Goal: Task Accomplishment & Management: Manage account settings

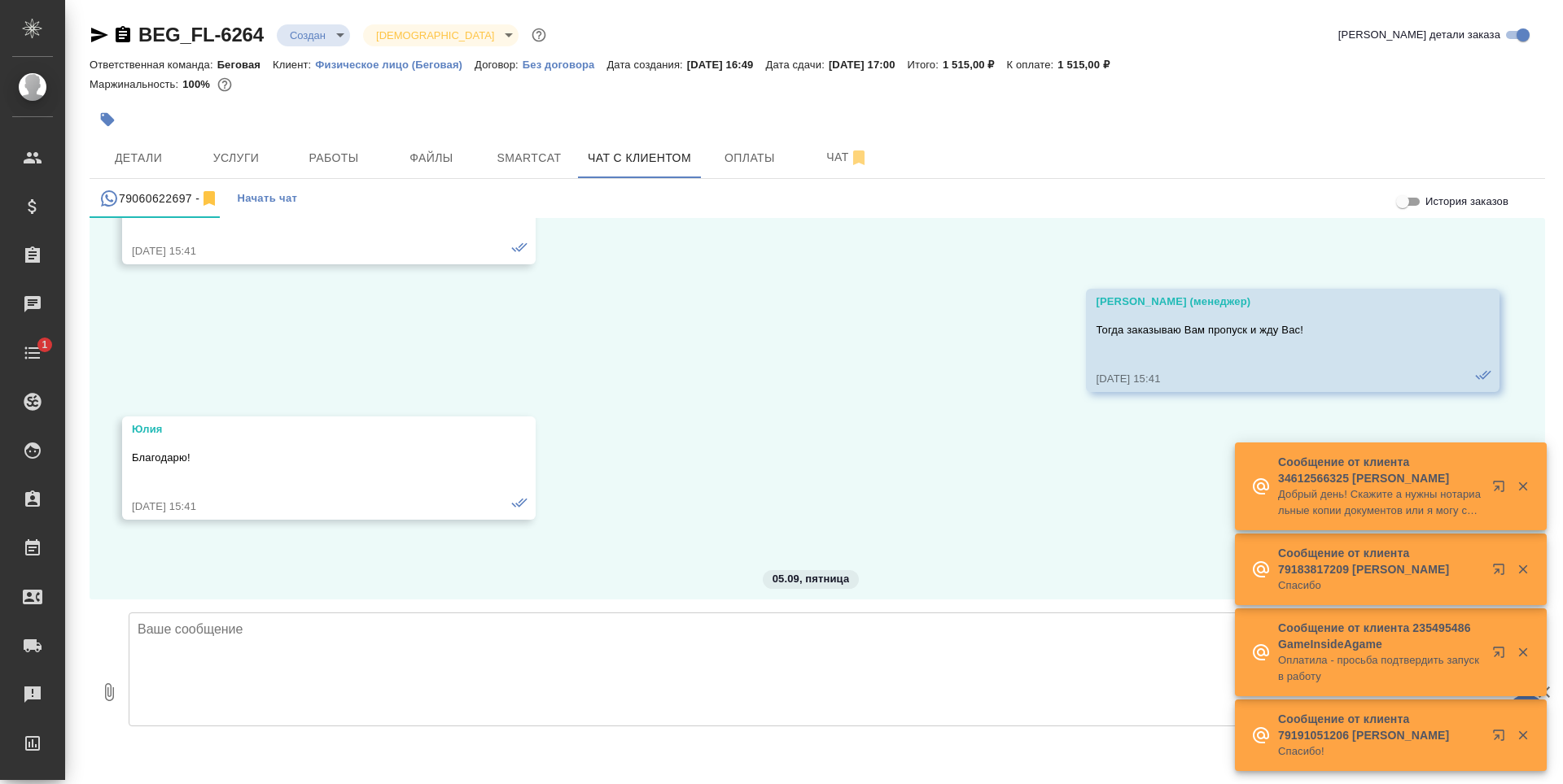
scroll to position [7776, 0]
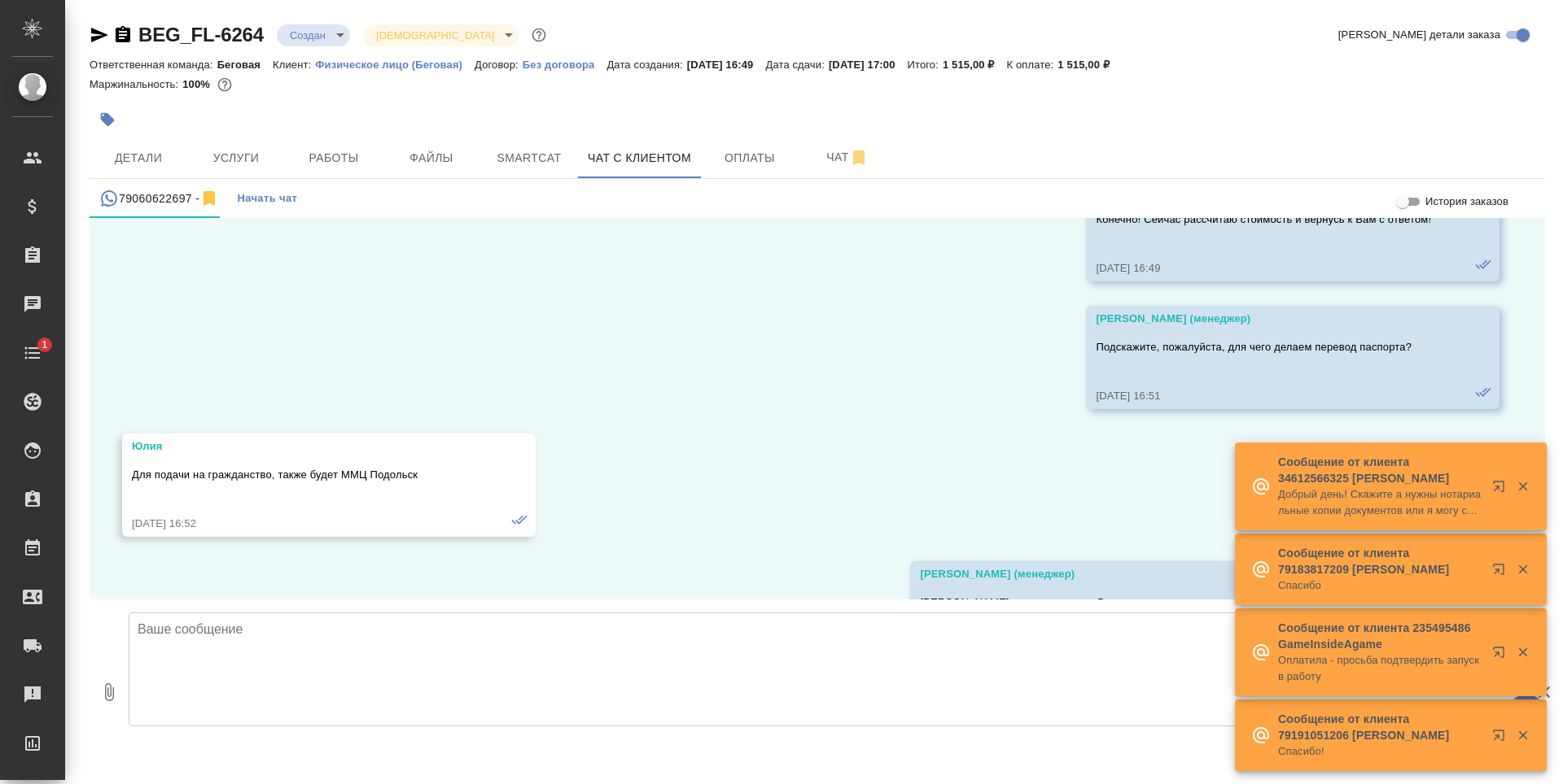
click at [1521, 490] on icon "button" at bounding box center [1522, 486] width 9 height 9
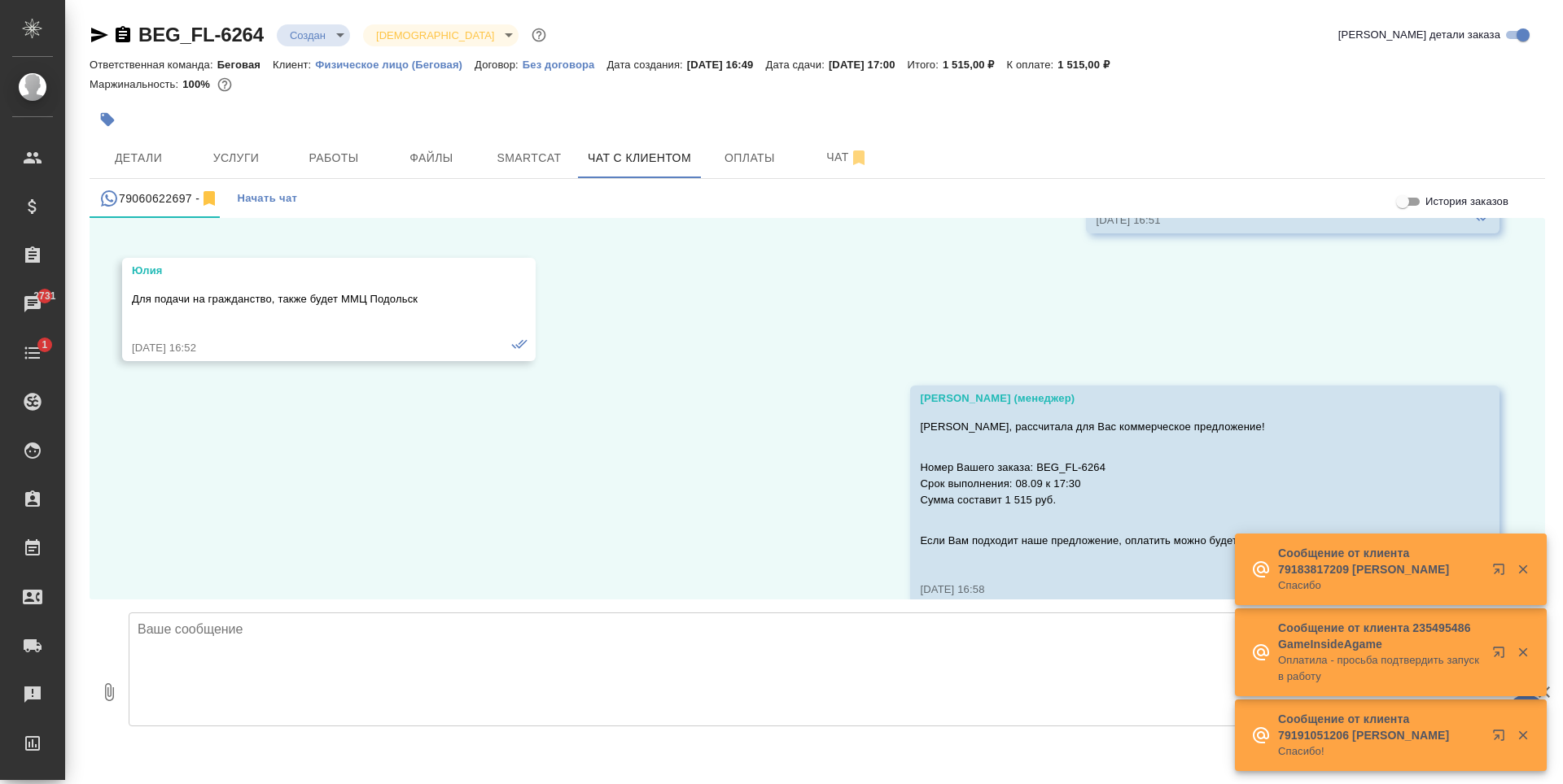
scroll to position [7980, 0]
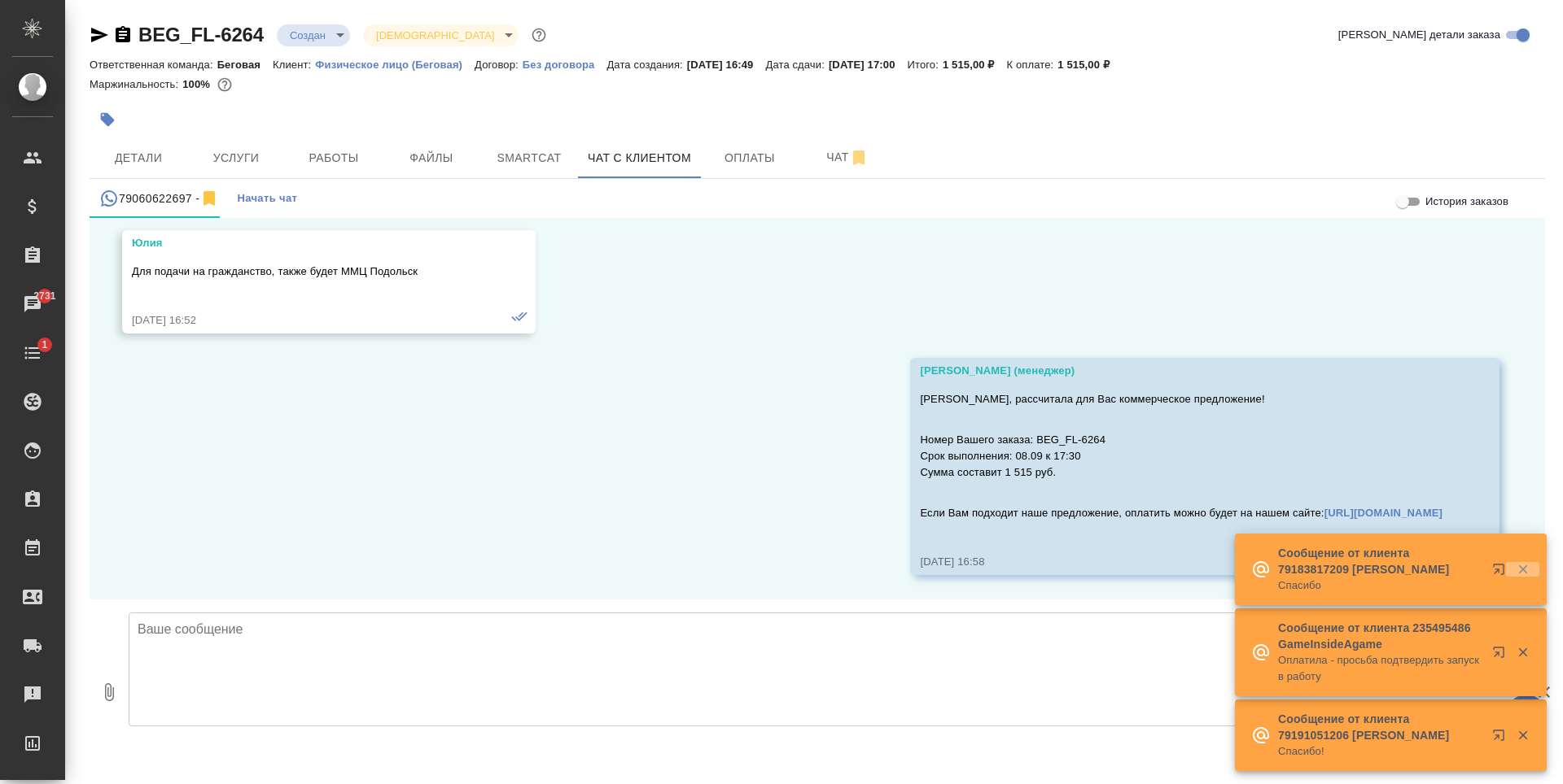
click at [1516, 571] on icon "button" at bounding box center [1523, 570] width 15 height 15
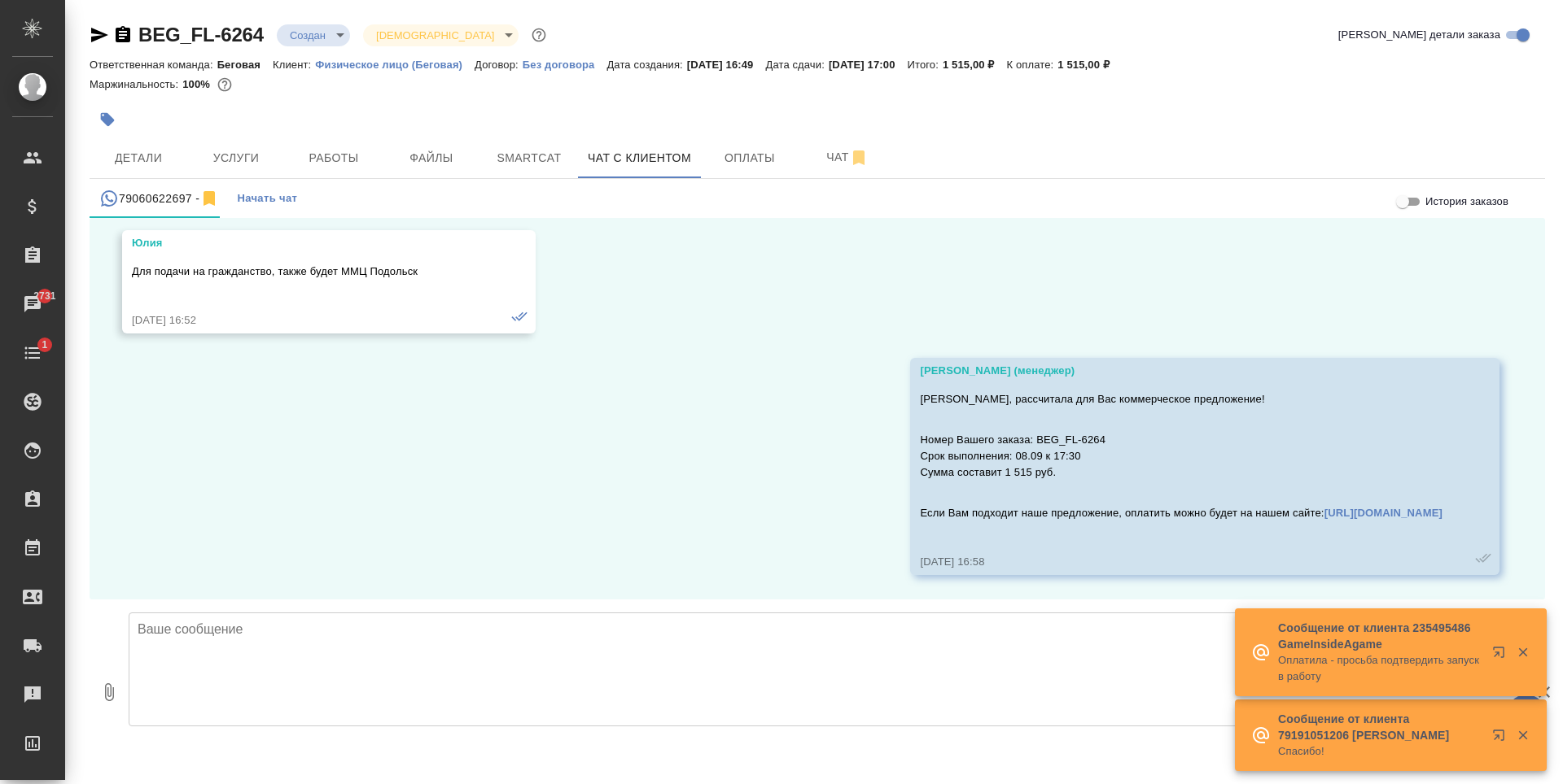
click at [1528, 657] on icon "button" at bounding box center [1523, 652] width 15 height 15
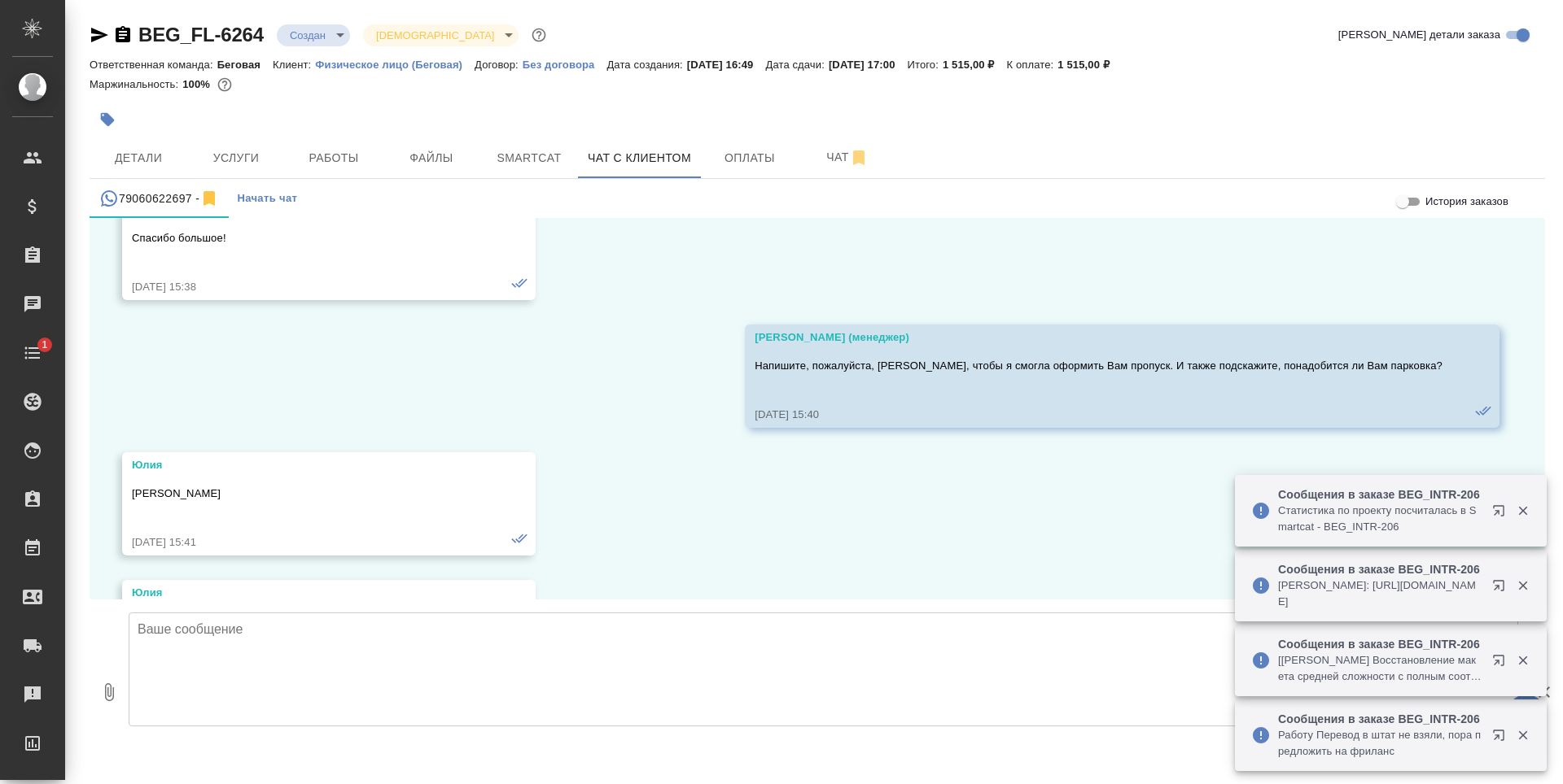
scroll to position [7980, 0]
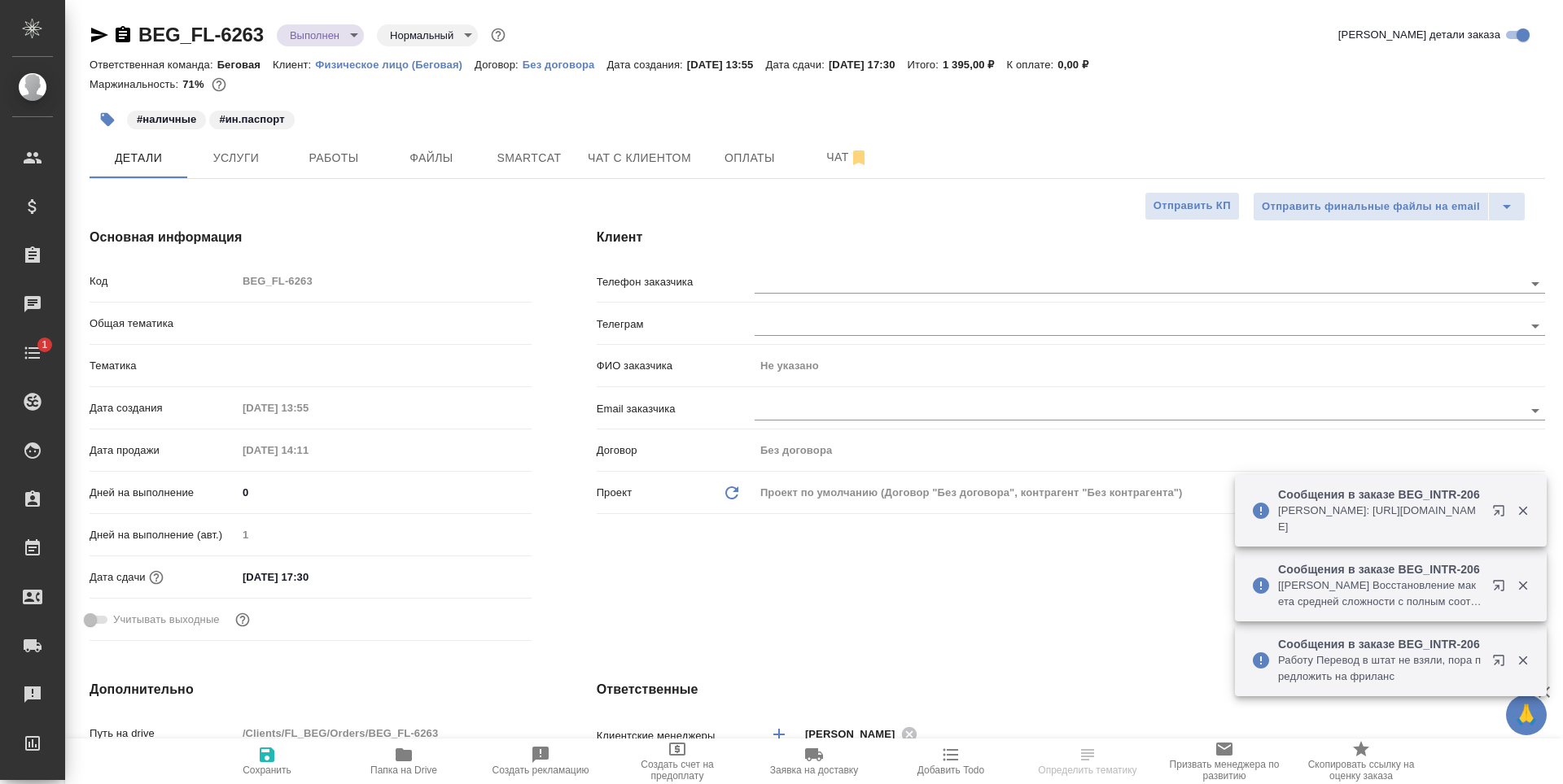
select select "RU"
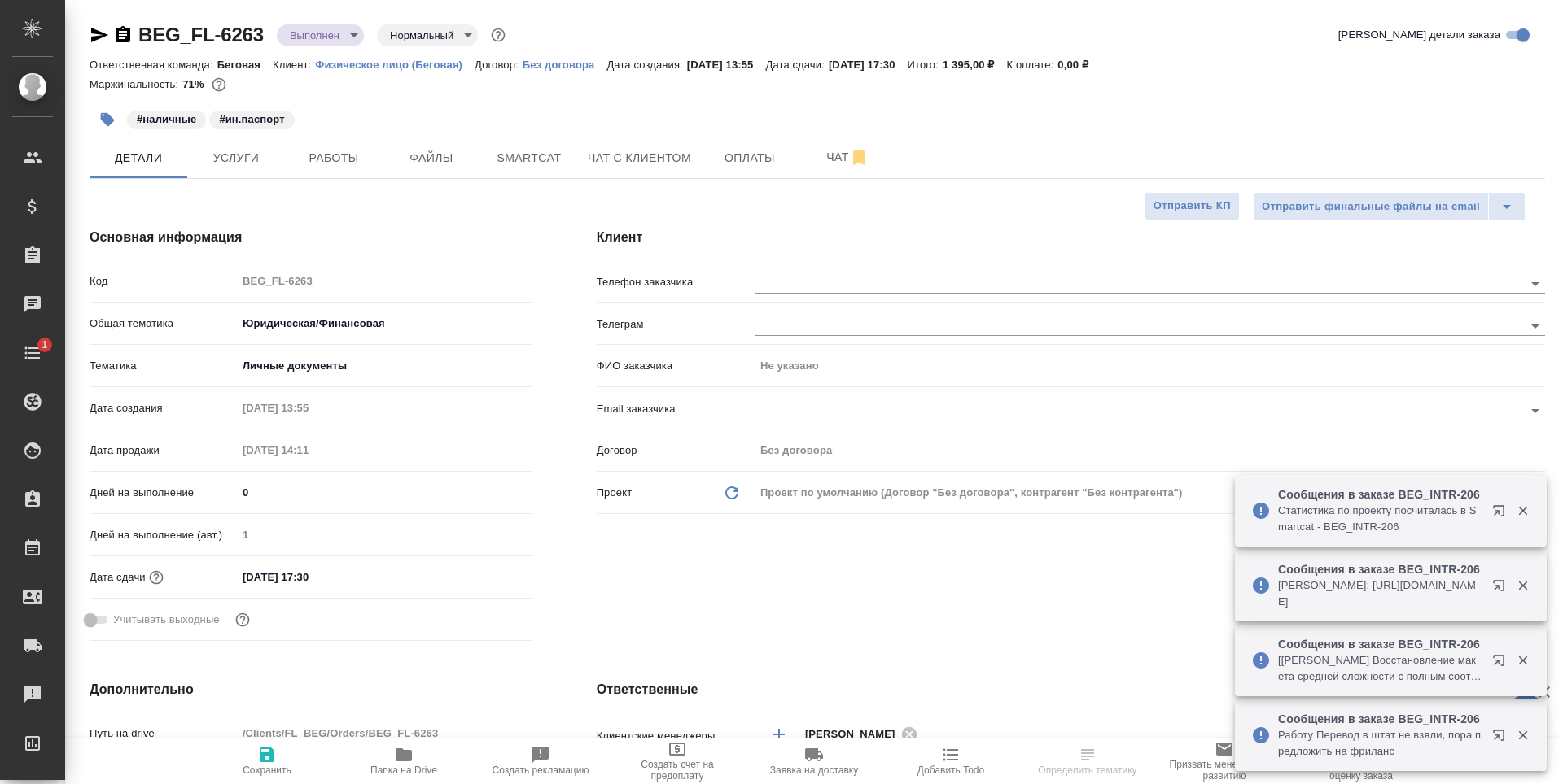
type input "Шаблонные документы"
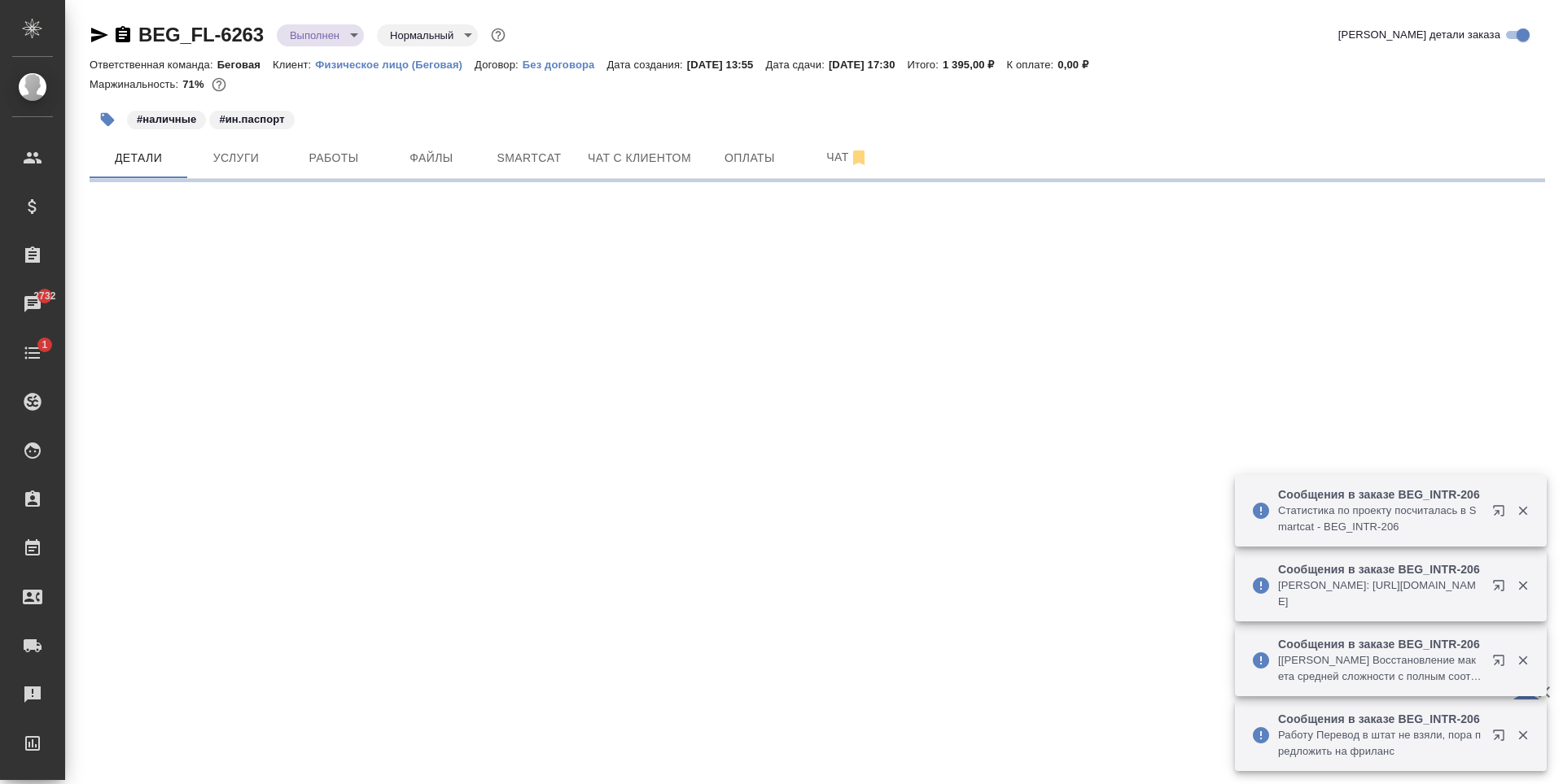
select select "RU"
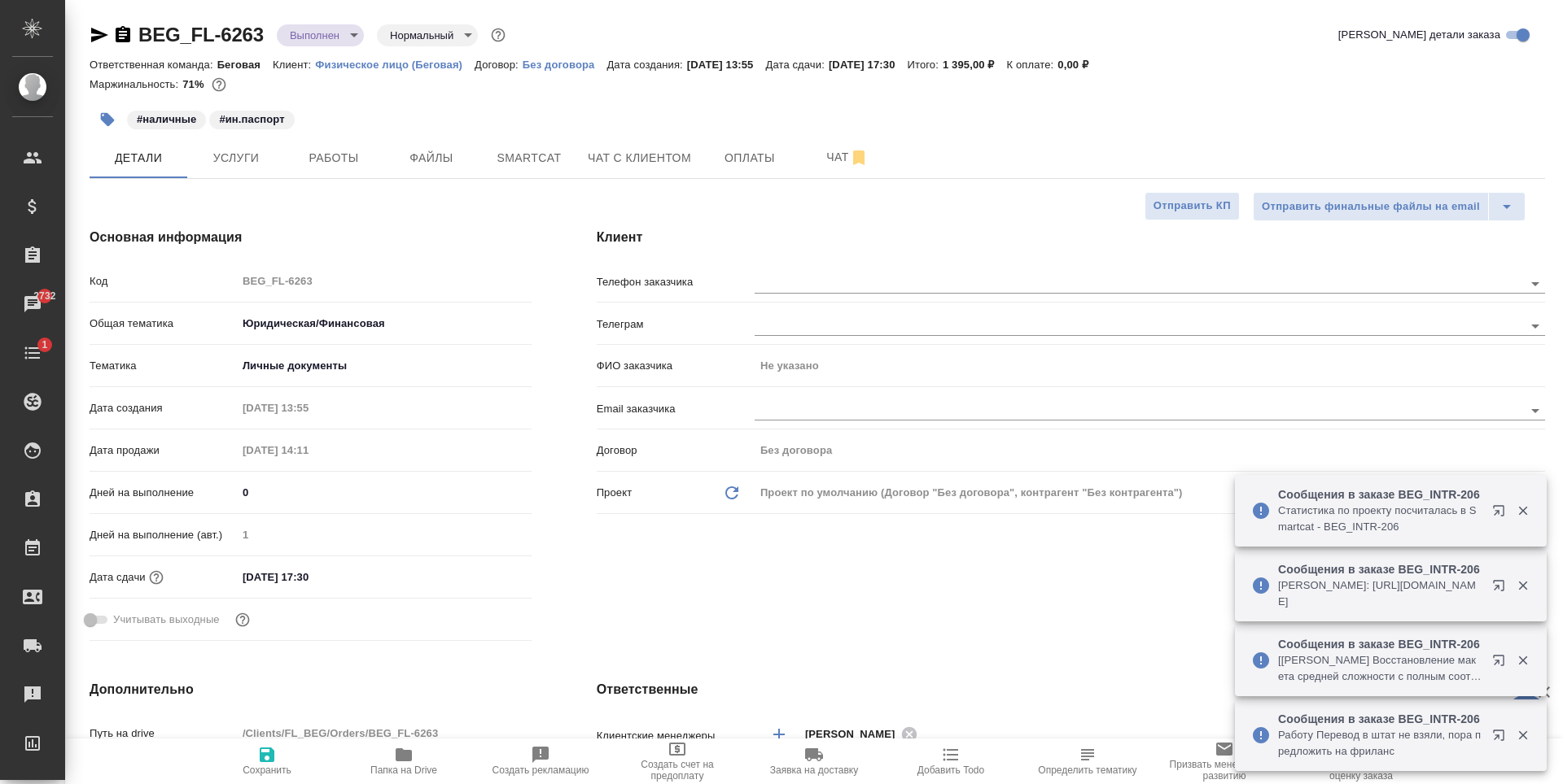
type textarea "x"
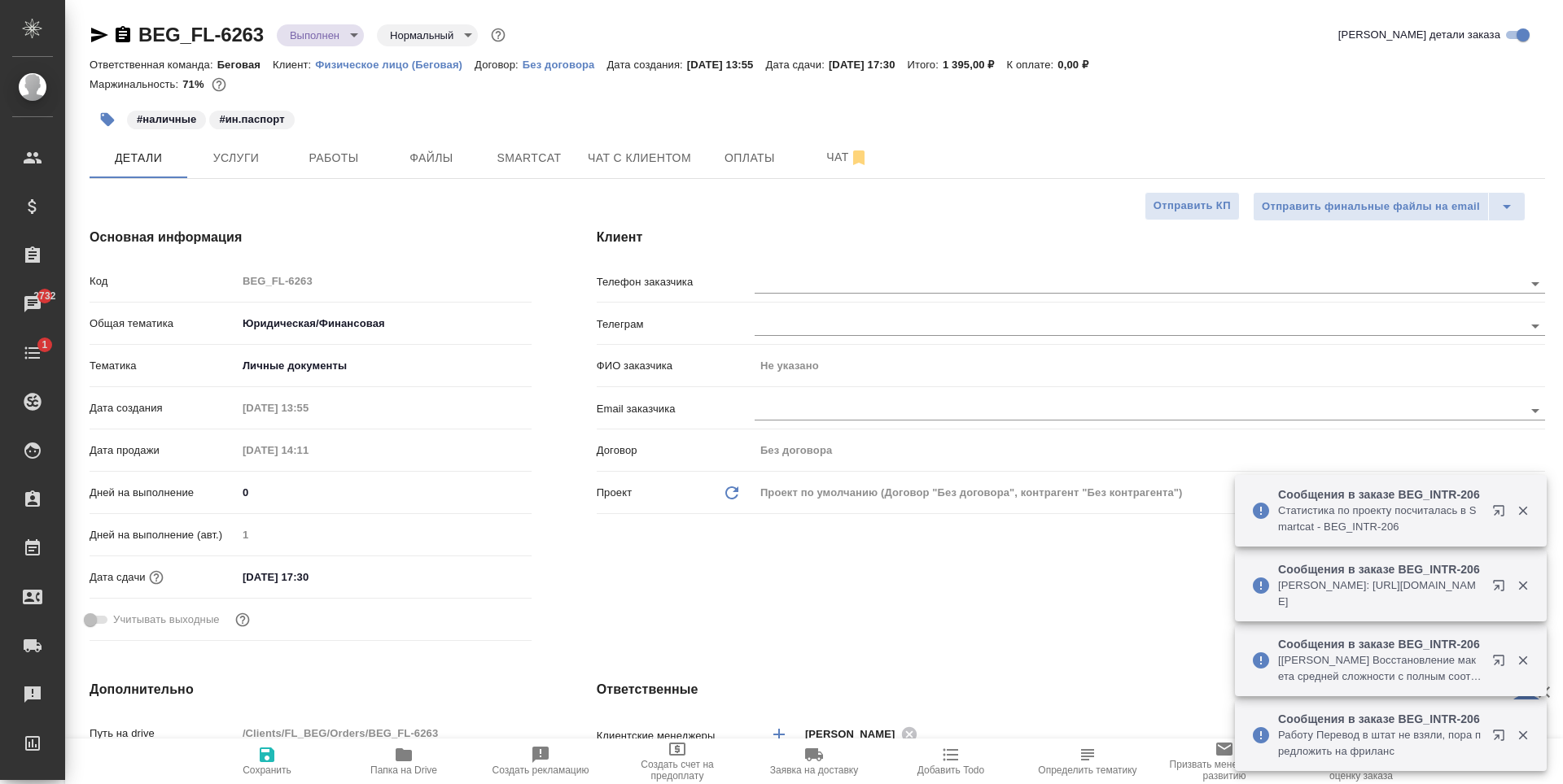
type textarea "x"
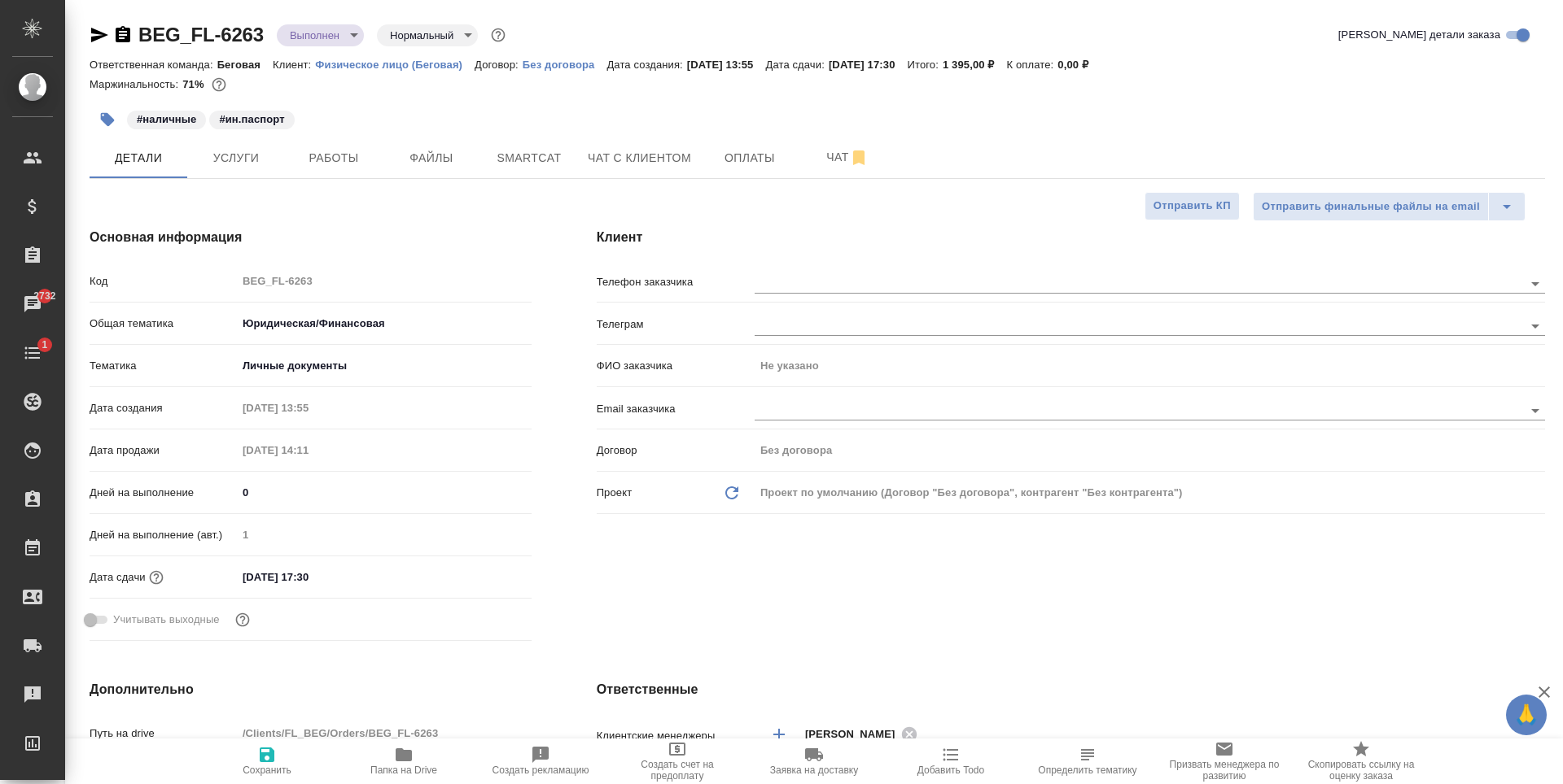
type textarea "x"
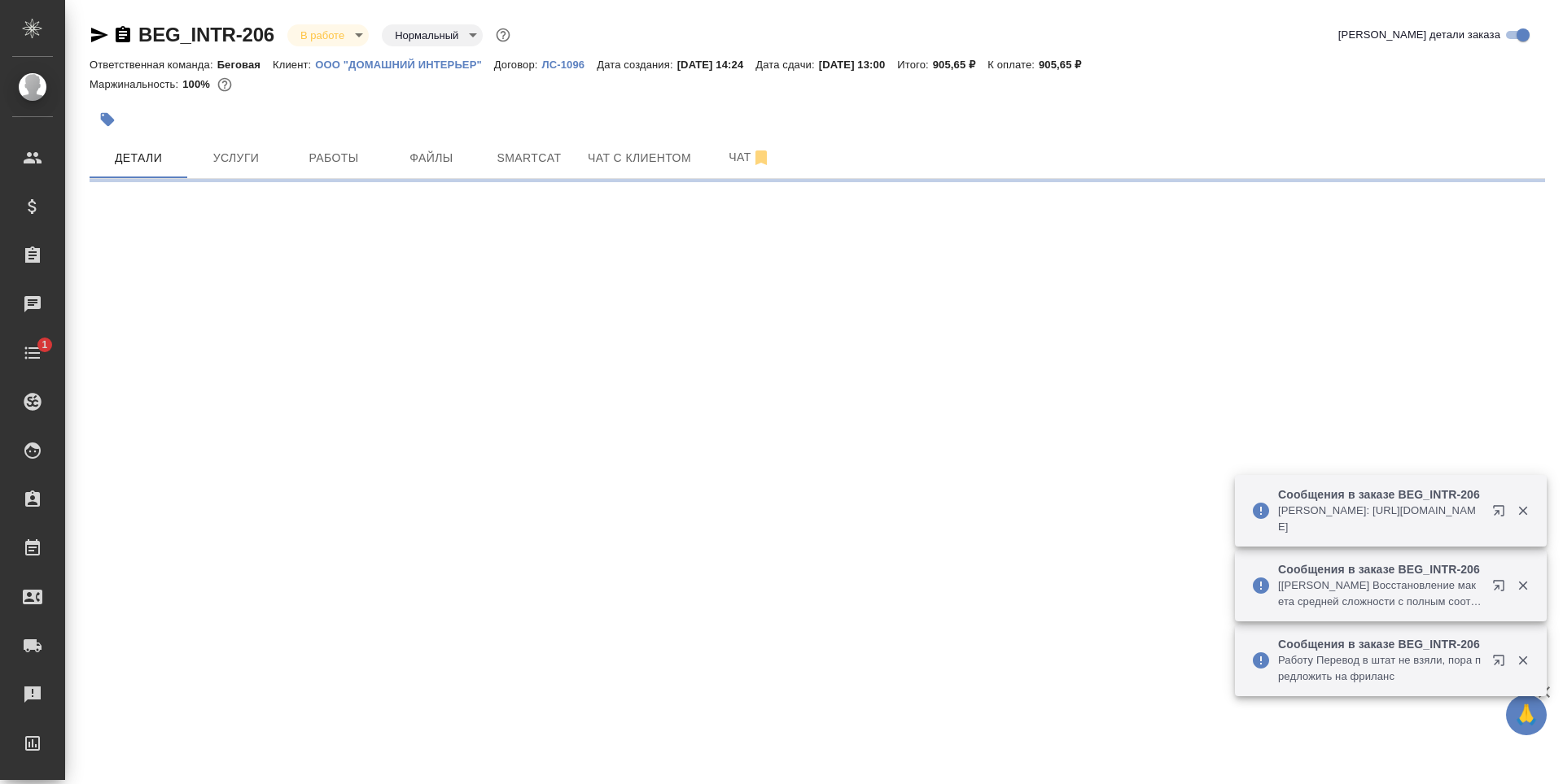
select select "RU"
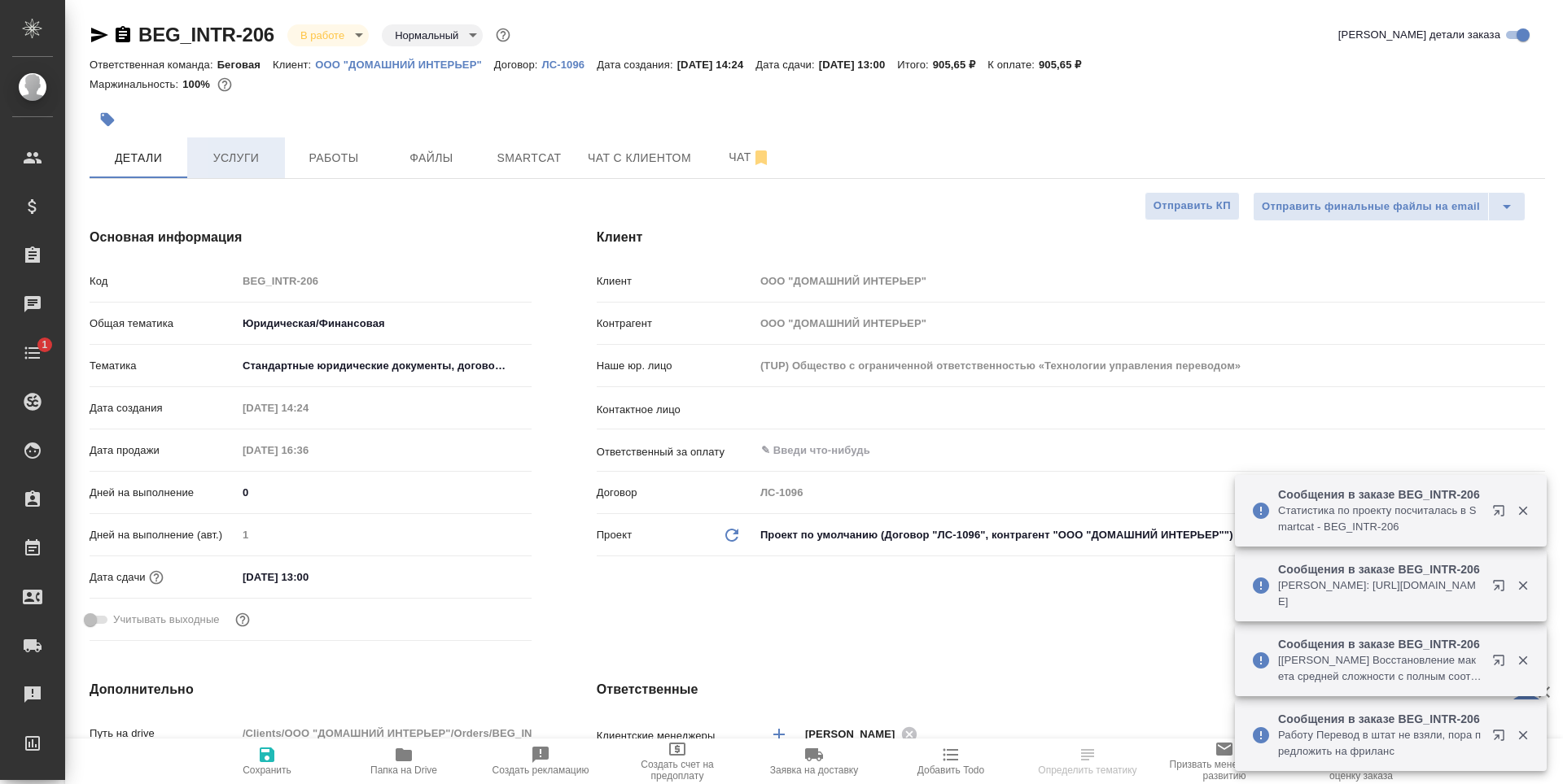
click at [255, 172] on button "Услуги" at bounding box center [236, 158] width 97 height 41
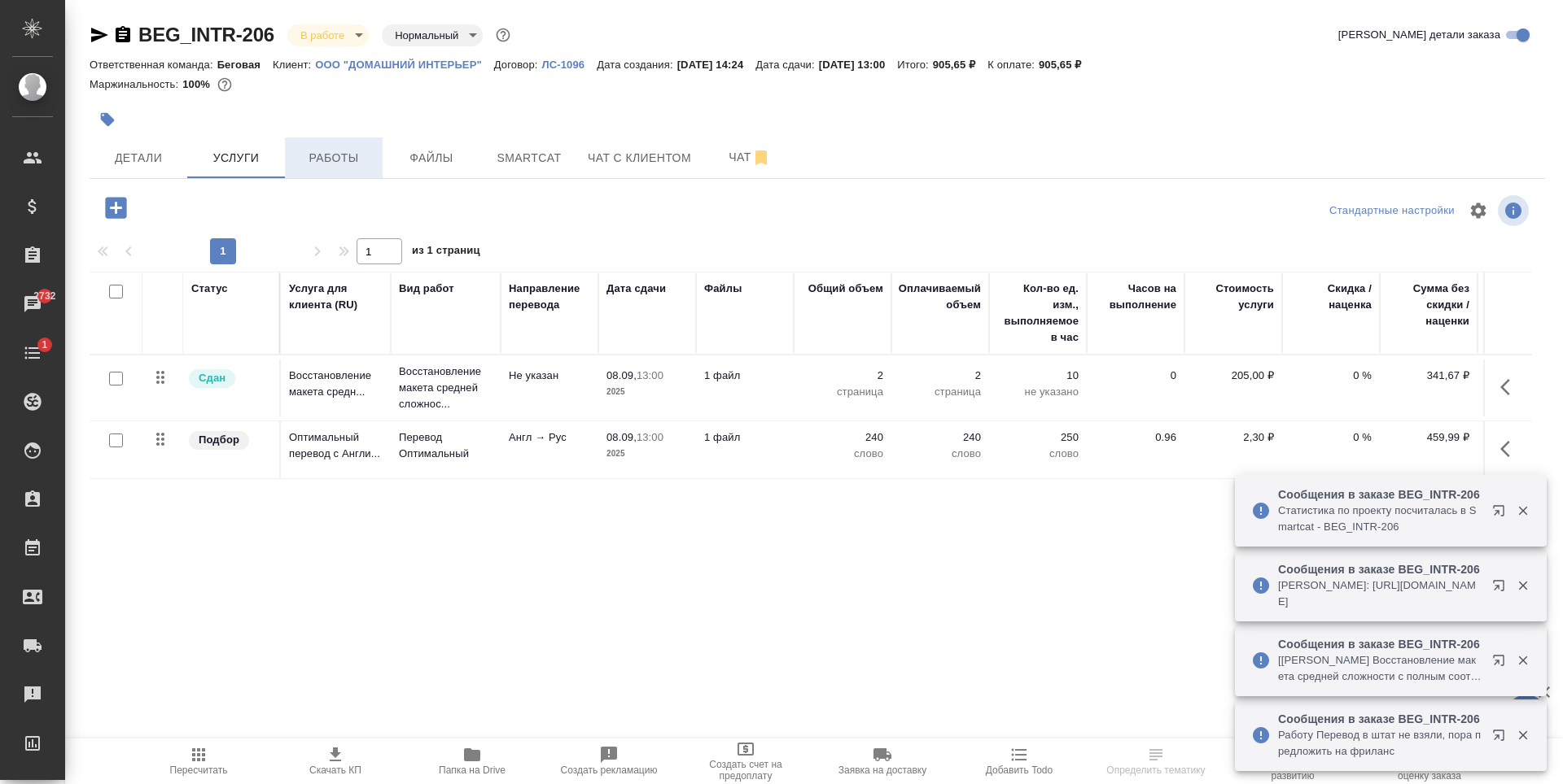
click at [304, 156] on span "Работы" at bounding box center [334, 158] width 78 height 20
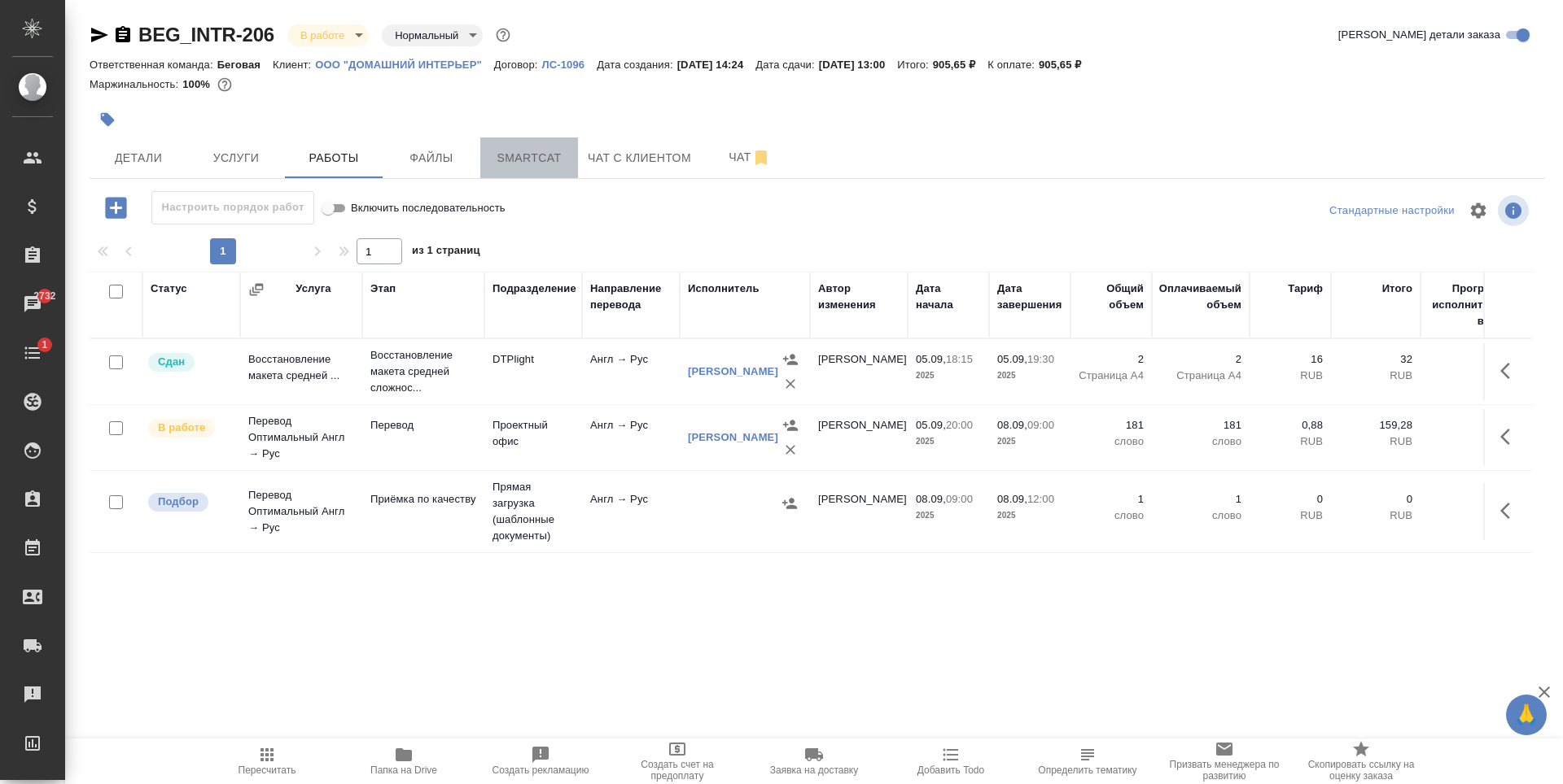
click at [482, 148] on button "Smartcat" at bounding box center [529, 158] width 97 height 41
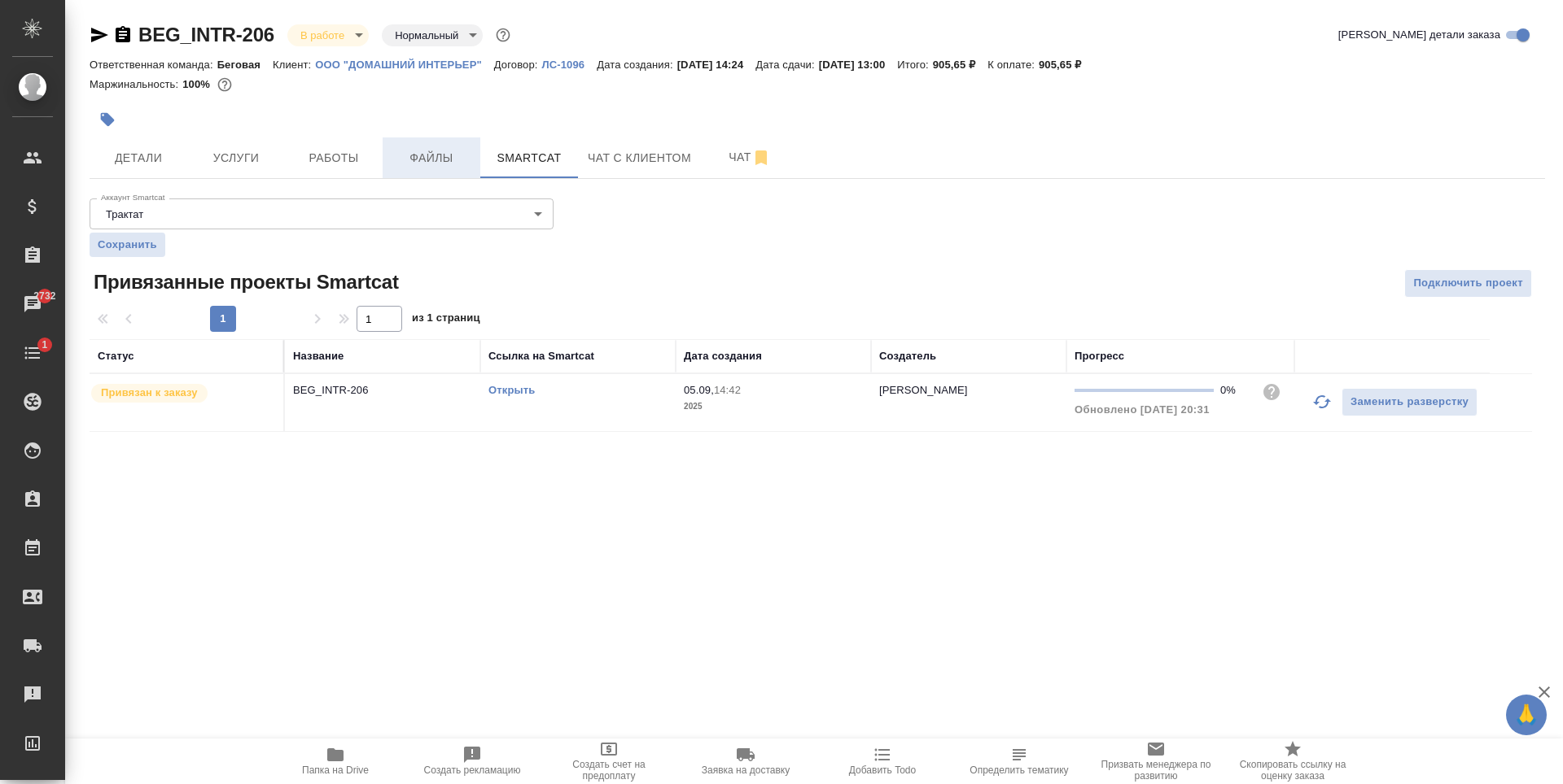
click at [458, 154] on span "Файлы" at bounding box center [431, 158] width 78 height 20
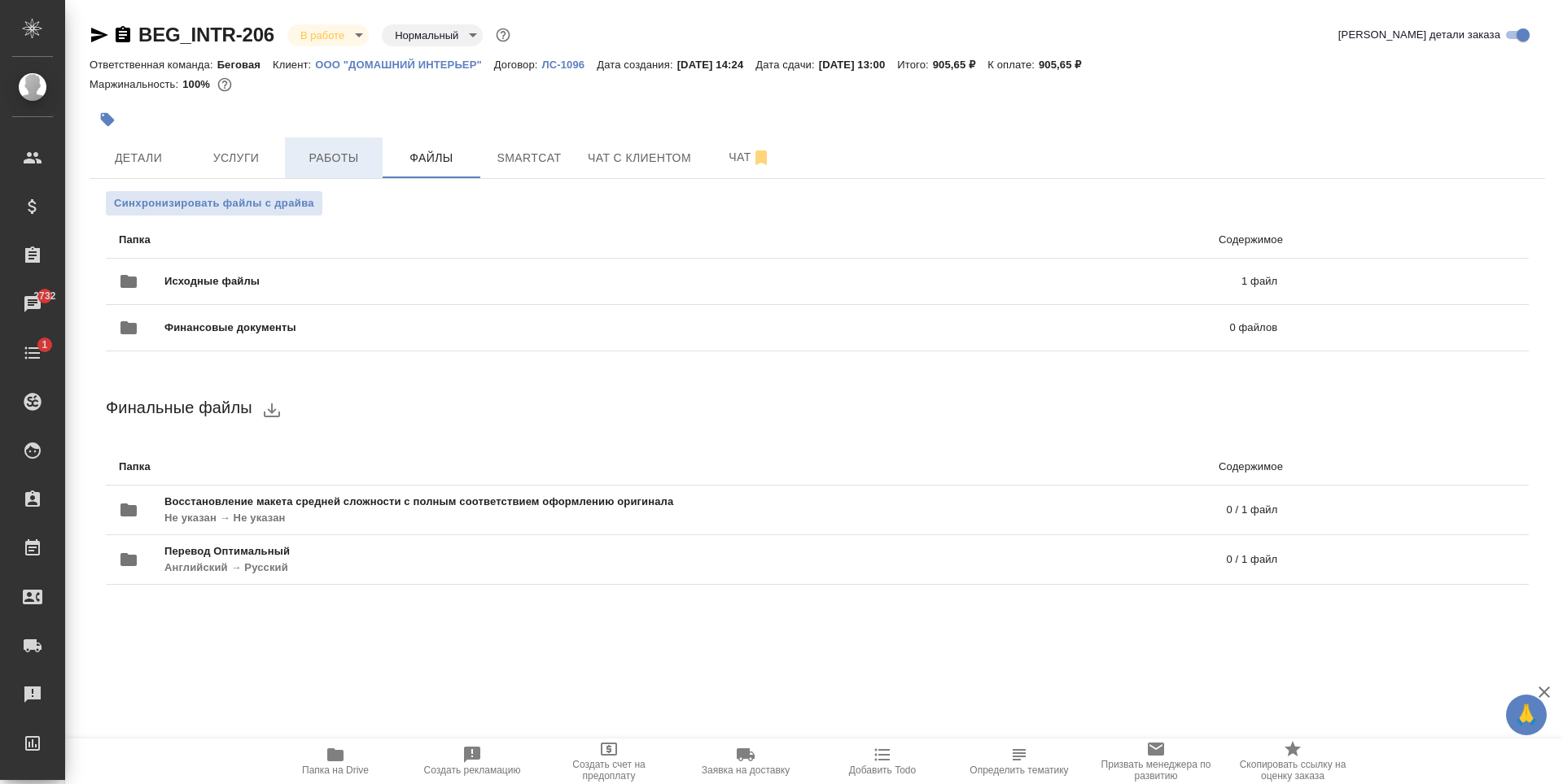
click at [351, 165] on span "Работы" at bounding box center [334, 158] width 78 height 20
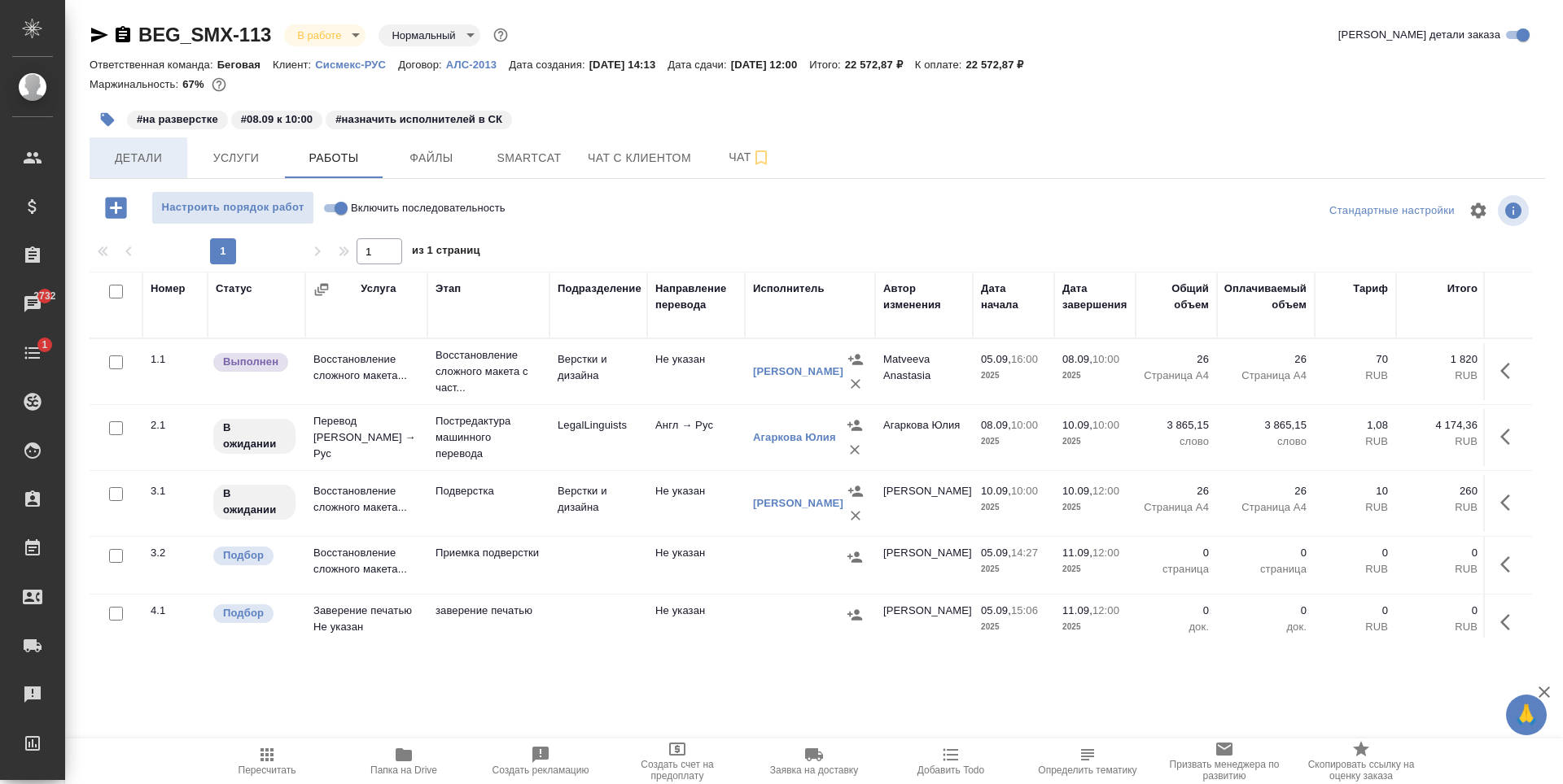
click at [124, 161] on span "Детали" at bounding box center [138, 158] width 78 height 20
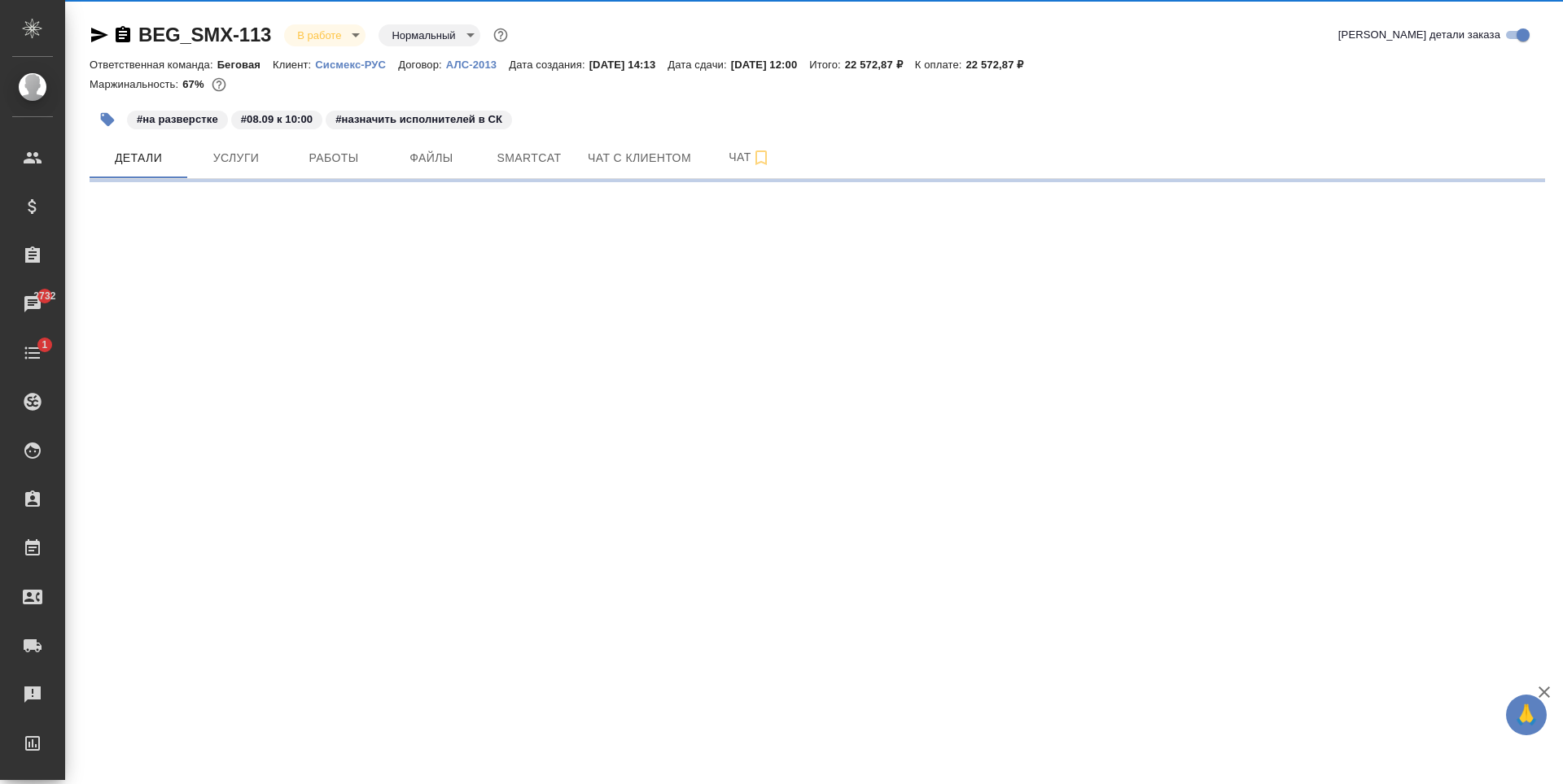
select select "RU"
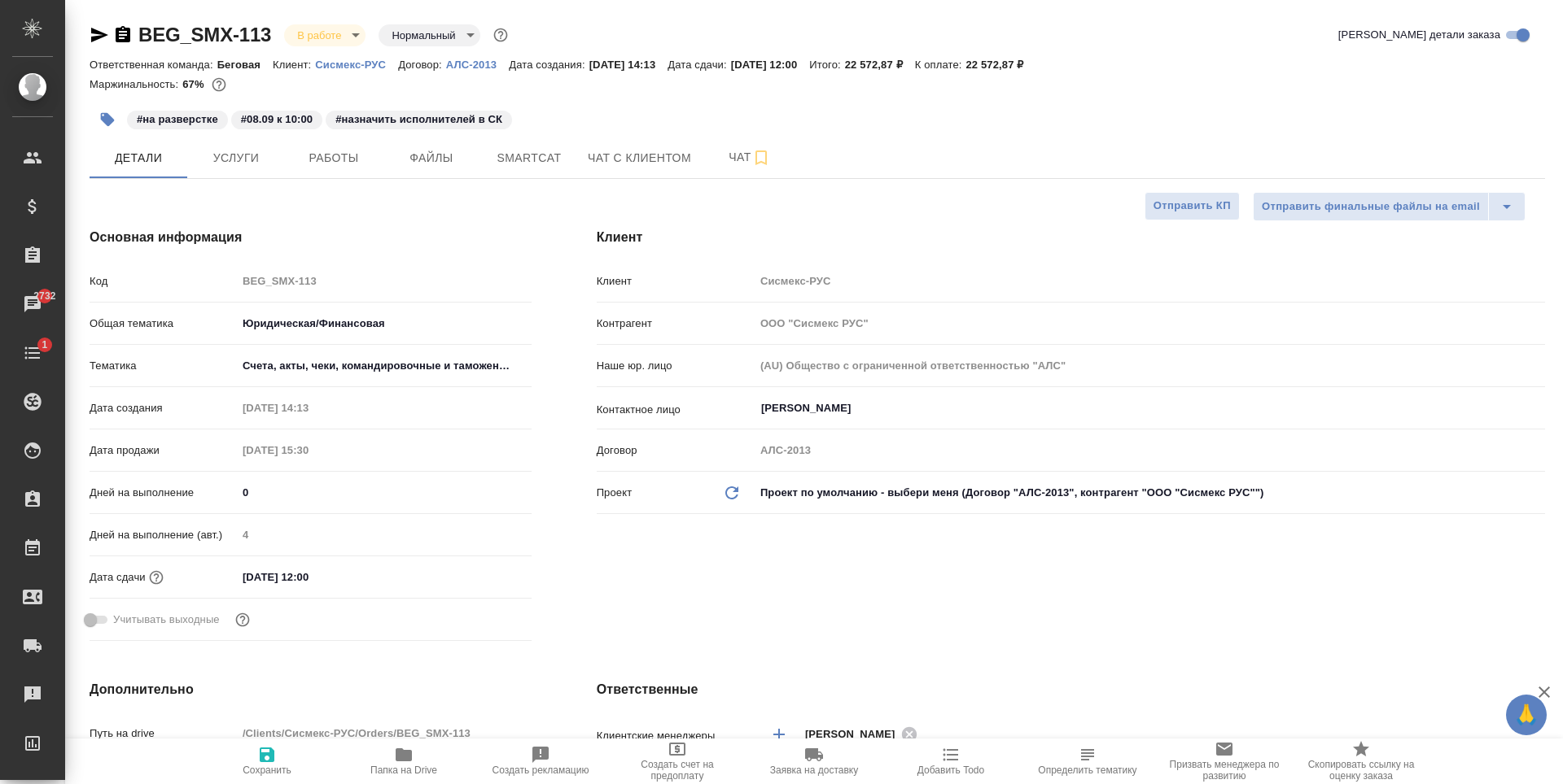
type textarea "x"
click at [279, 163] on button "Услуги" at bounding box center [236, 158] width 97 height 41
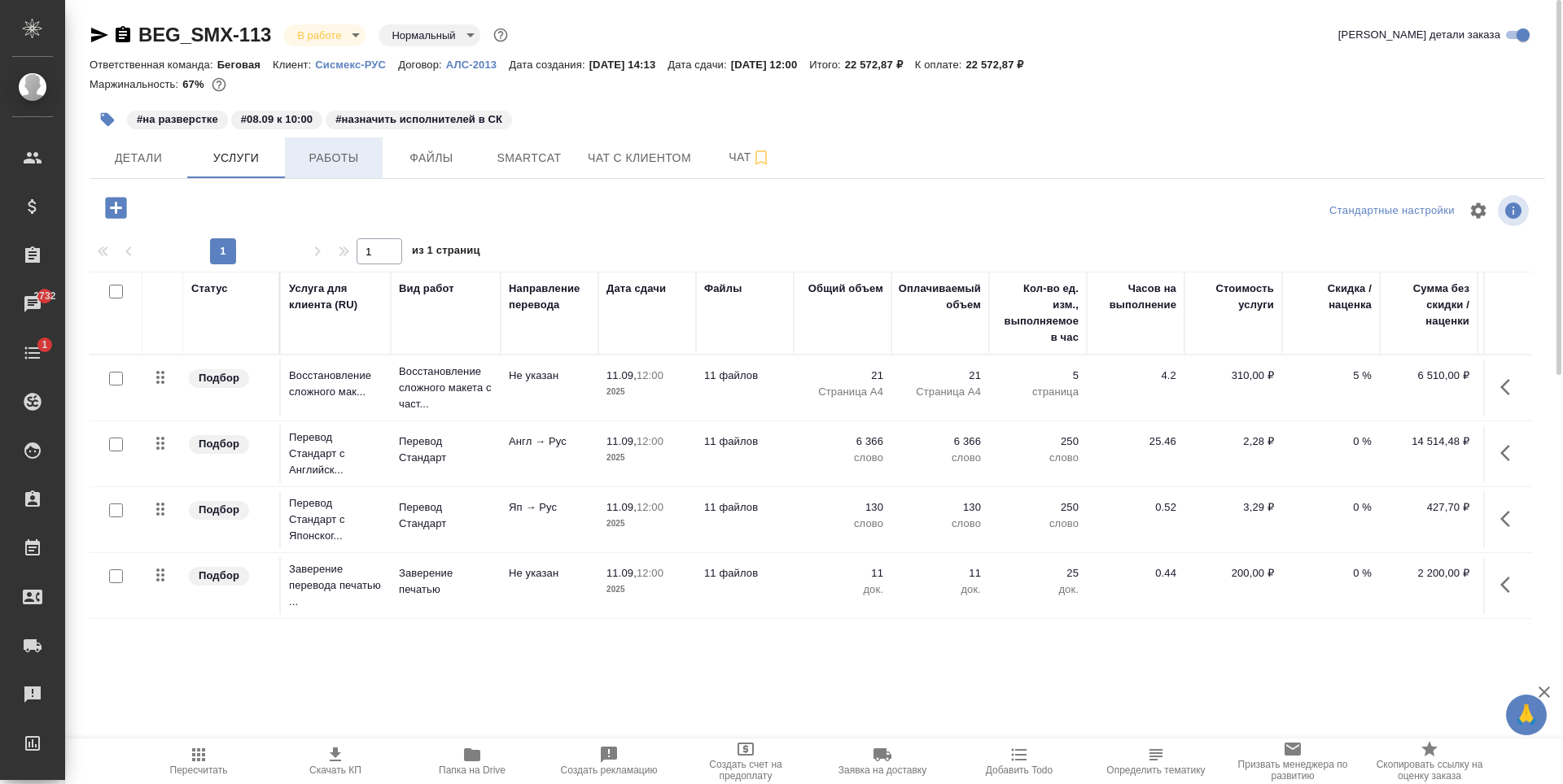
click at [320, 165] on span "Работы" at bounding box center [334, 158] width 78 height 20
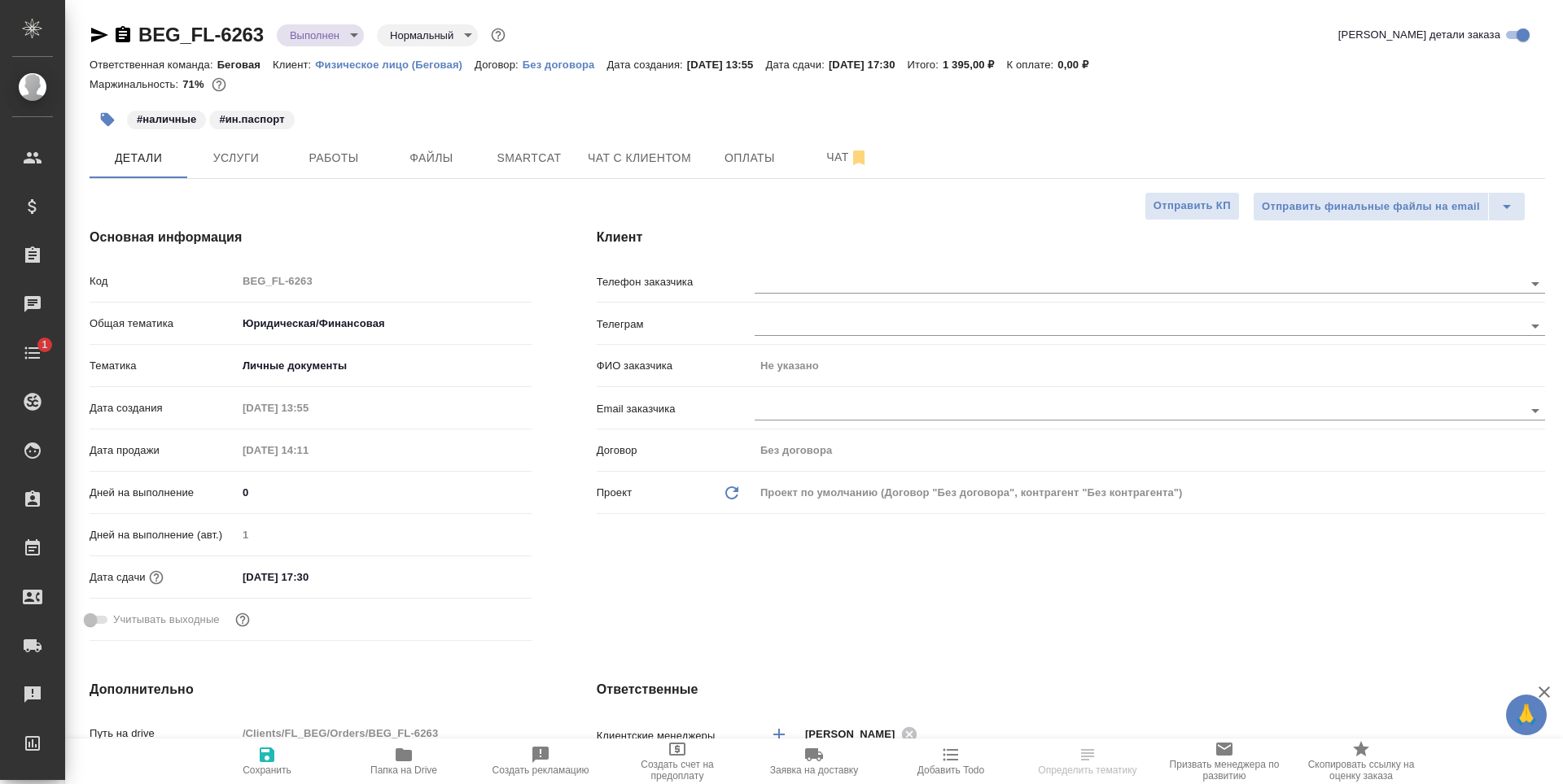
select select "RU"
click at [283, 160] on button "Услуги" at bounding box center [236, 158] width 97 height 41
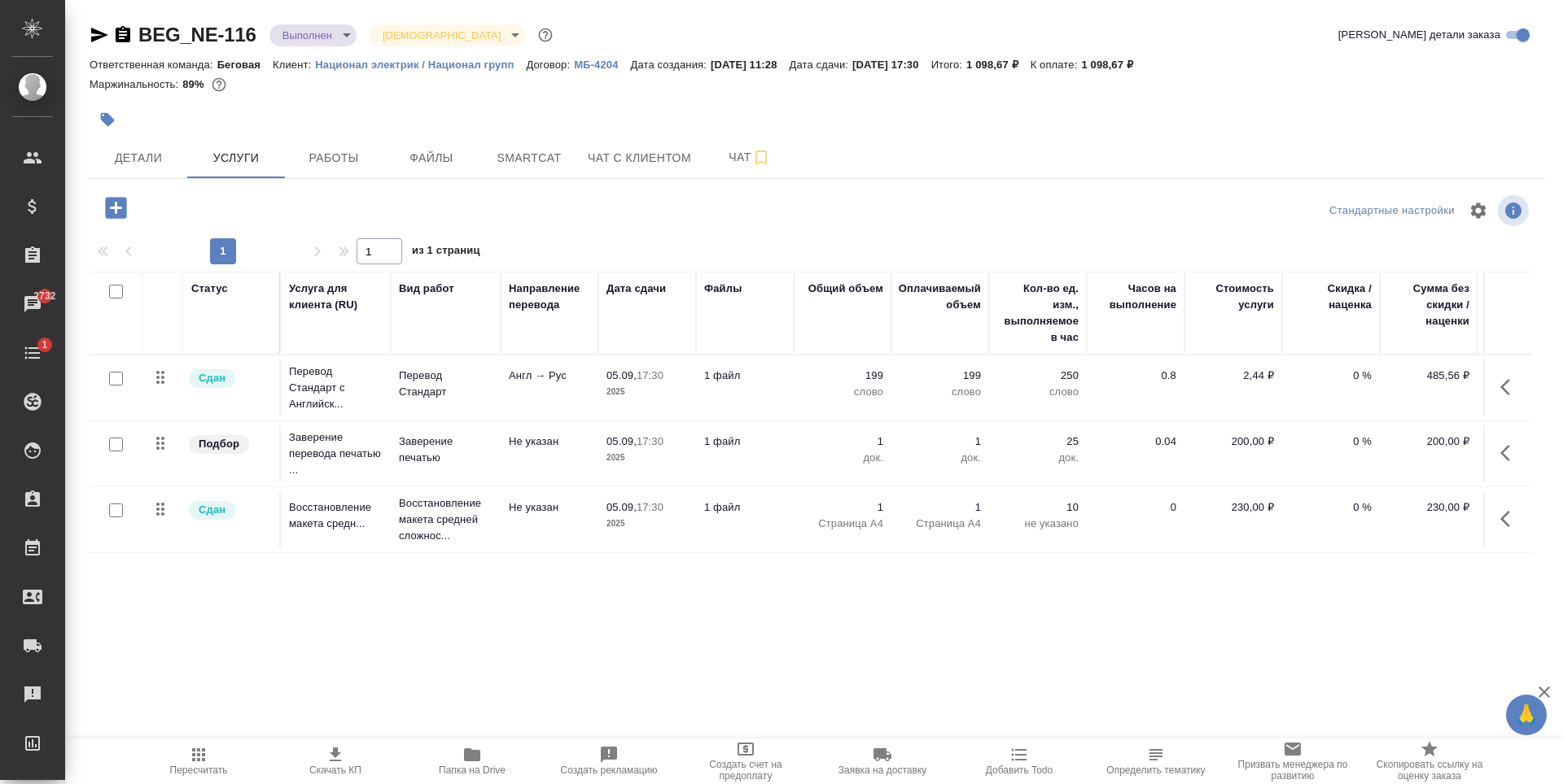
click at [349, 32] on body "🙏 .cls-1 fill:#fff; AWATERA Antonova Kristina Клиенты Спецификации Заказы 2732 …" at bounding box center [782, 392] width 1563 height 784
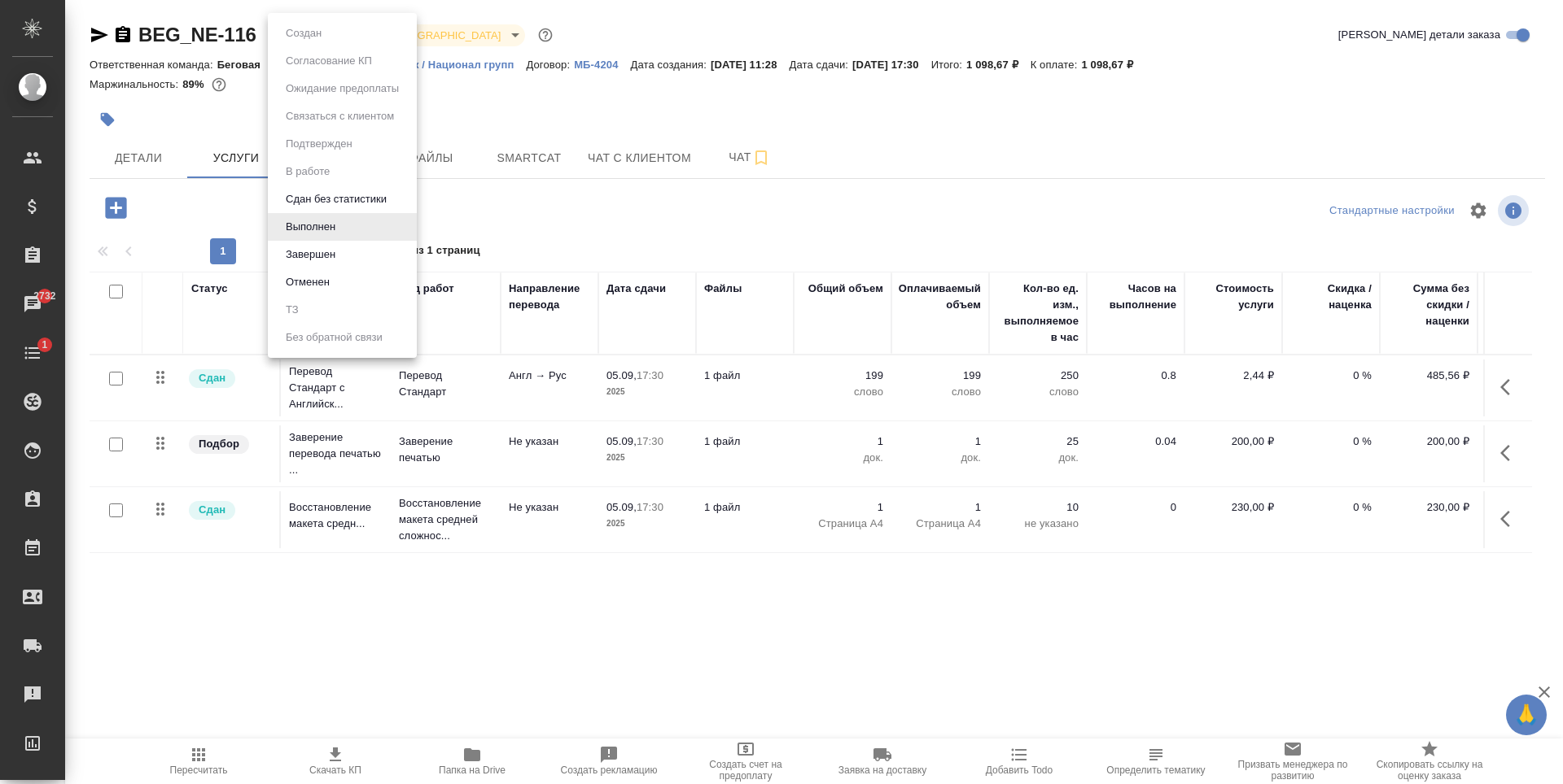
click at [326, 246] on button "Завершен" at bounding box center [311, 255] width 60 height 18
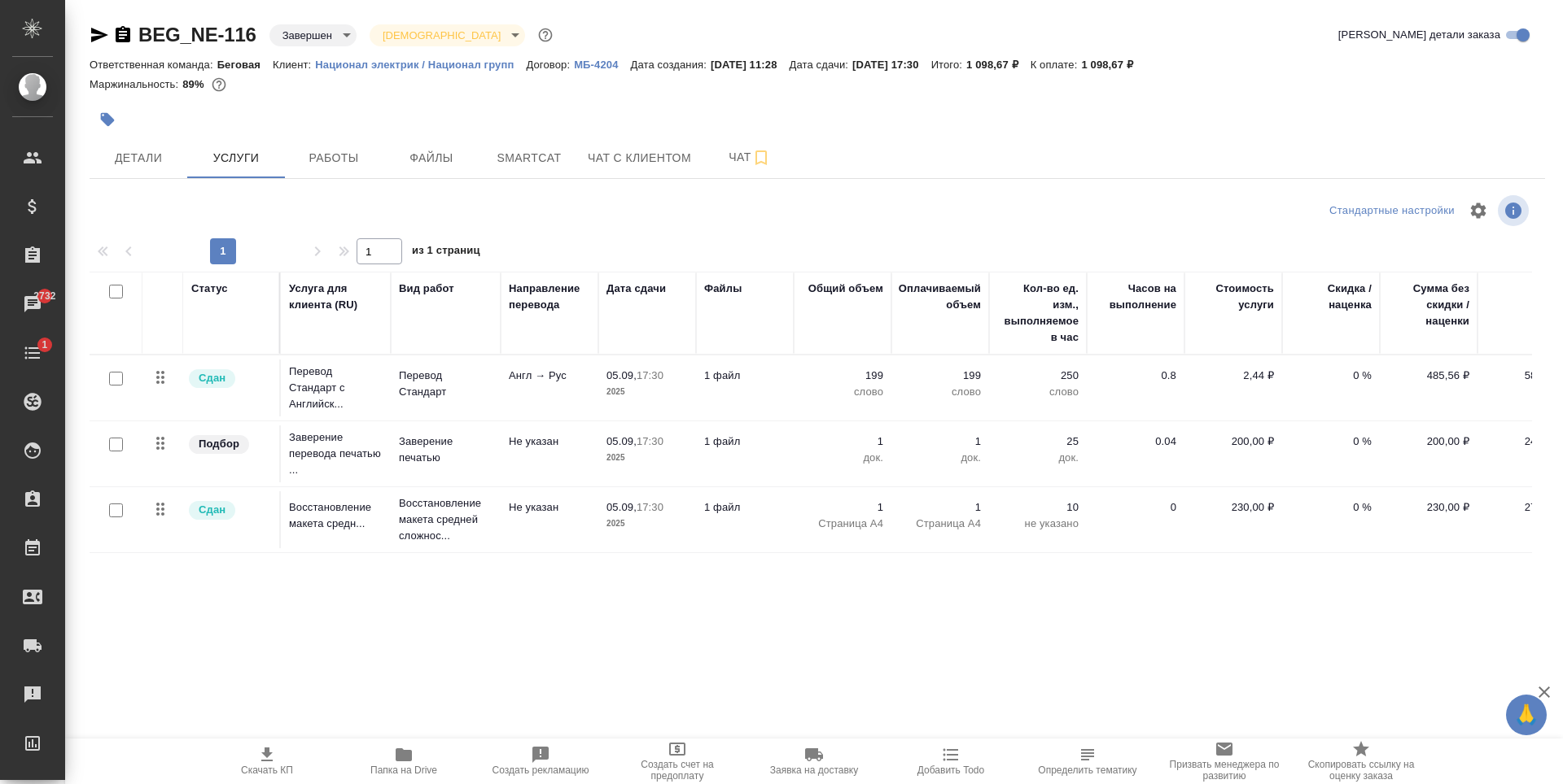
click at [414, 65] on p "Национал электрик / Национал групп" at bounding box center [420, 65] width 211 height 12
click at [136, 152] on span "Детали" at bounding box center [138, 158] width 78 height 20
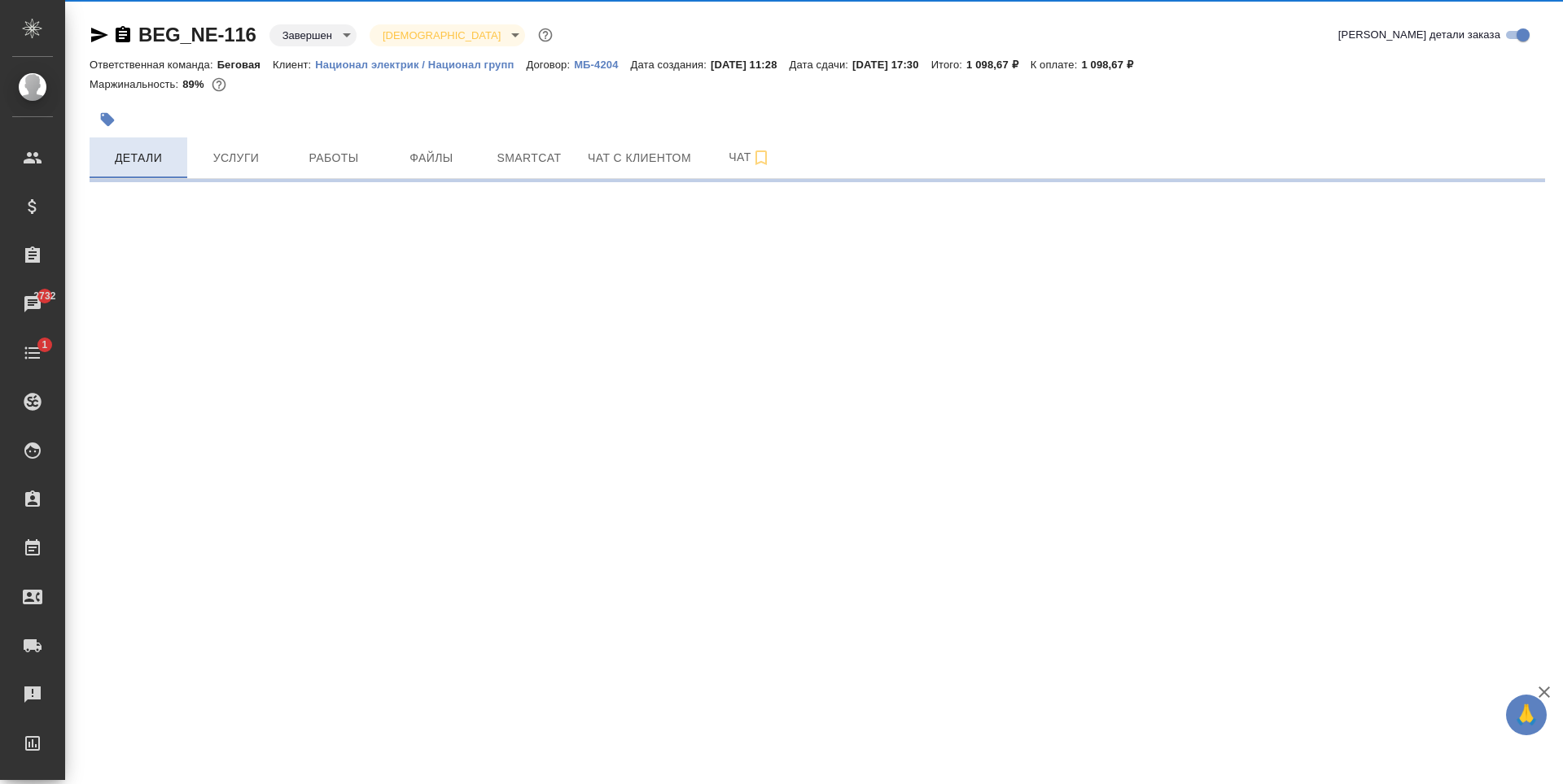
select select "RU"
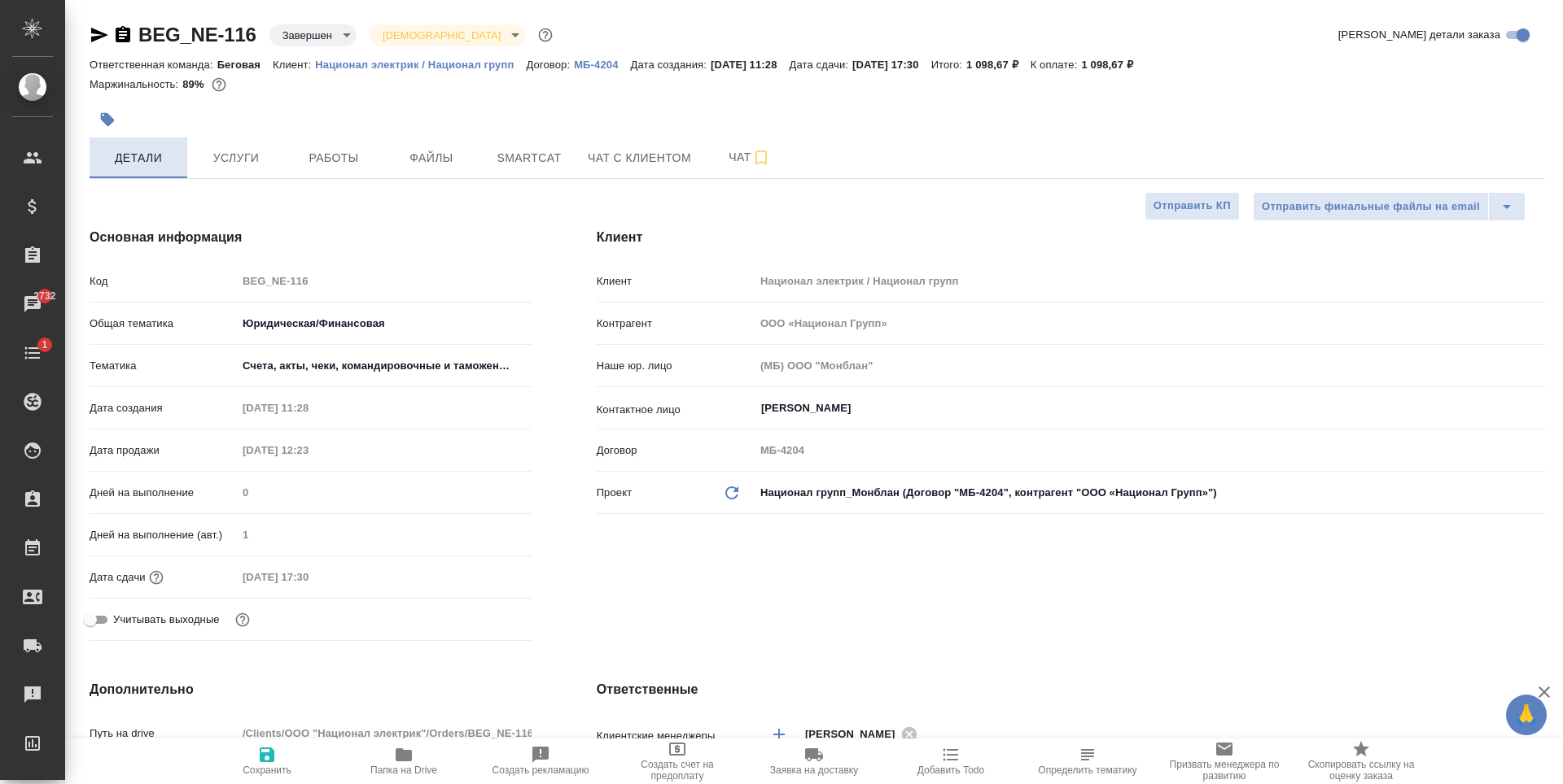
type textarea "x"
click at [233, 156] on span "Услуги" at bounding box center [235, 158] width 78 height 20
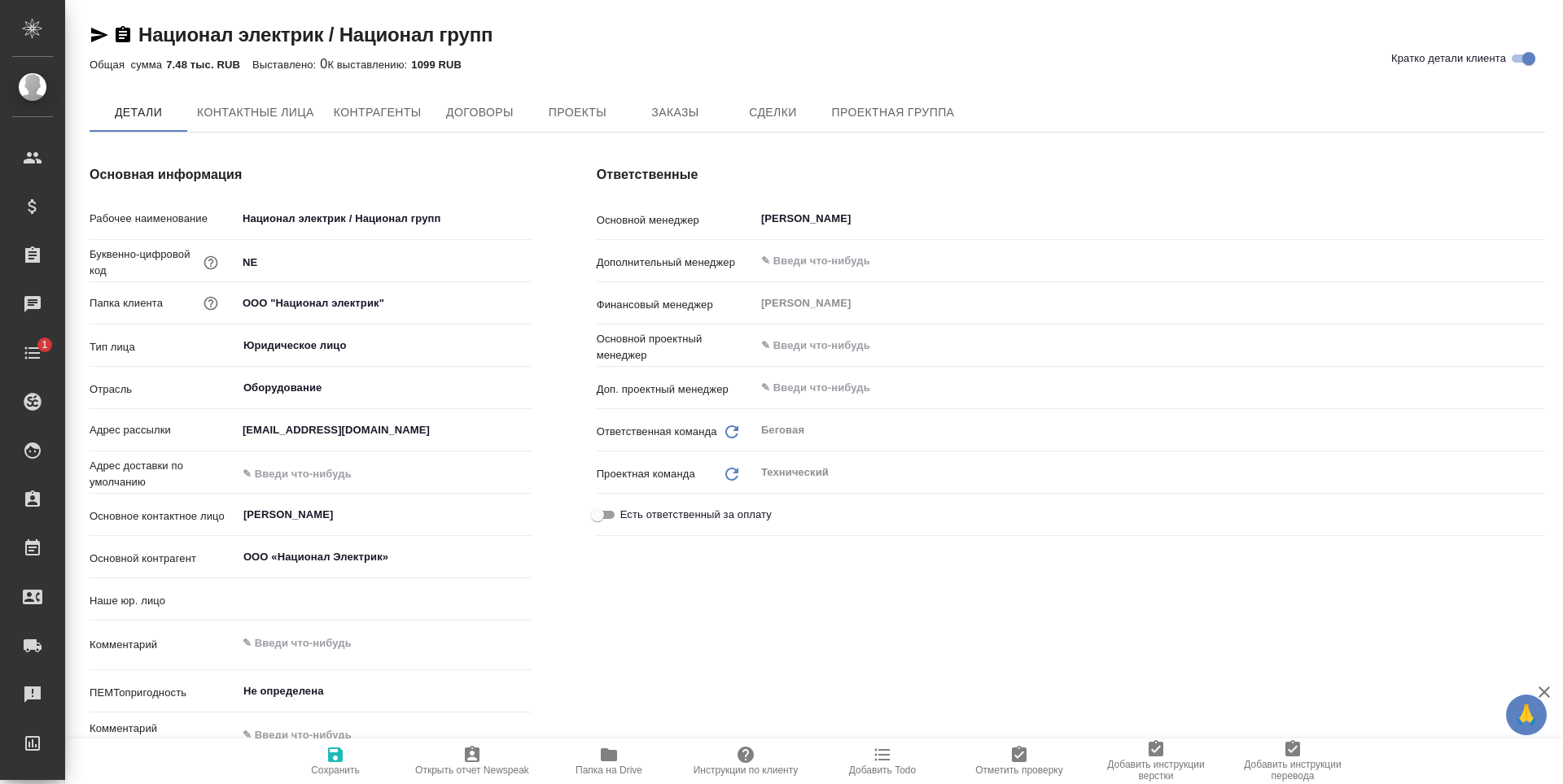
type input "(МБ) ООО "Монблан""
type textarea "x"
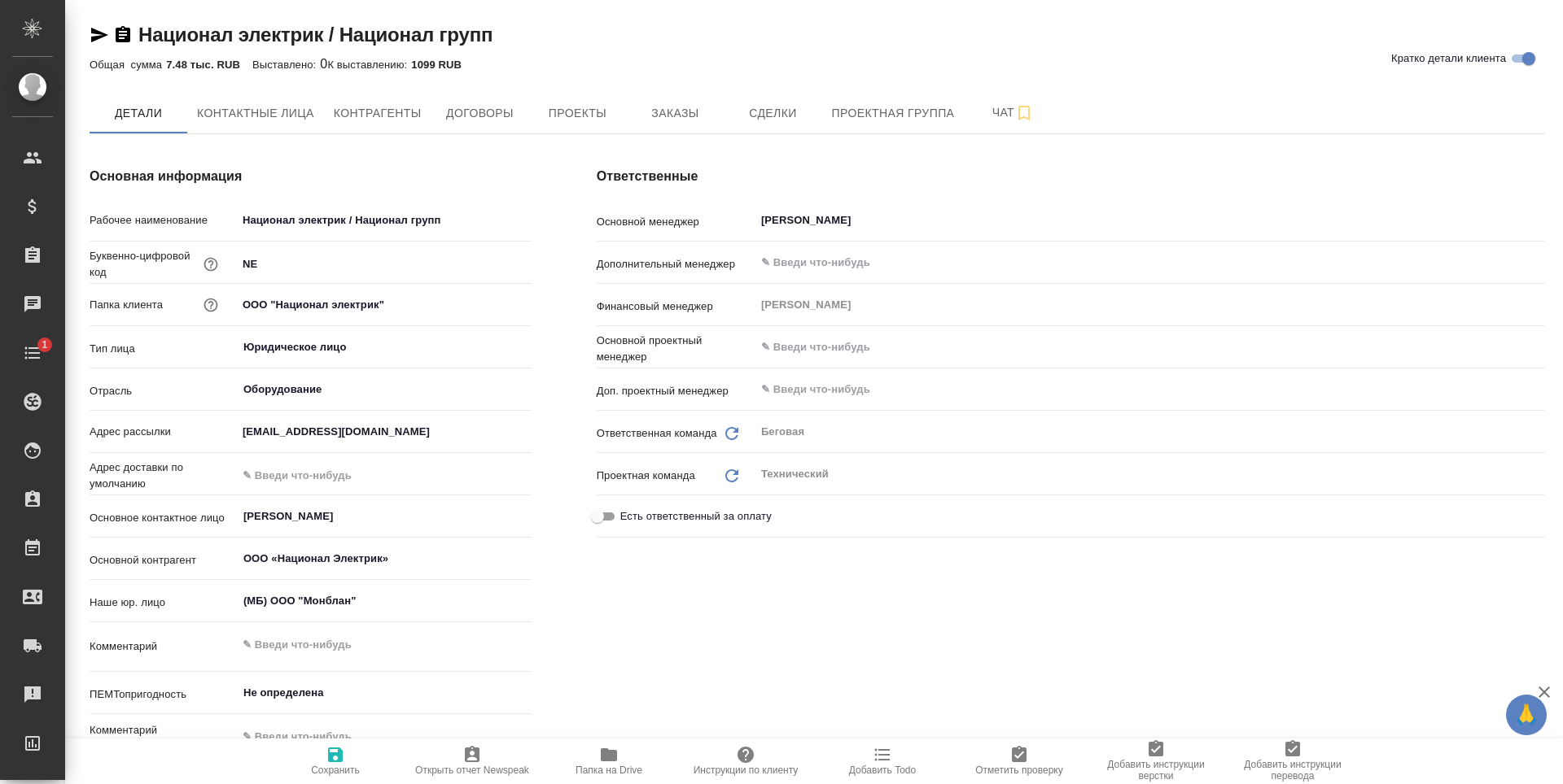
type textarea "x"
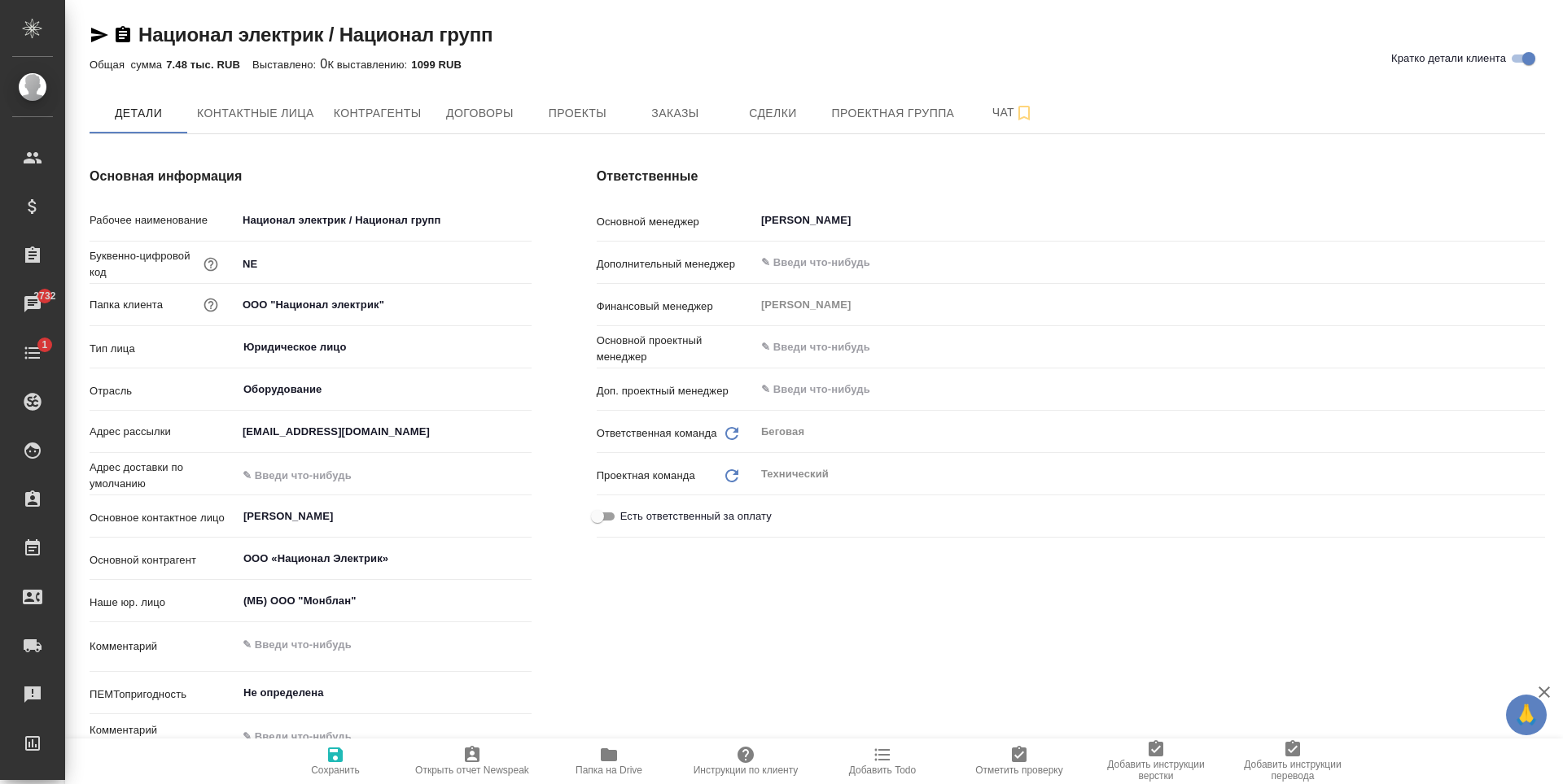
type textarea "x"
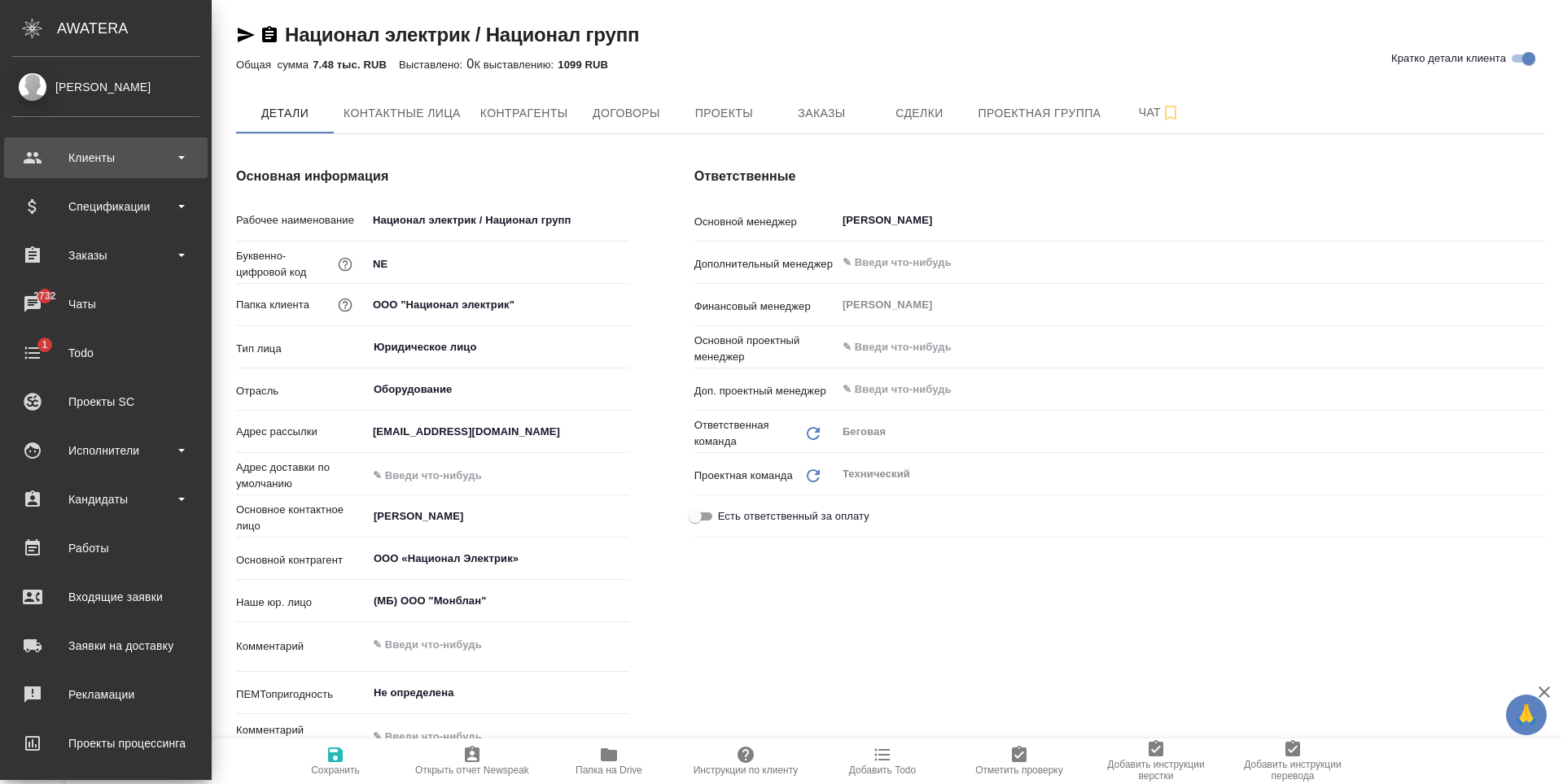
click at [71, 150] on div "Клиенты" at bounding box center [105, 158] width 188 height 25
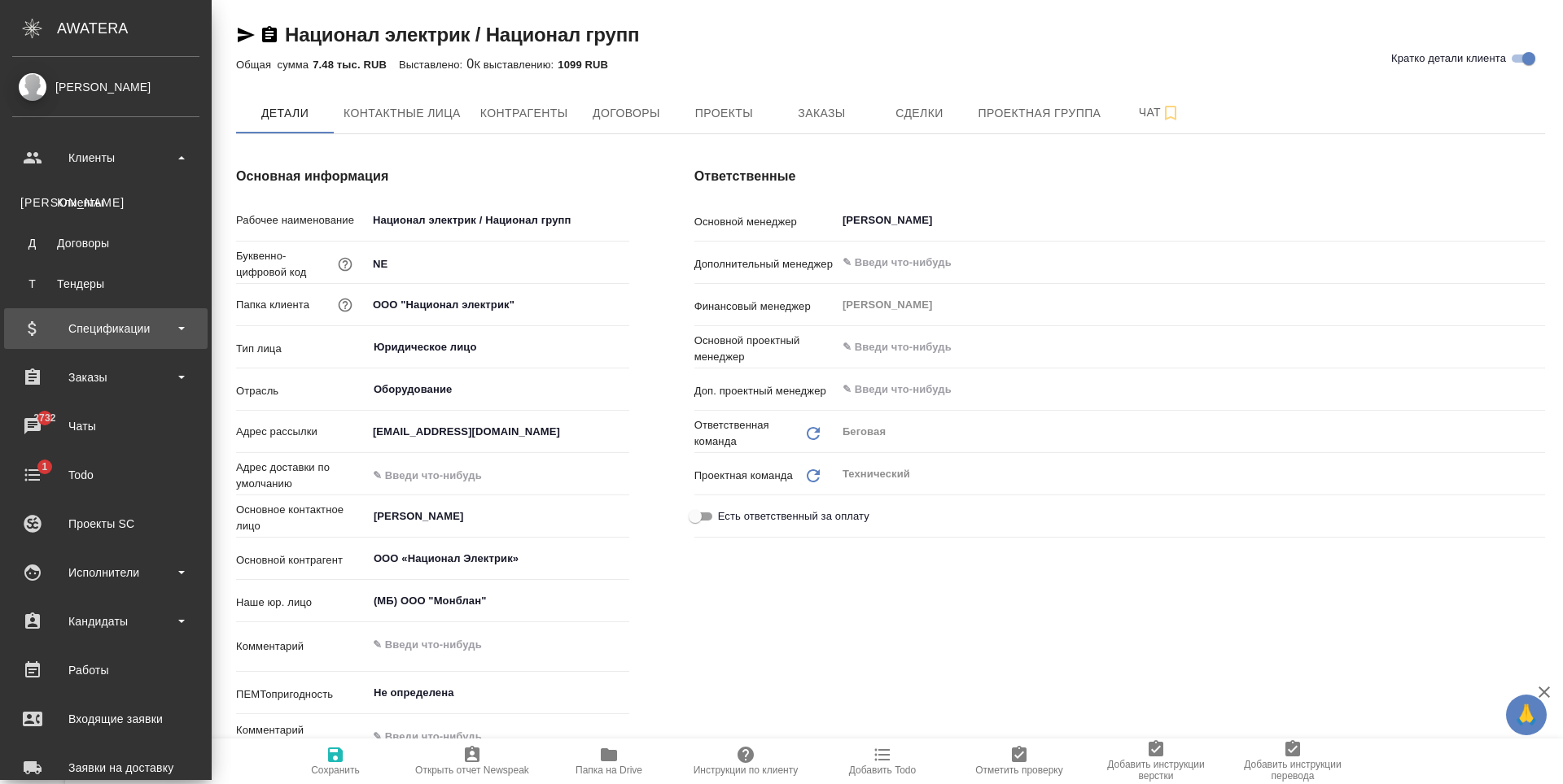
click at [133, 342] on div "Спецификации" at bounding box center [105, 328] width 204 height 41
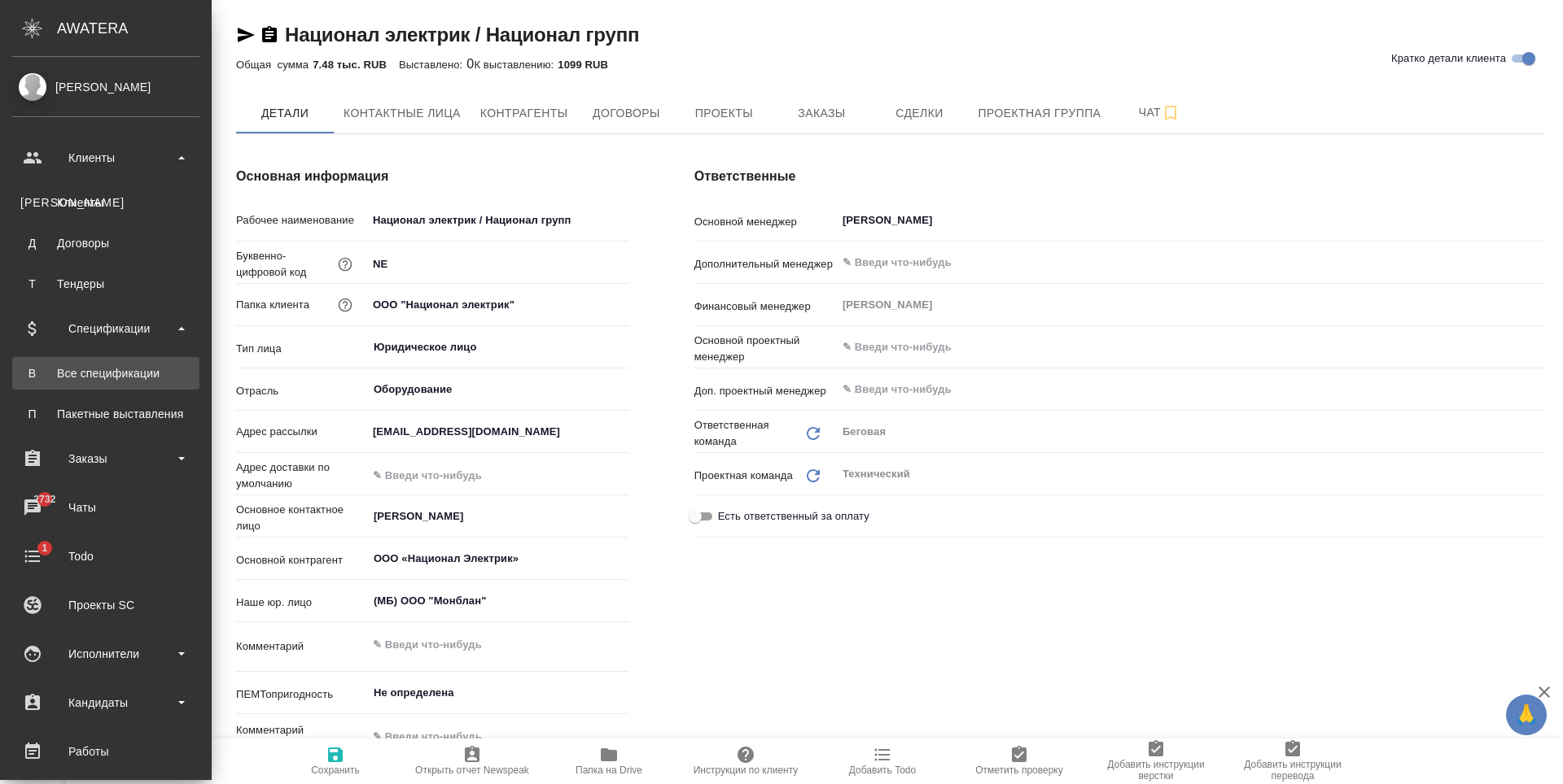
click at [129, 373] on div "Все спецификации" at bounding box center [105, 373] width 171 height 16
type textarea "x"
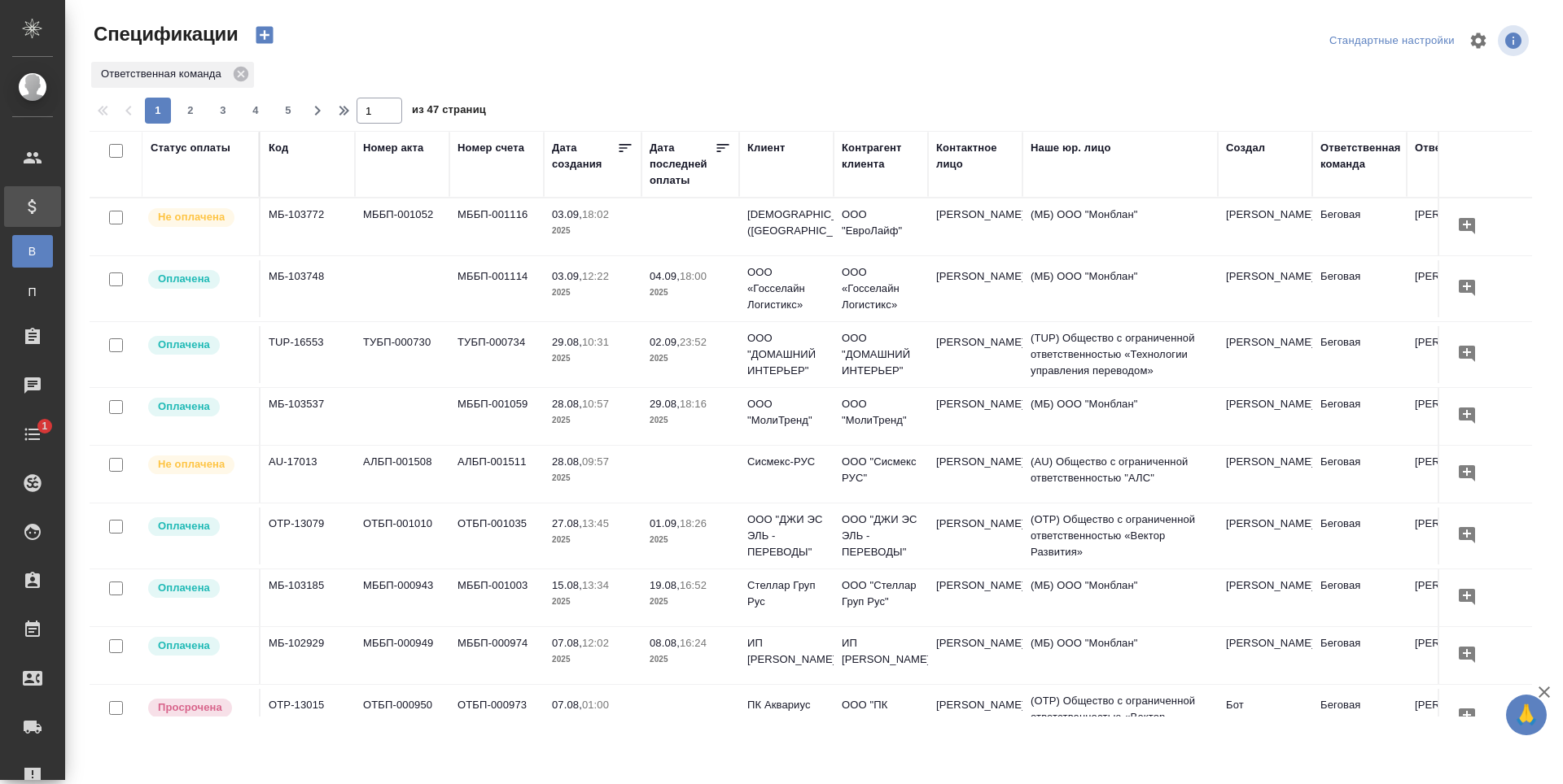
click at [269, 33] on icon "button" at bounding box center [263, 35] width 17 height 17
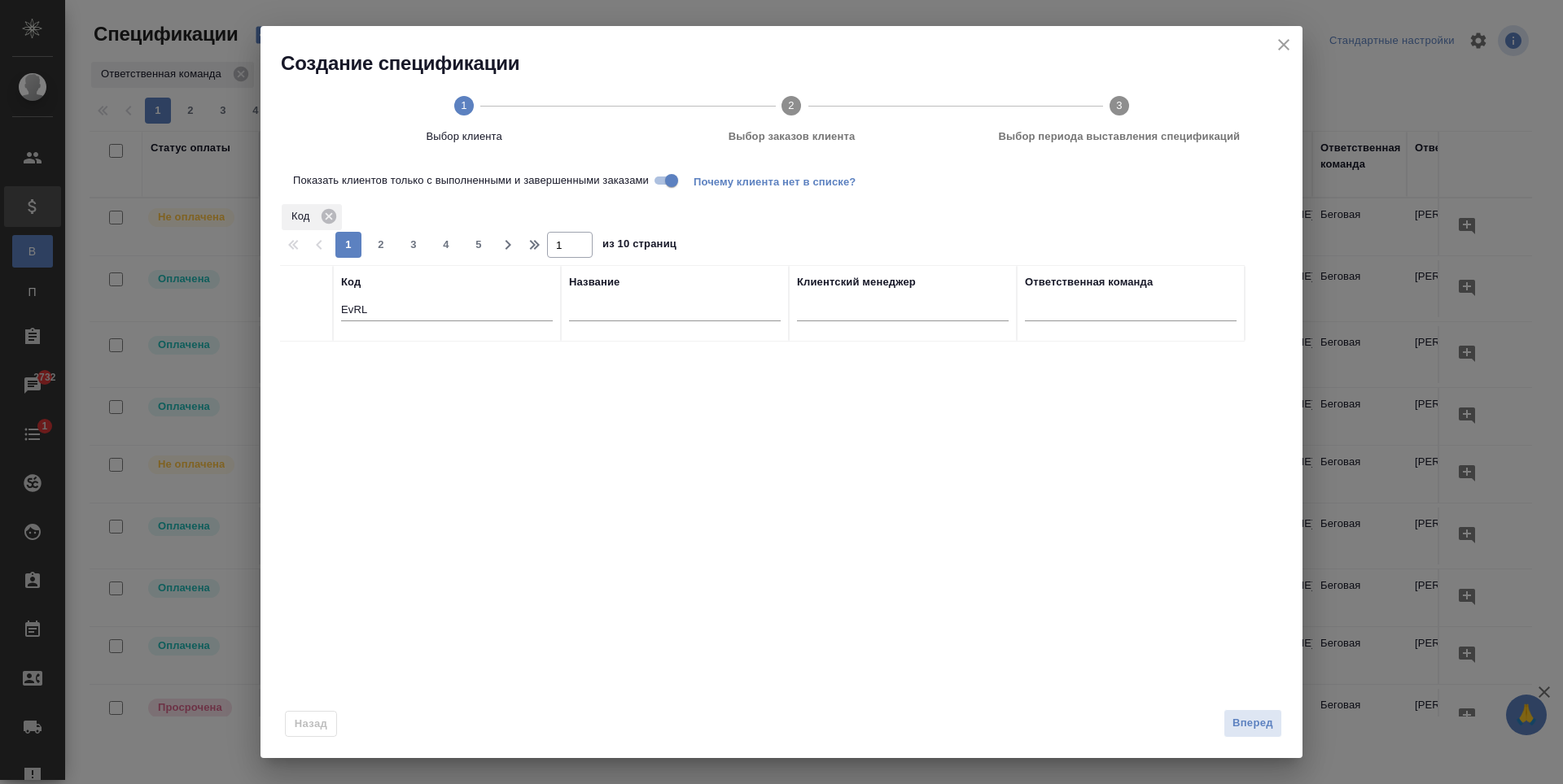
click at [361, 313] on input "EvRL" at bounding box center [447, 311] width 212 height 20
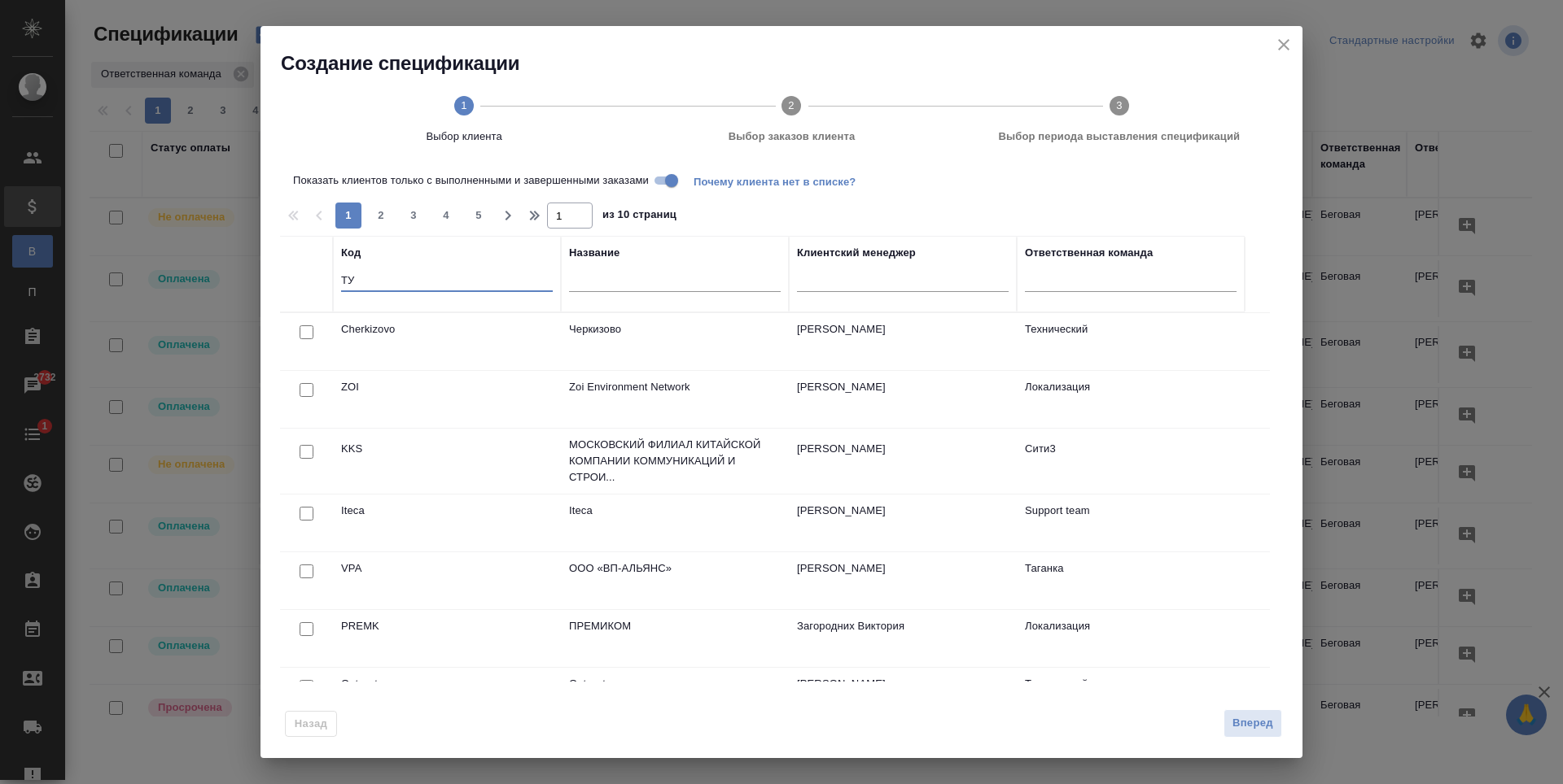
type input "Т"
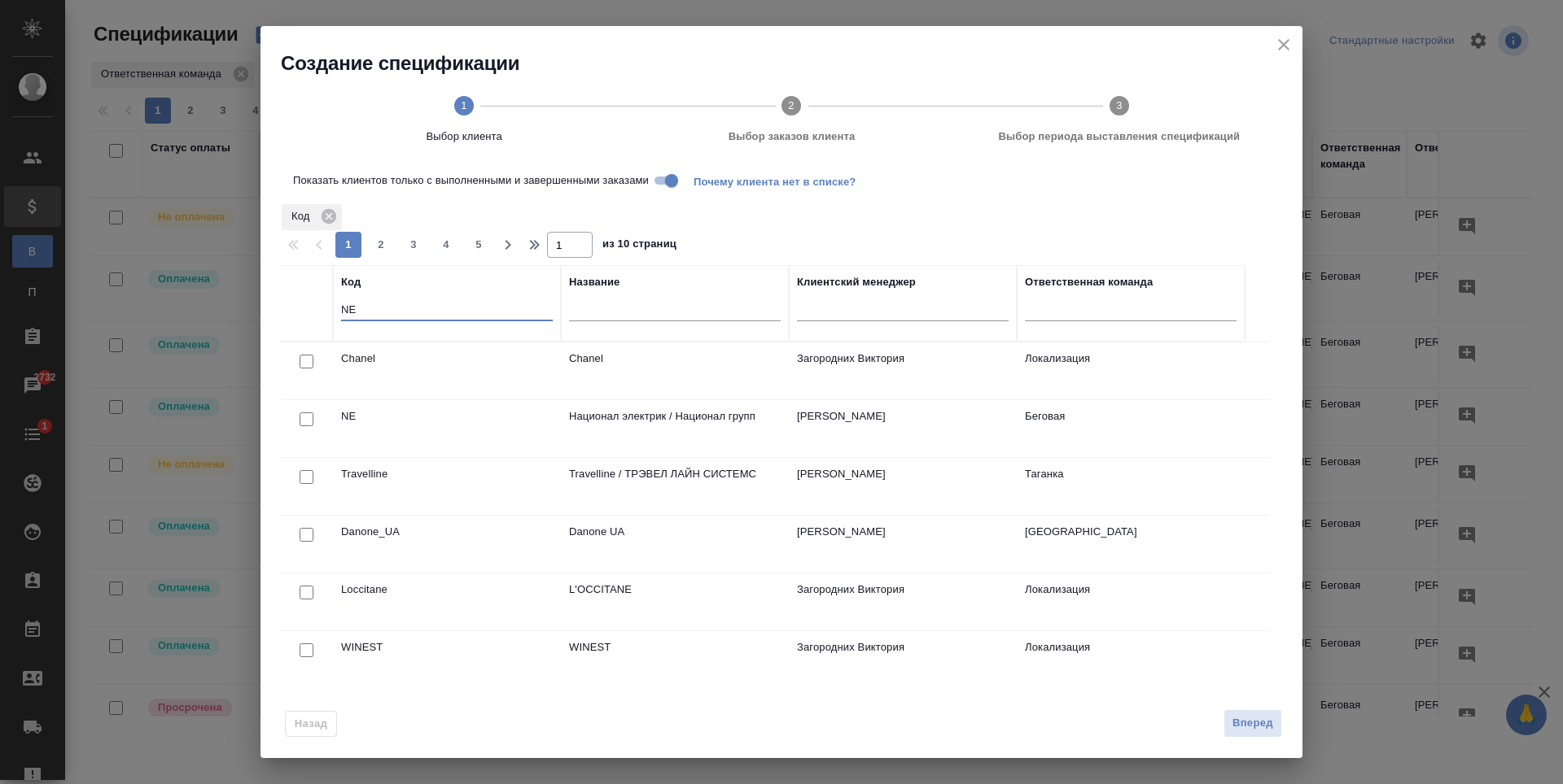
type input "NE"
click at [969, 448] on td "[PERSON_NAME]" at bounding box center [903, 428] width 228 height 57
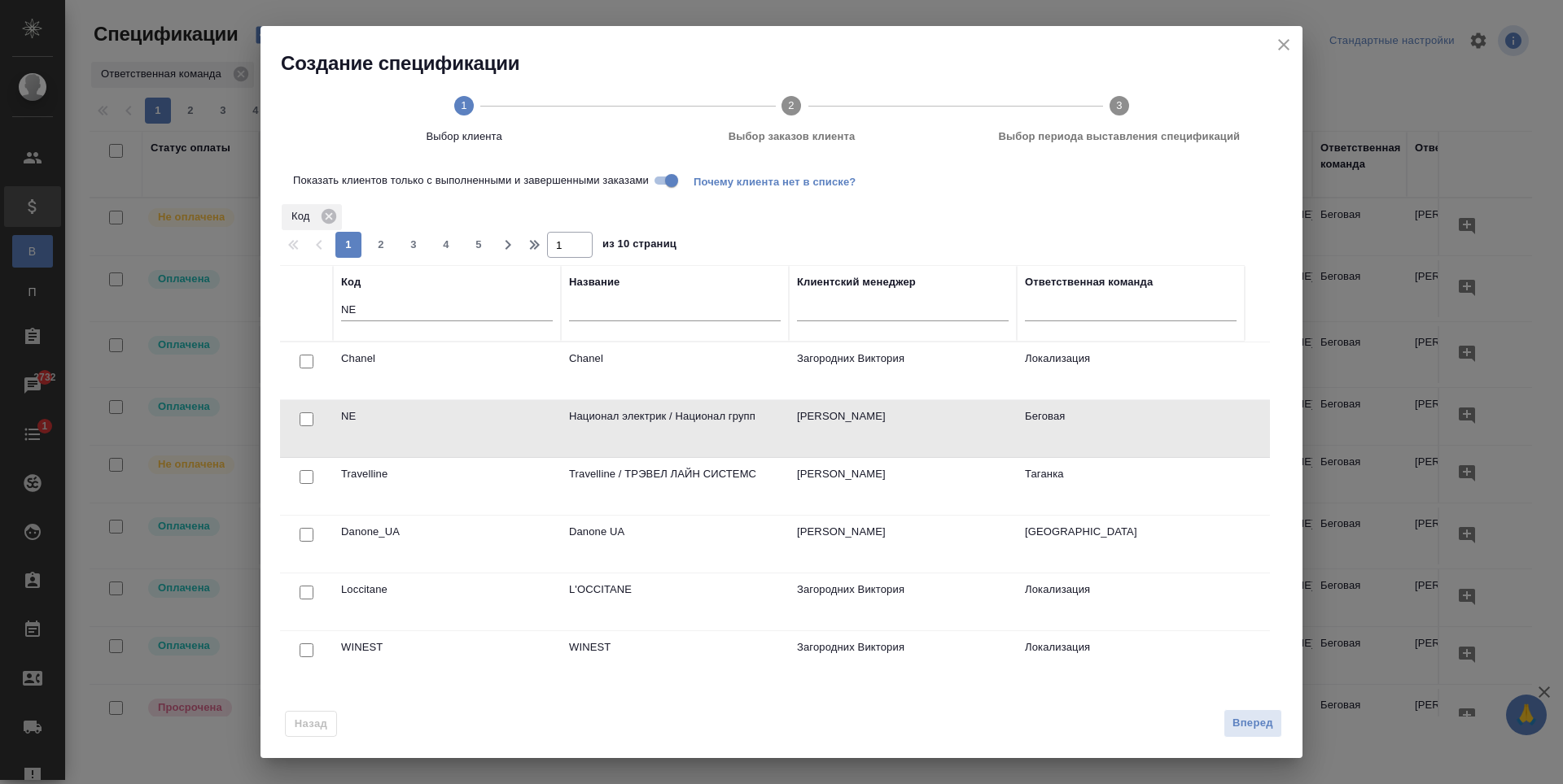
click at [969, 448] on td "[PERSON_NAME]" at bounding box center [903, 428] width 228 height 57
click at [303, 417] on input "checkbox" at bounding box center [307, 420] width 14 height 14
checkbox input "true"
click at [1247, 715] on span "Вперед" at bounding box center [1252, 723] width 41 height 19
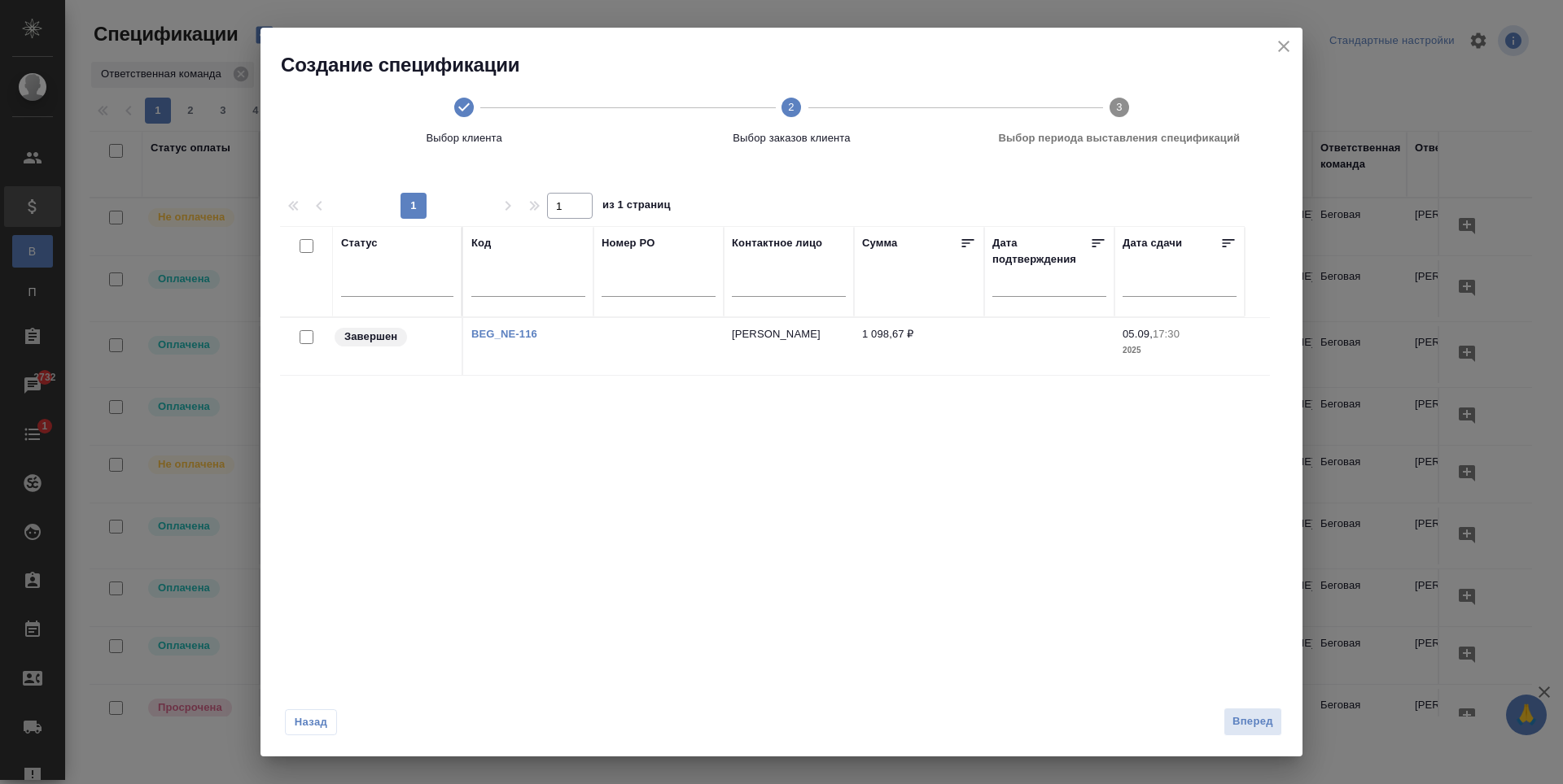
click at [308, 341] on input "checkbox" at bounding box center [307, 337] width 14 height 14
checkbox input "true"
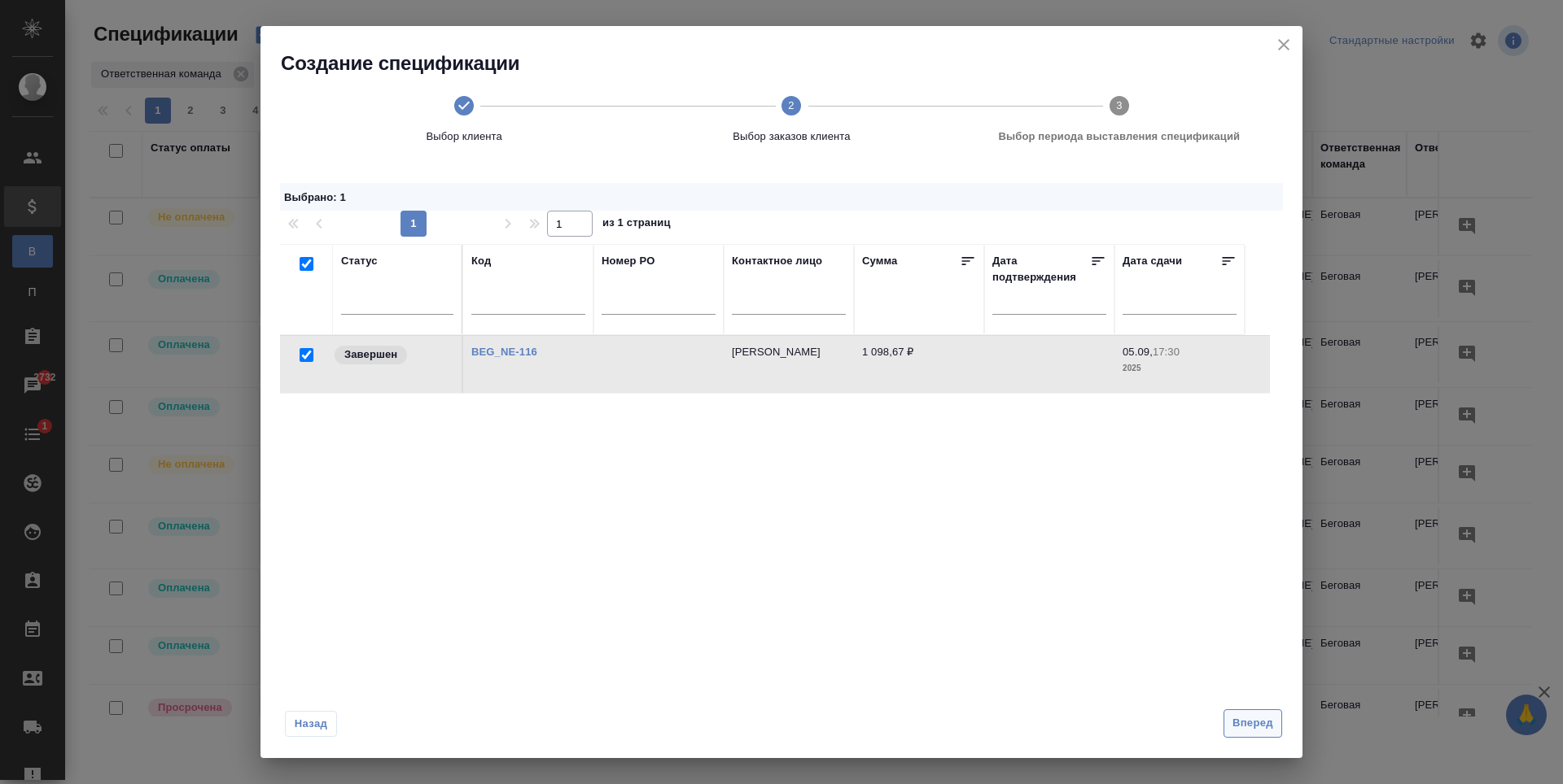
click at [1237, 726] on span "Вперед" at bounding box center [1252, 723] width 41 height 19
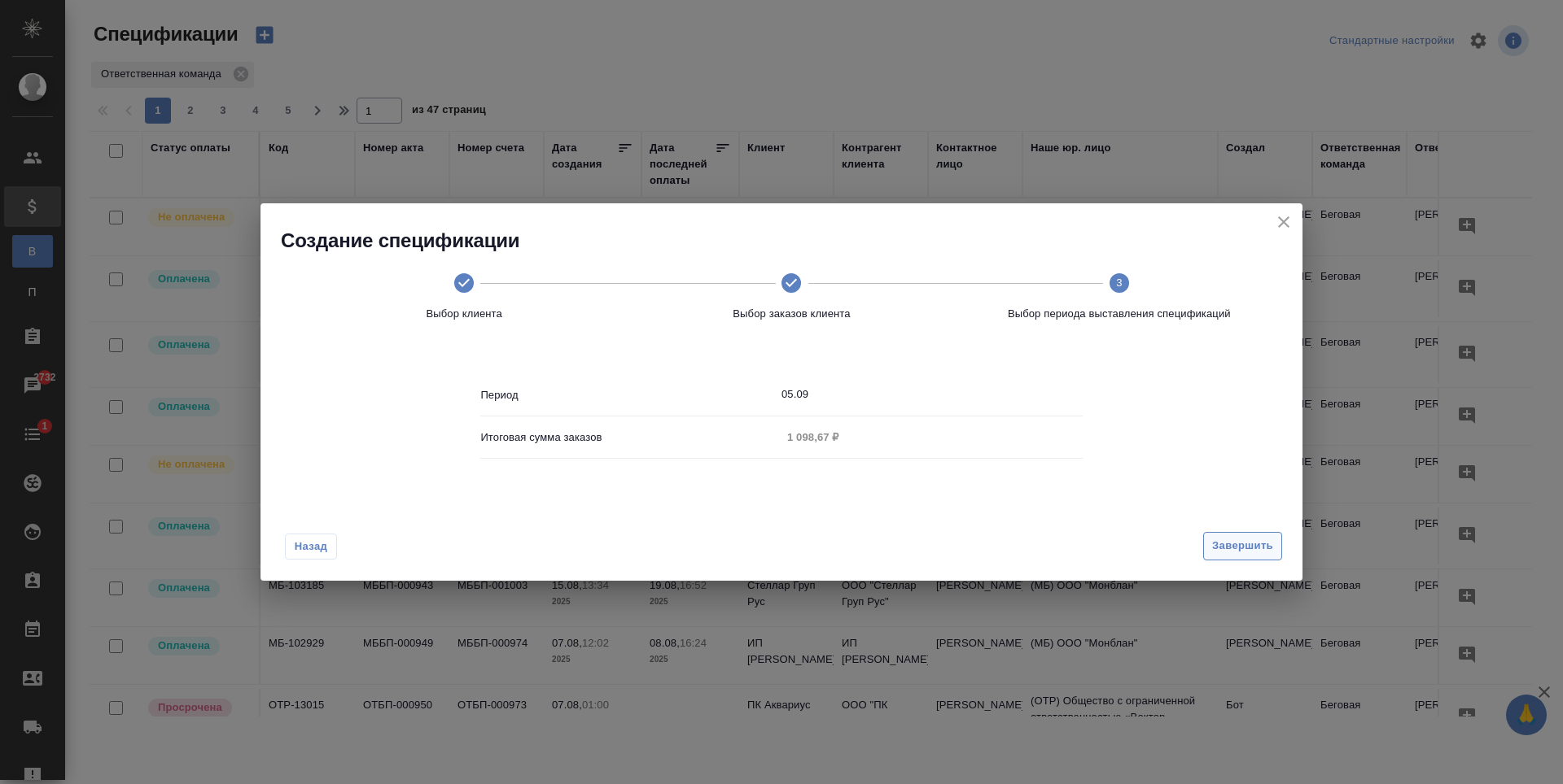
click at [1241, 553] on span "Завершить" at bounding box center [1242, 546] width 61 height 19
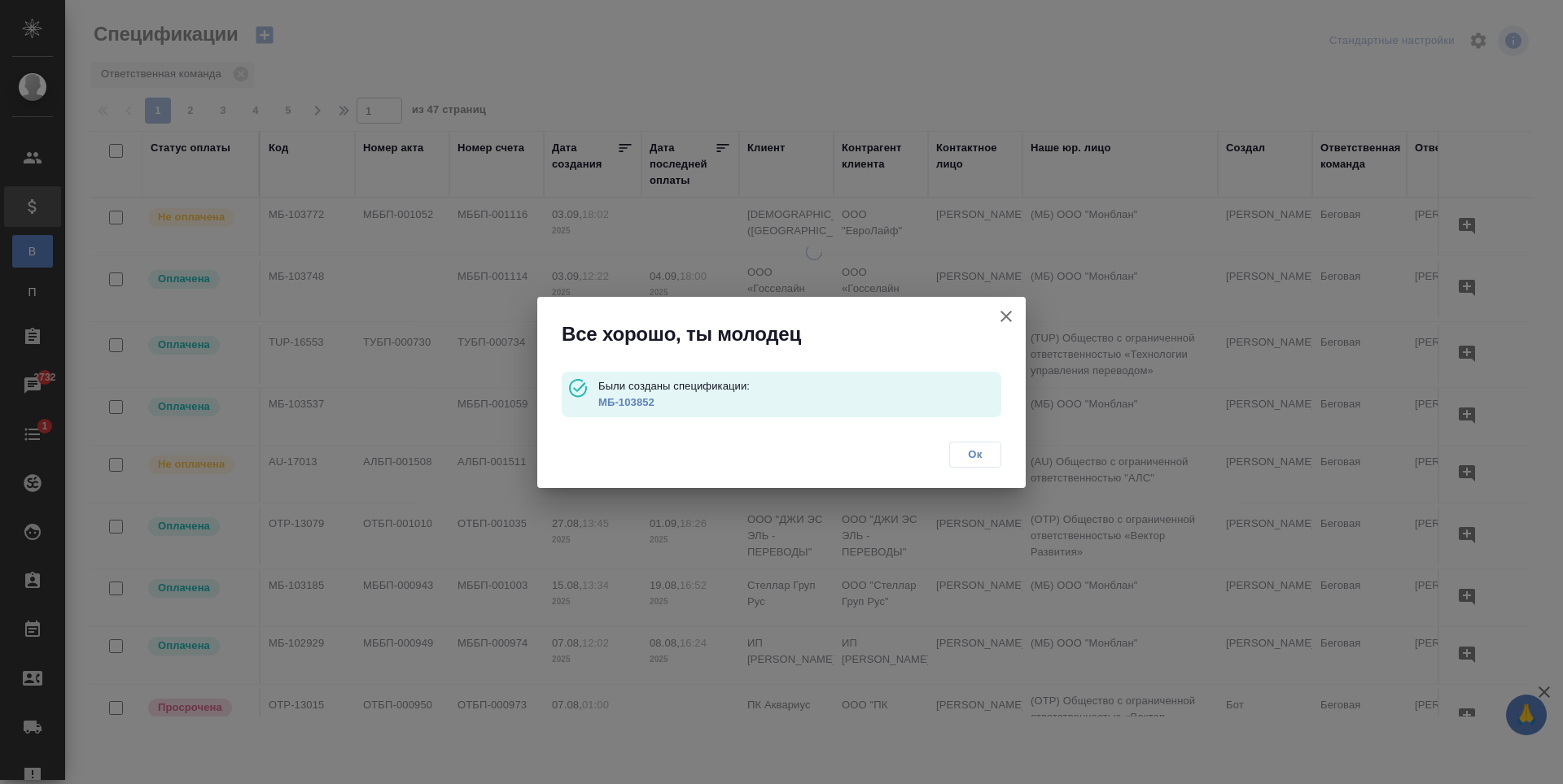
click at [615, 409] on p "МБ-103852" at bounding box center [800, 403] width 403 height 16
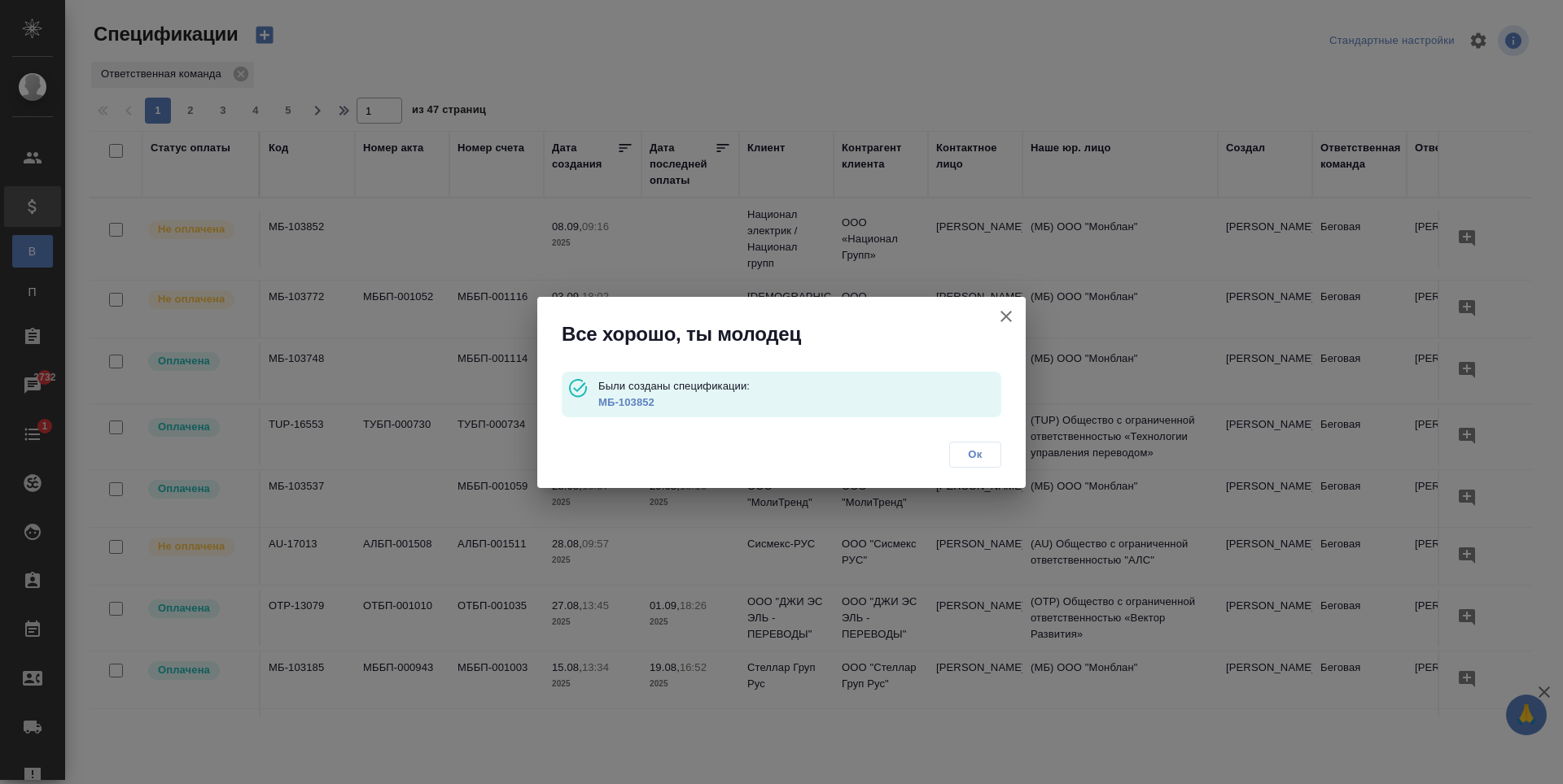
click at [636, 400] on link "МБ-103852" at bounding box center [627, 402] width 57 height 12
click at [1003, 312] on icon "button" at bounding box center [1007, 317] width 20 height 20
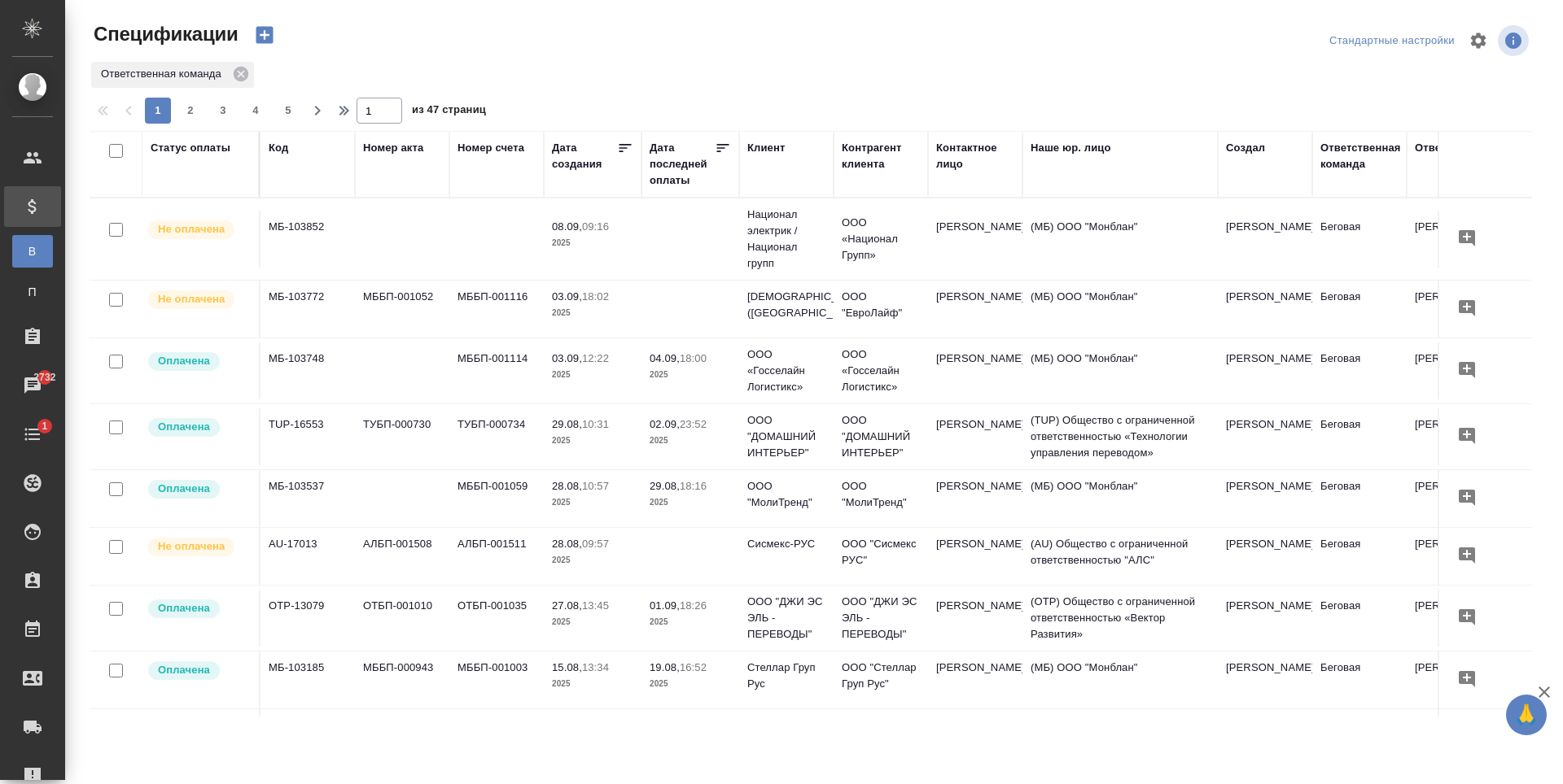
click at [676, 315] on td at bounding box center [690, 309] width 97 height 57
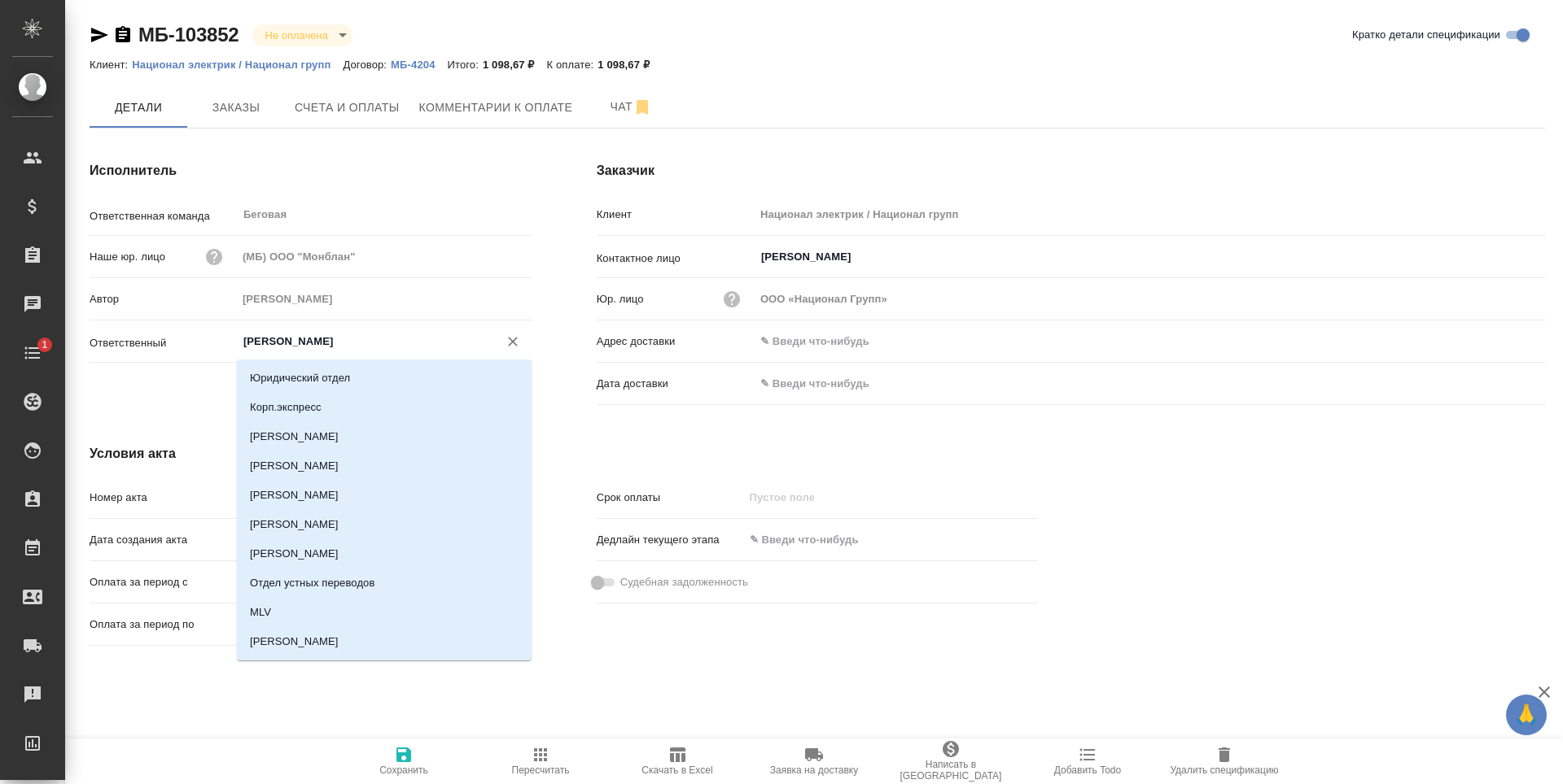
click at [384, 345] on input "[PERSON_NAME]" at bounding box center [357, 342] width 230 height 20
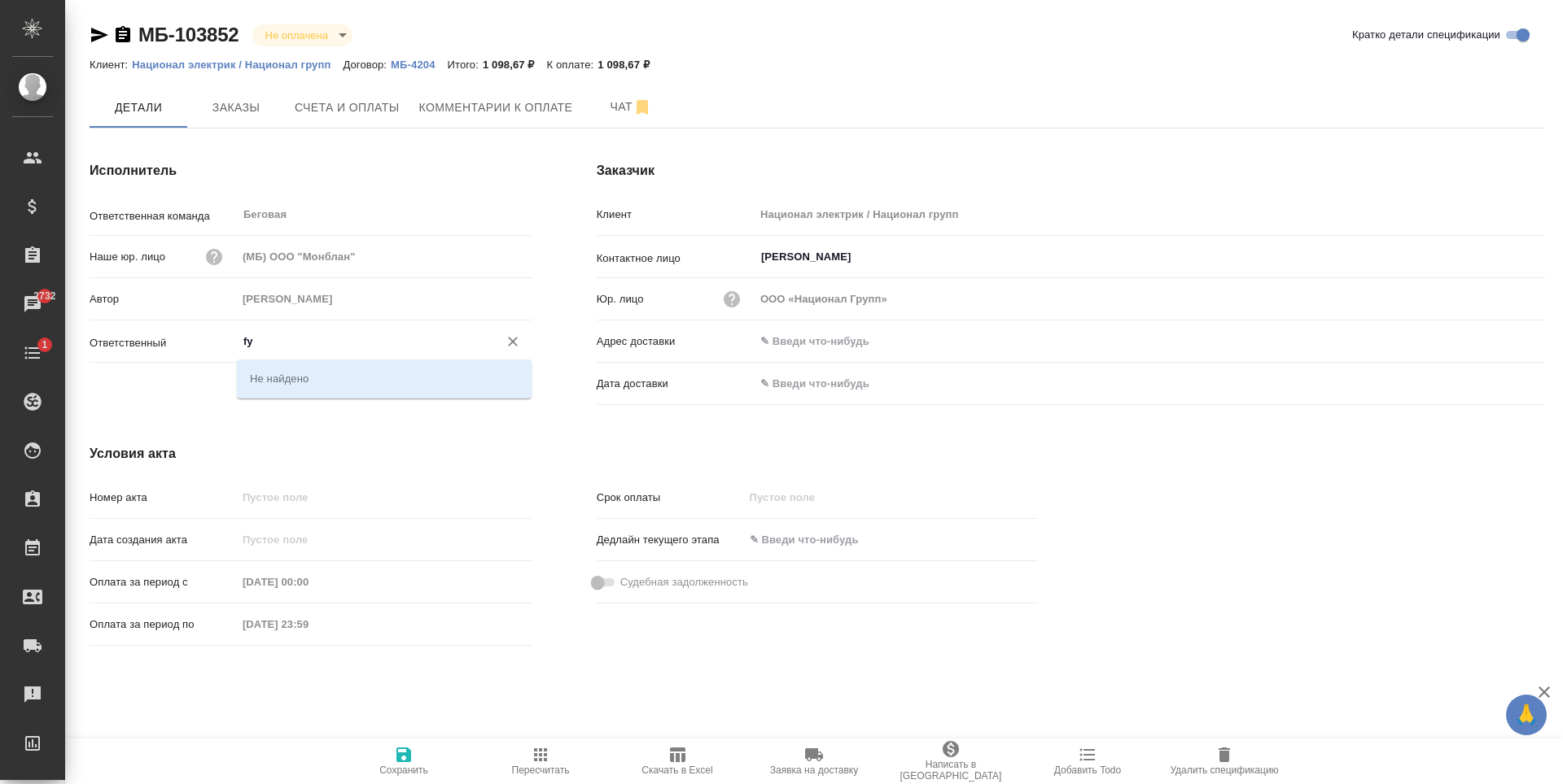
type input "f"
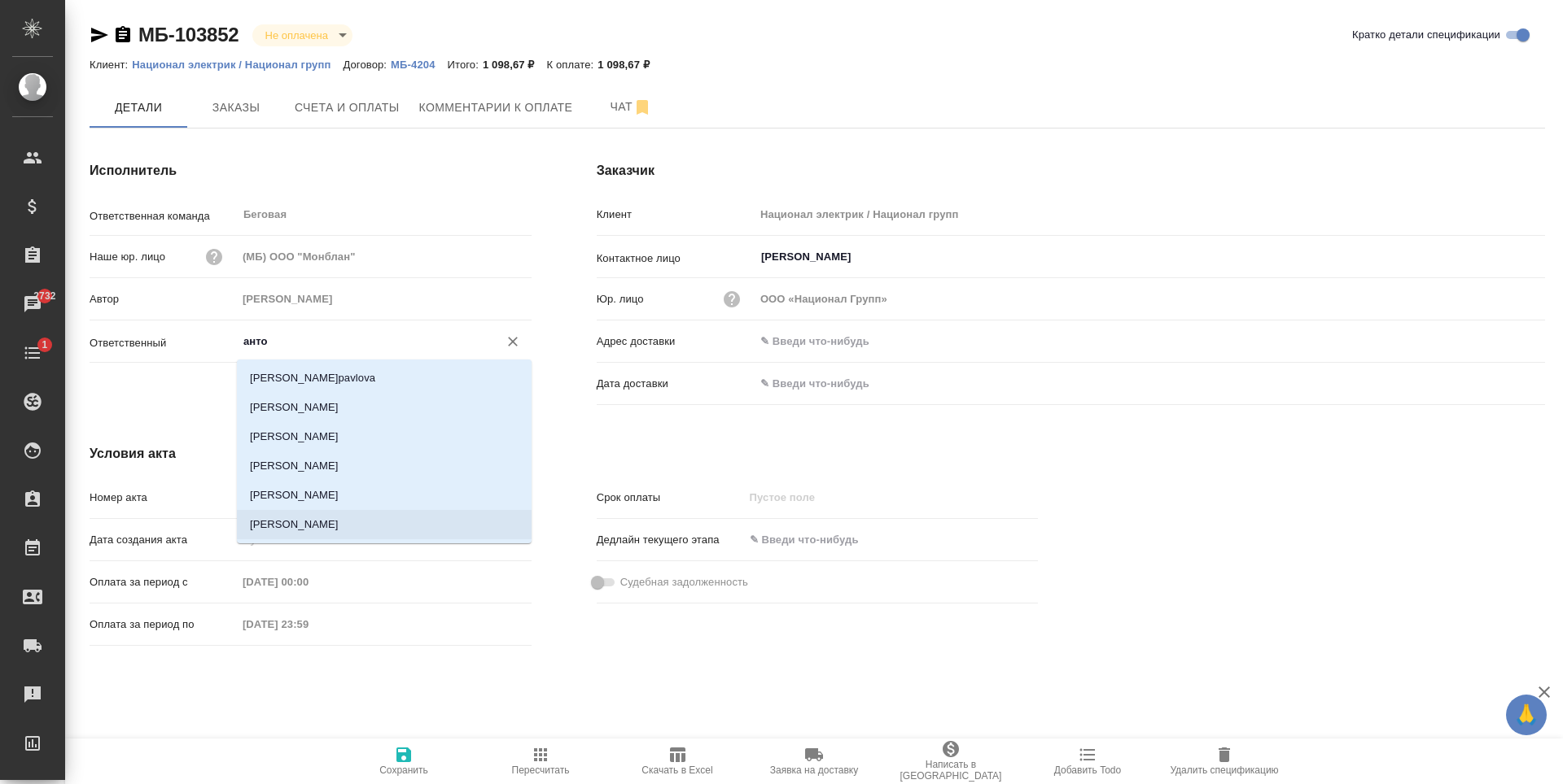
click at [317, 518] on li "[PERSON_NAME]" at bounding box center [384, 525] width 295 height 30
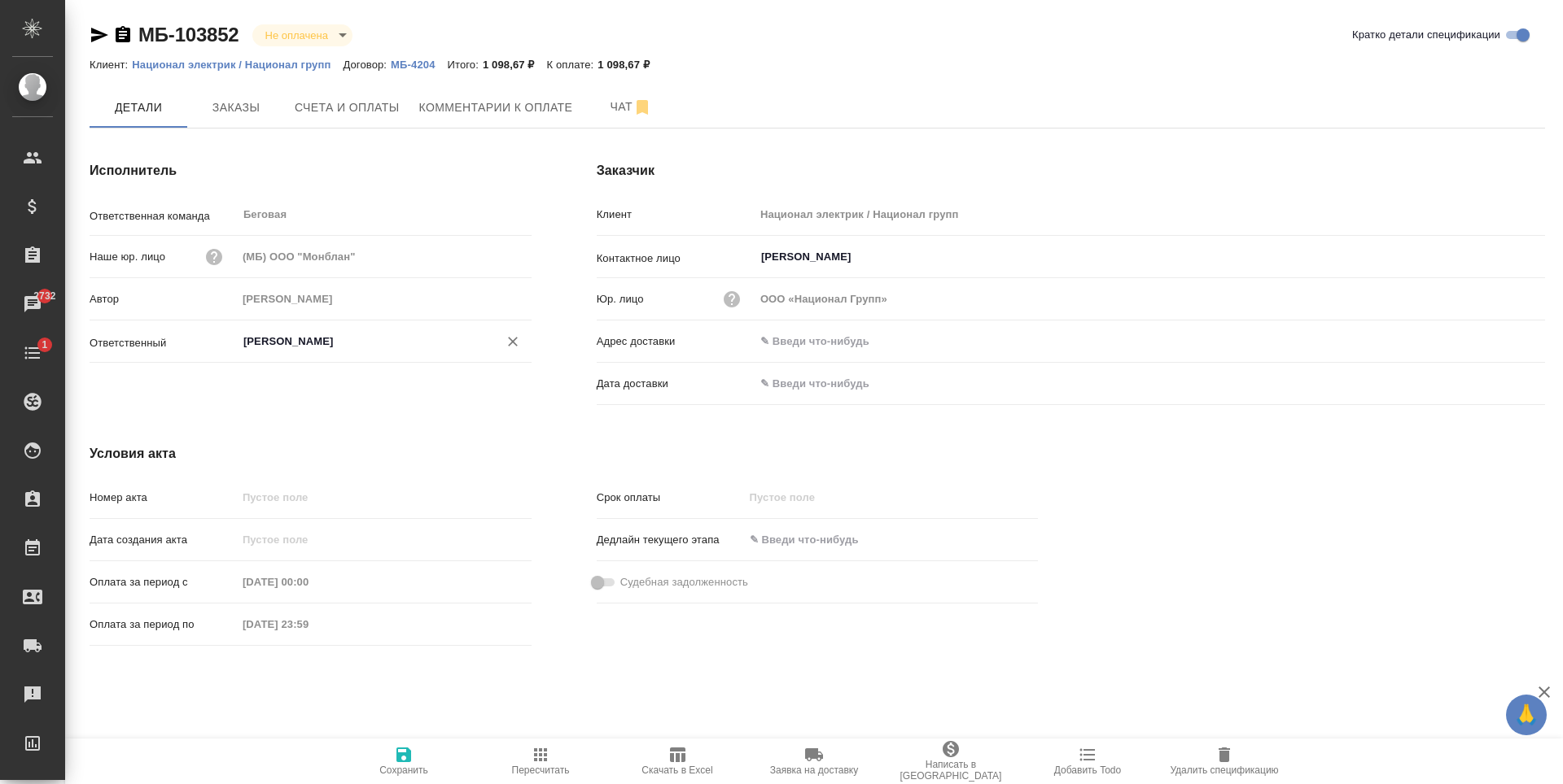
type input "[PERSON_NAME]"
click at [393, 753] on span "Сохранить" at bounding box center [404, 760] width 117 height 31
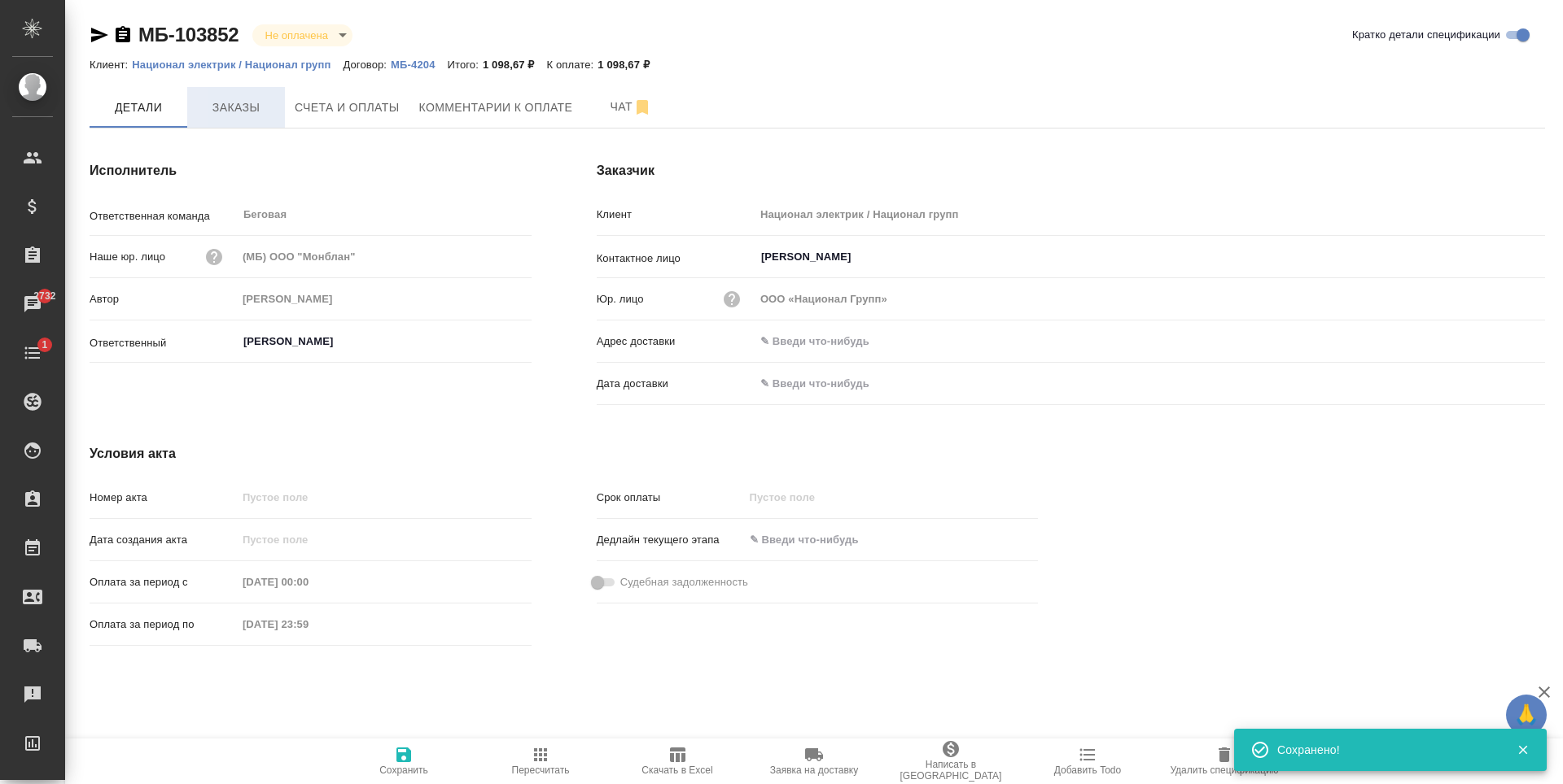
click at [229, 97] on span "Заказы" at bounding box center [235, 107] width 78 height 20
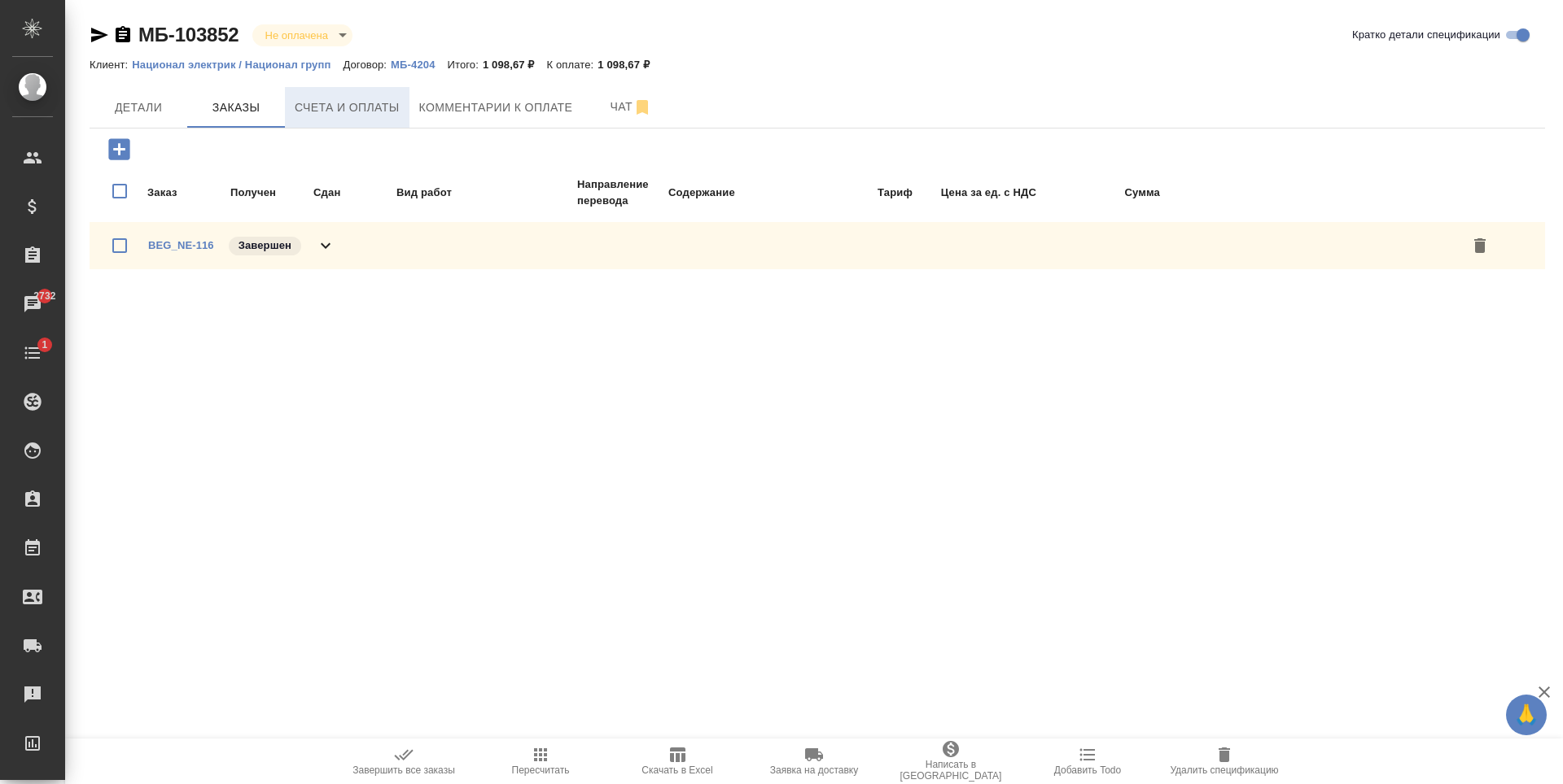
click at [364, 113] on span "Счета и оплаты" at bounding box center [348, 107] width 105 height 20
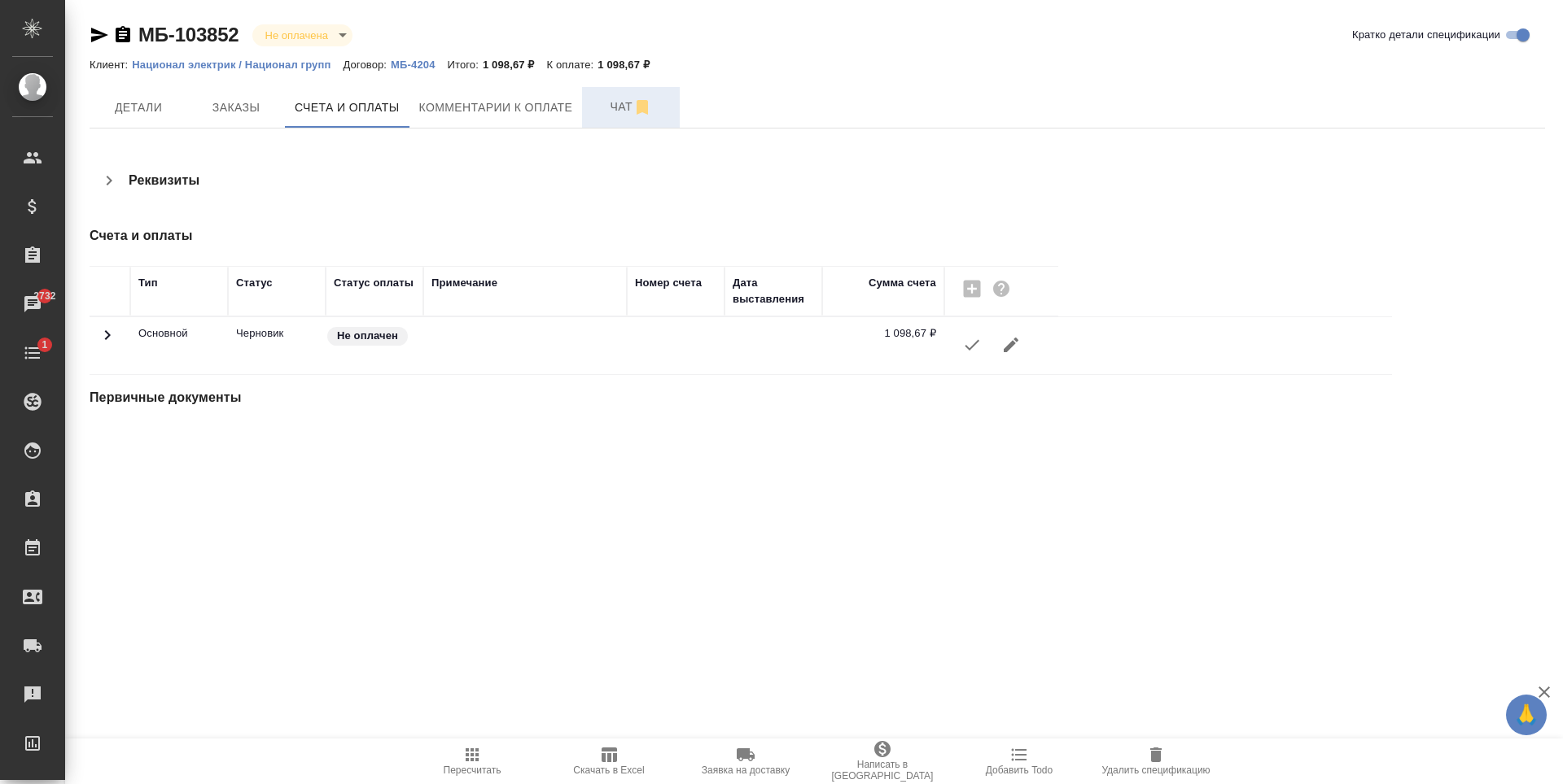
click at [620, 120] on button "Чат" at bounding box center [631, 107] width 97 height 41
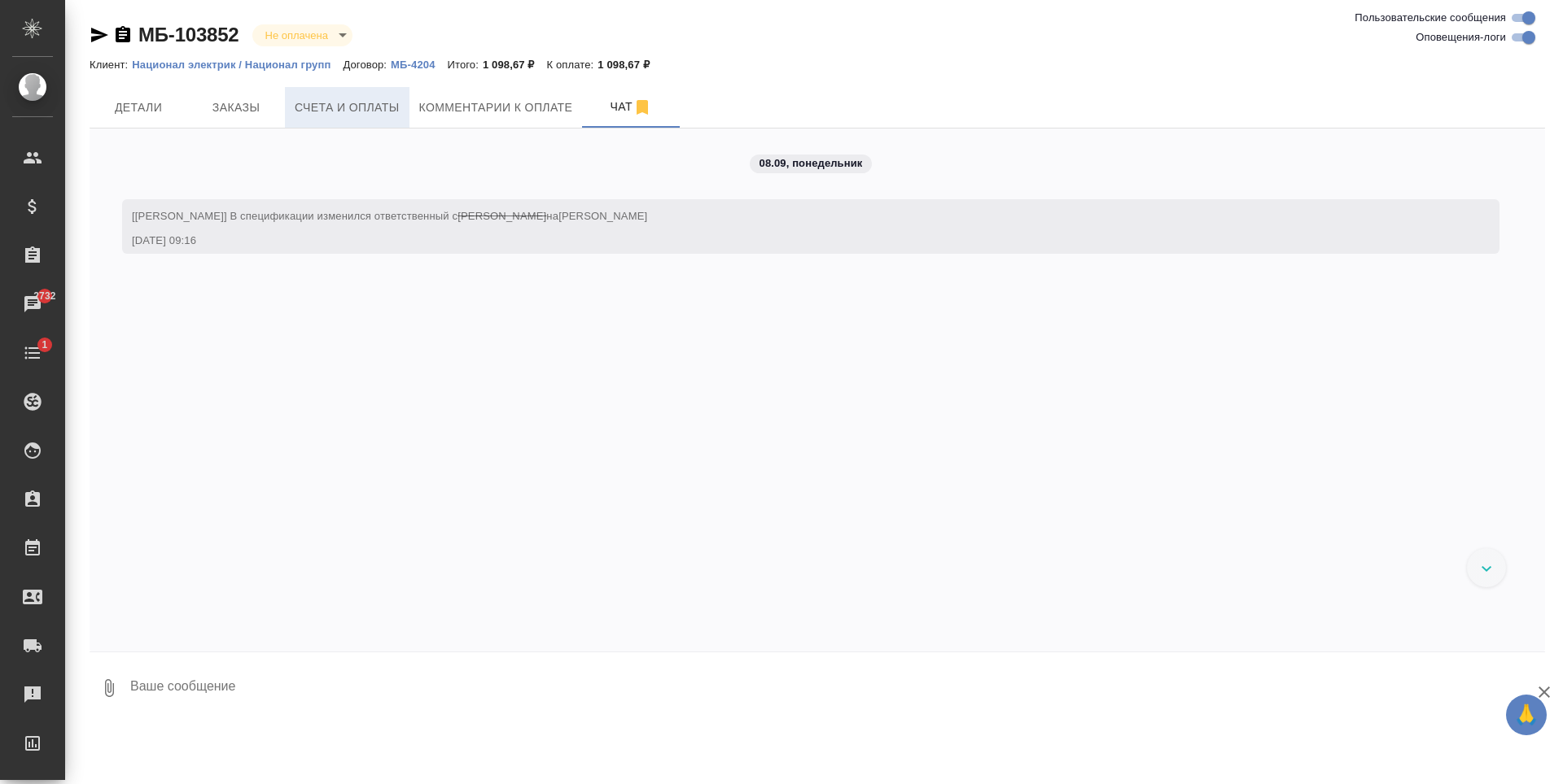
click at [354, 115] on span "Счета и оплаты" at bounding box center [348, 107] width 105 height 20
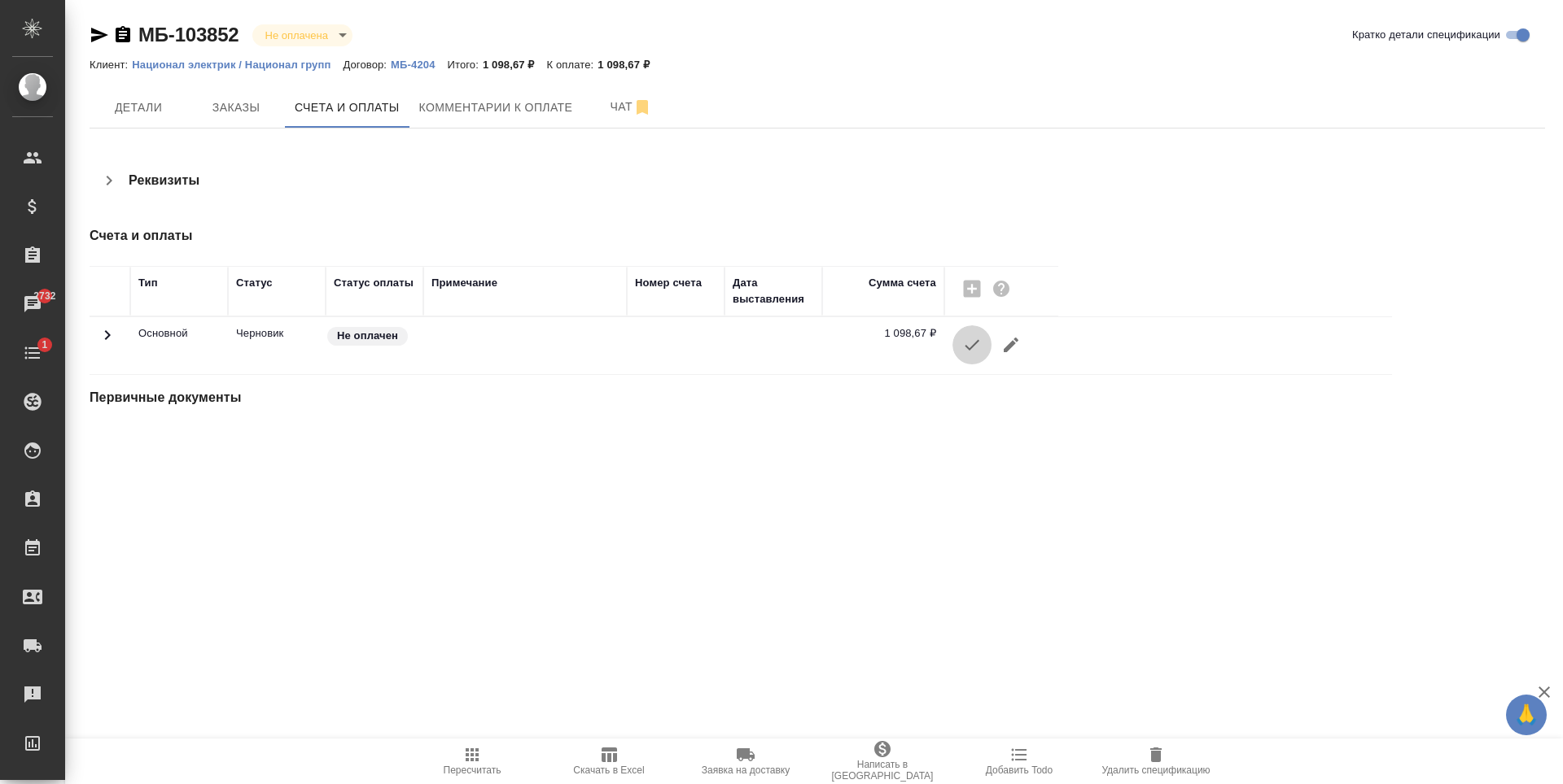
click at [965, 350] on icon "button" at bounding box center [972, 345] width 20 height 20
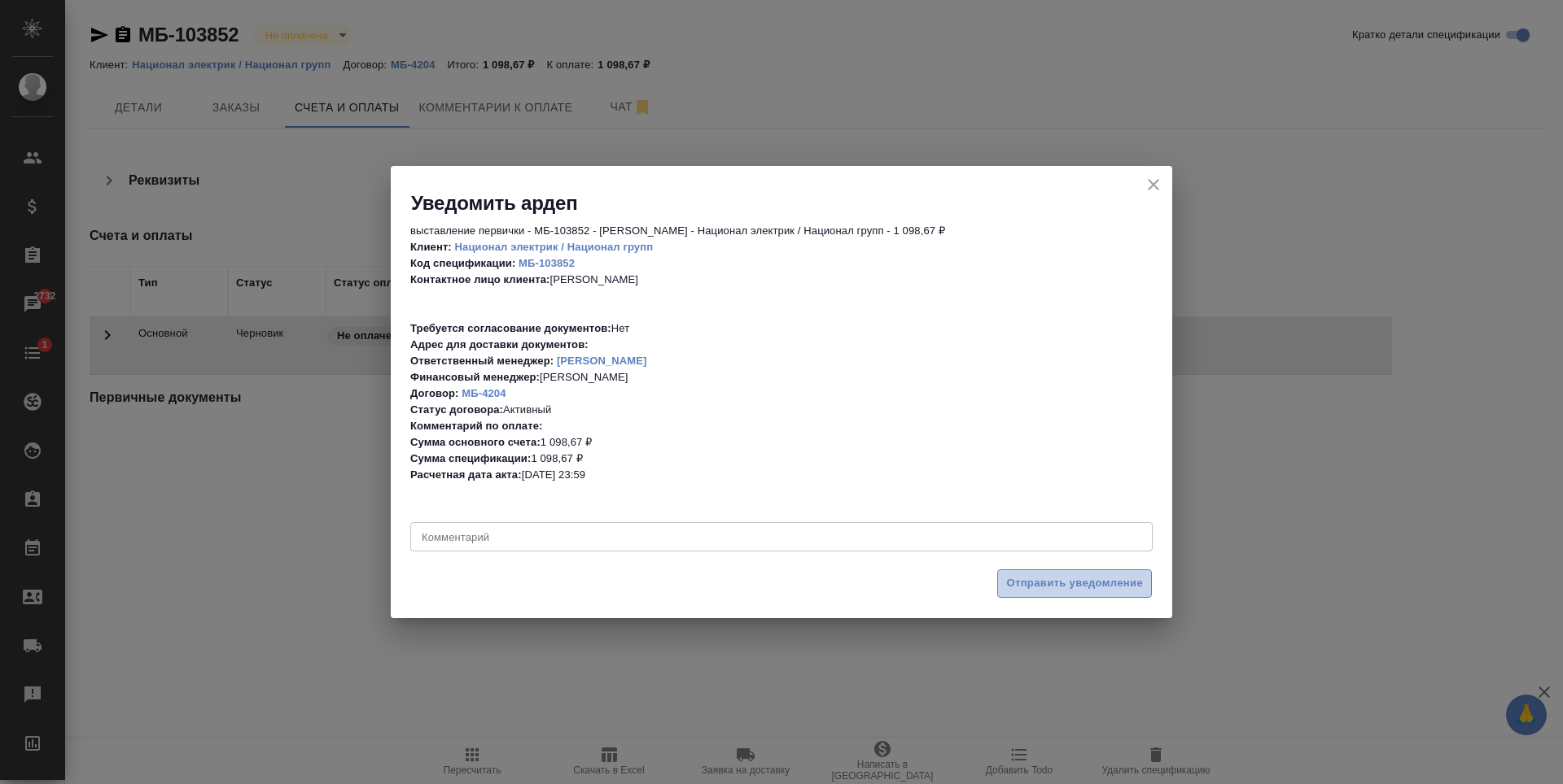
click at [1082, 578] on span "Отправить уведомление" at bounding box center [1074, 584] width 137 height 19
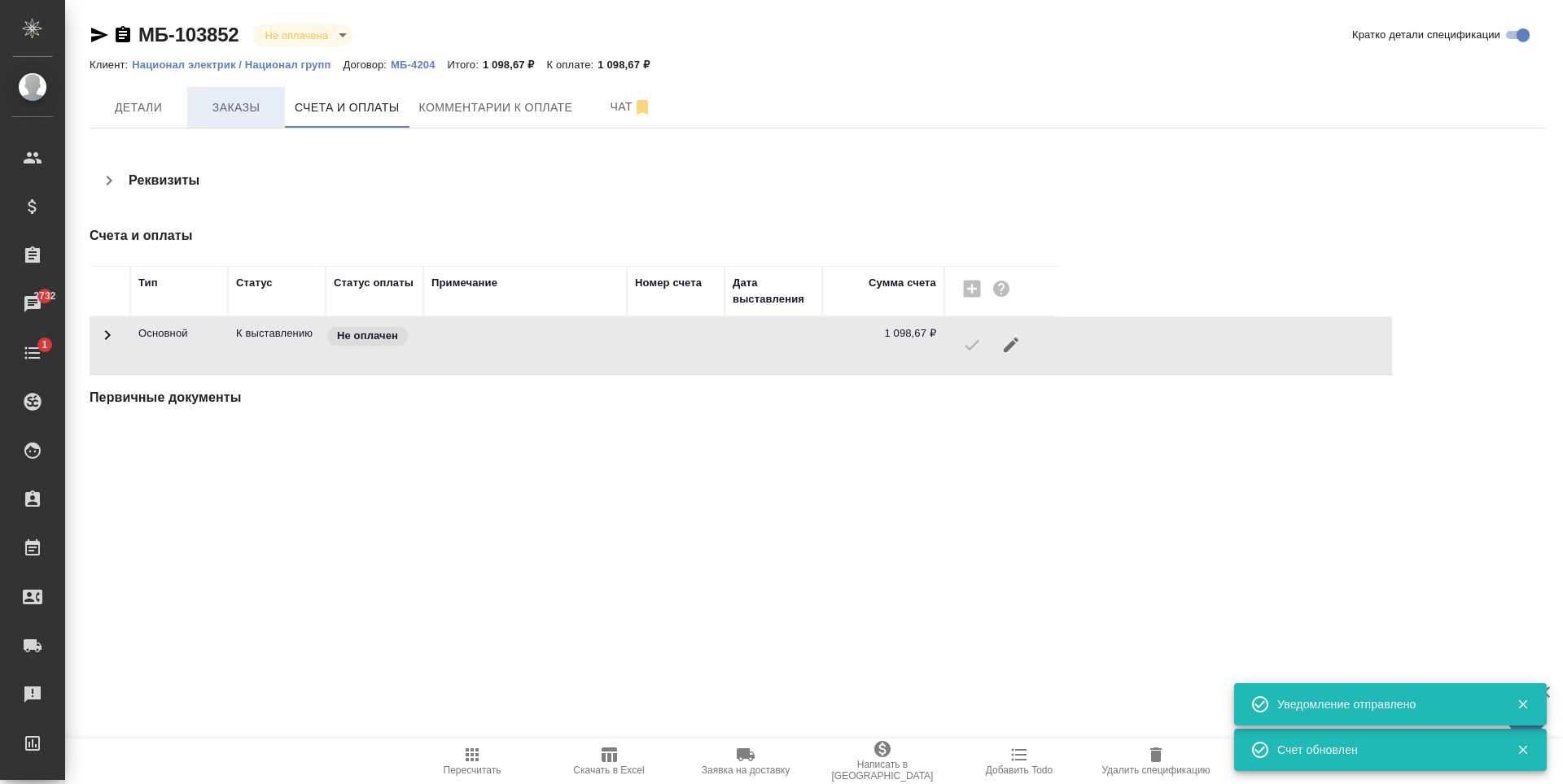
click at [238, 105] on span "Заказы" at bounding box center [235, 107] width 78 height 20
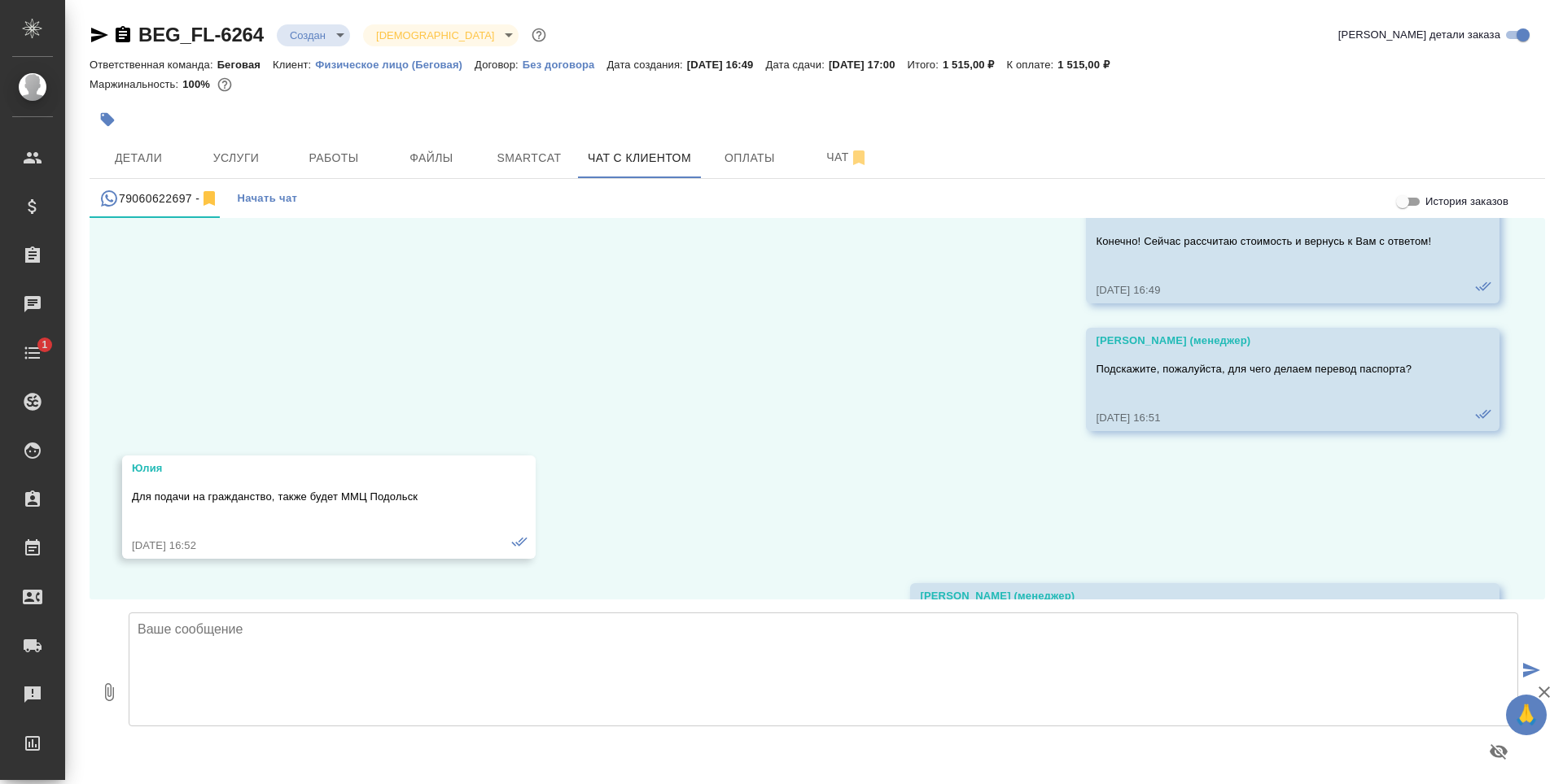
scroll to position [7980, 0]
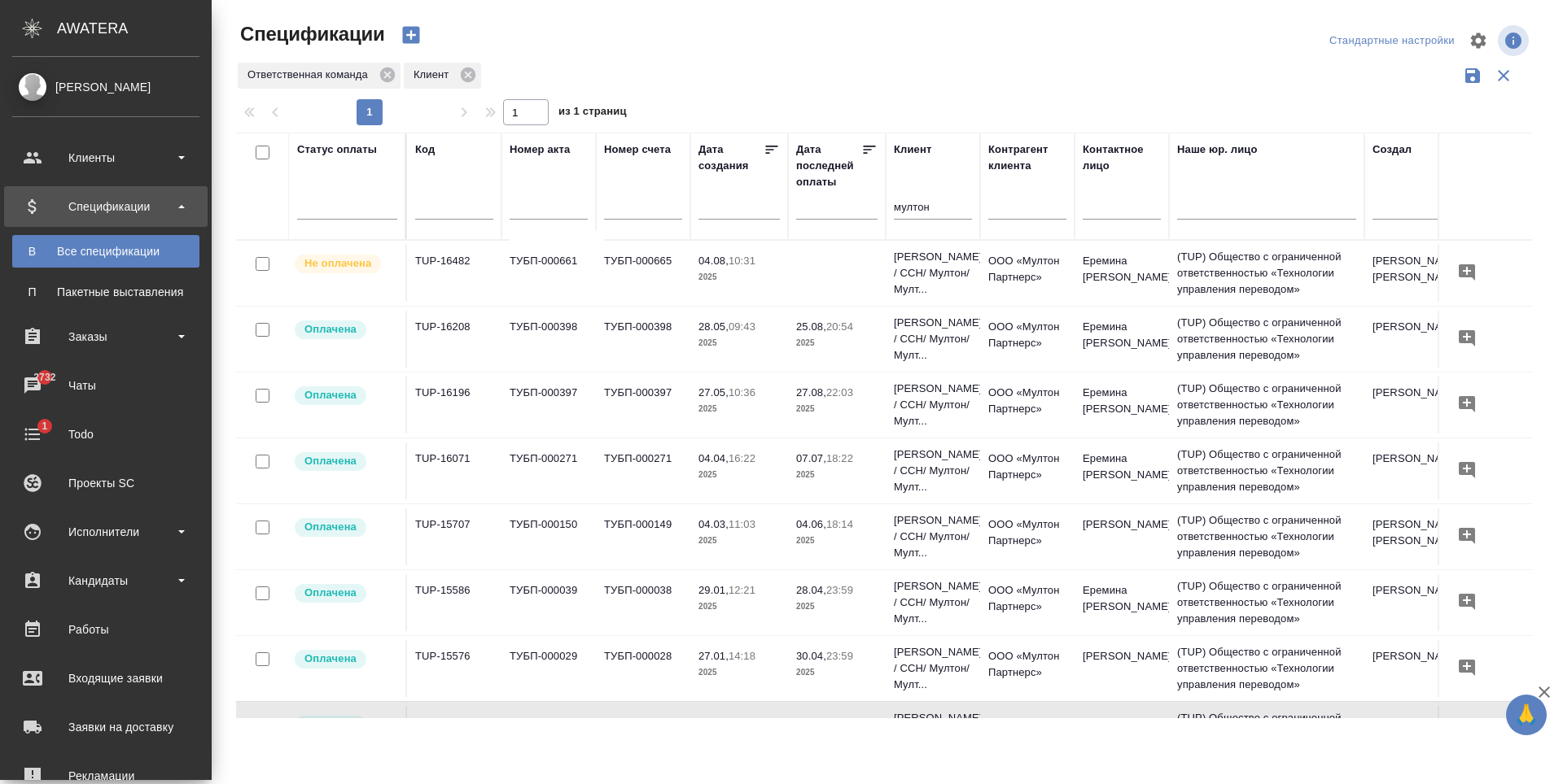
scroll to position [326, 0]
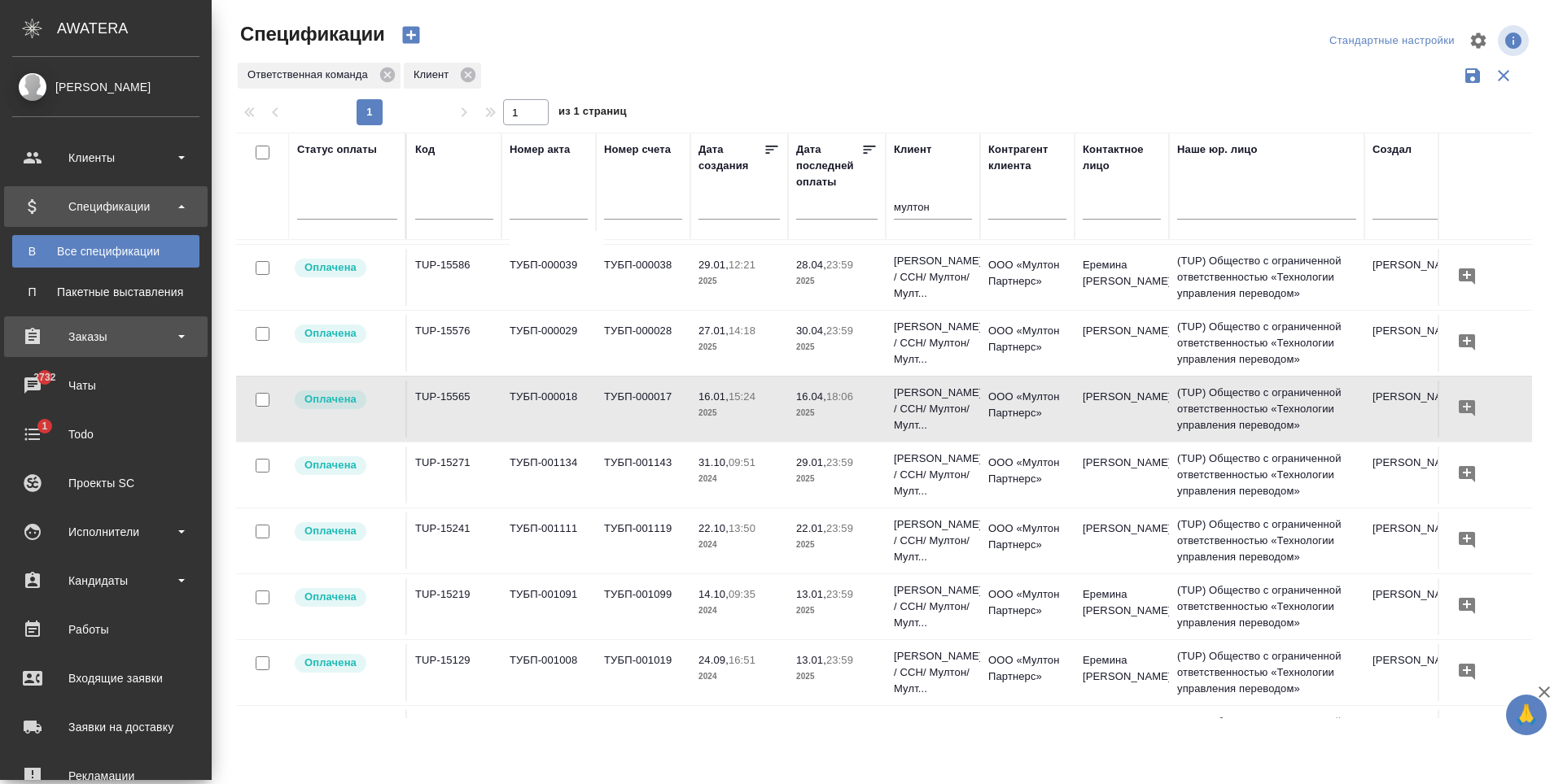
click at [136, 338] on div "Заказы" at bounding box center [105, 336] width 188 height 25
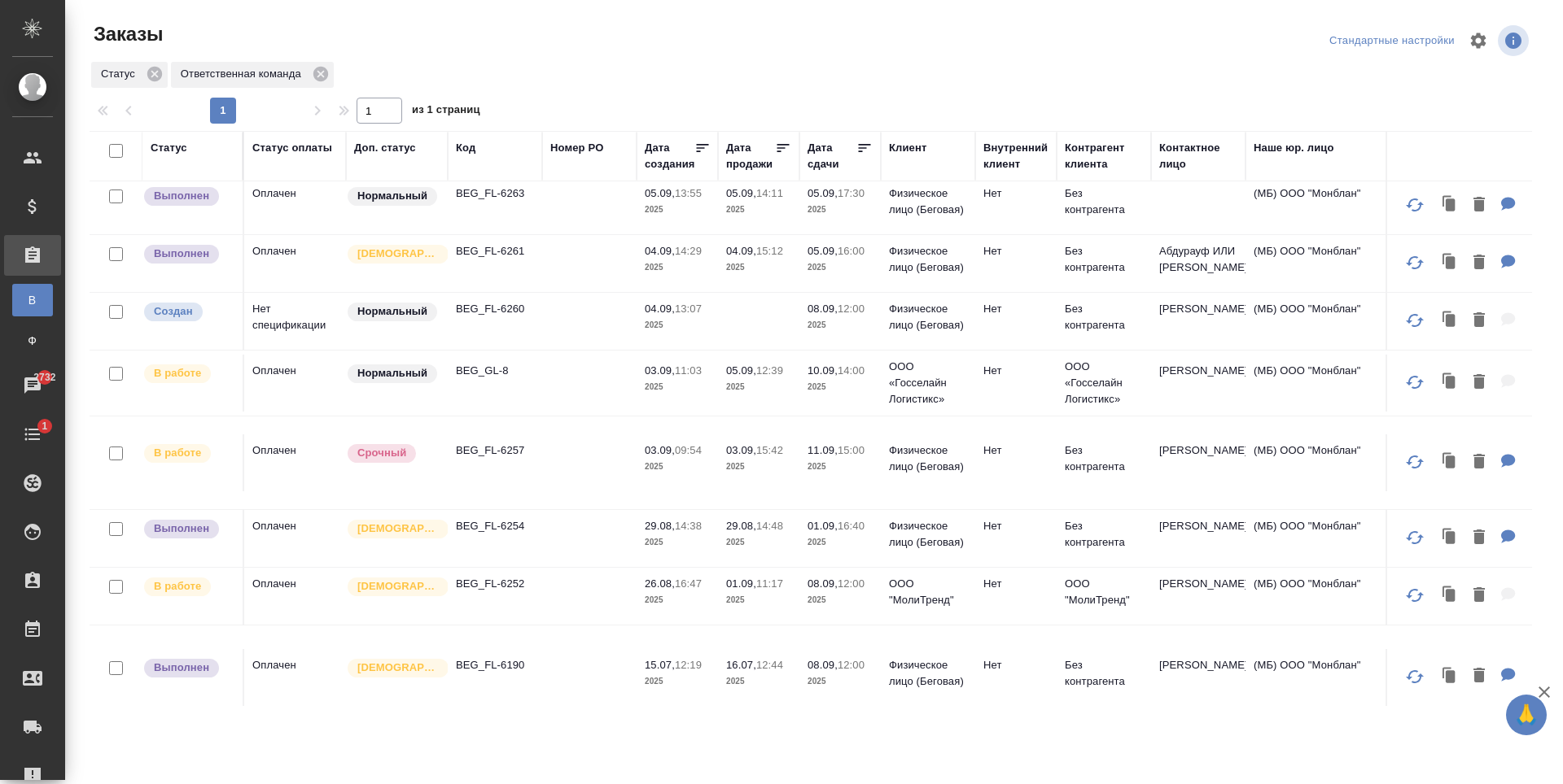
scroll to position [326, 0]
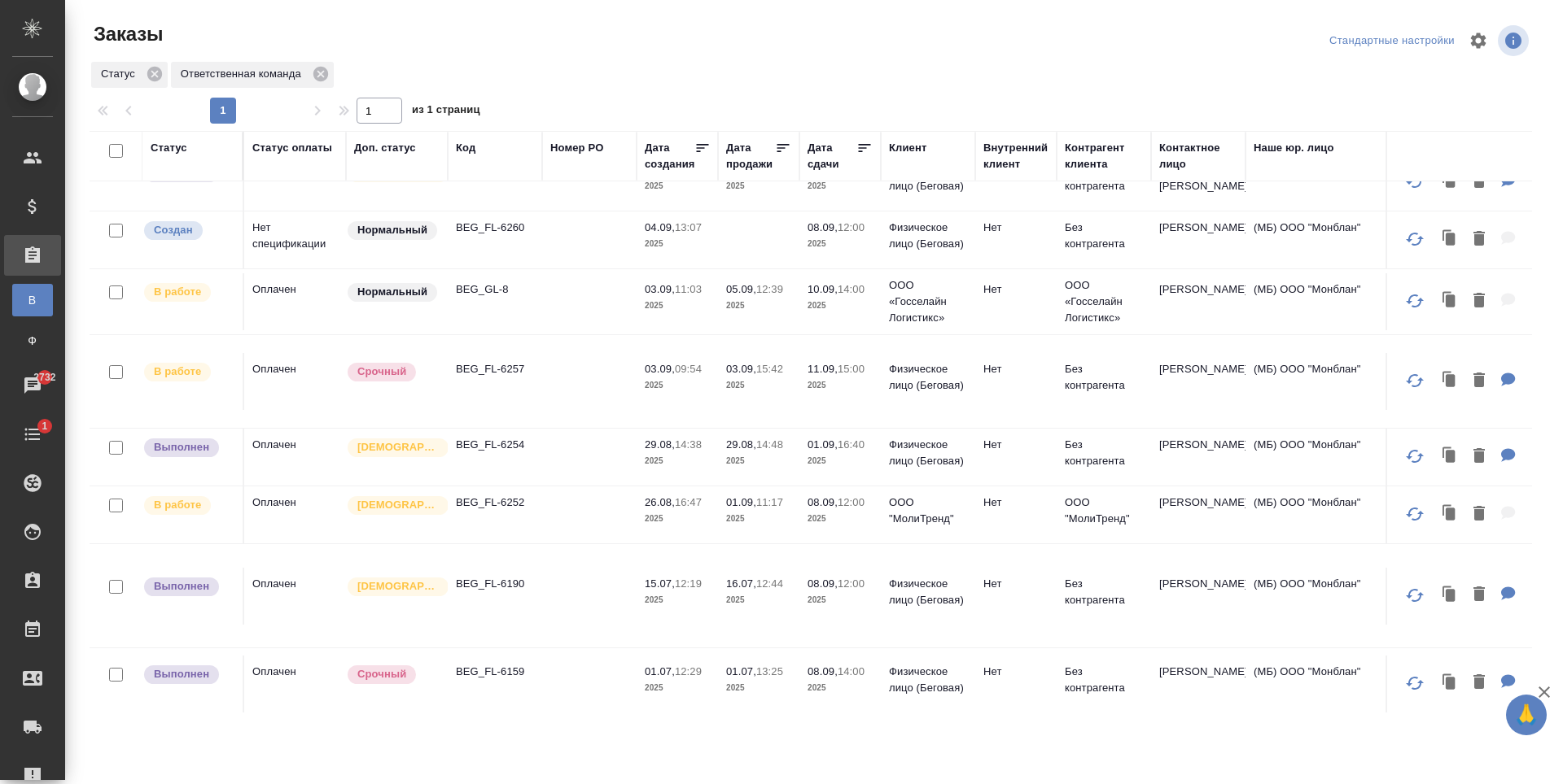
click at [636, 448] on td at bounding box center [589, 457] width 94 height 57
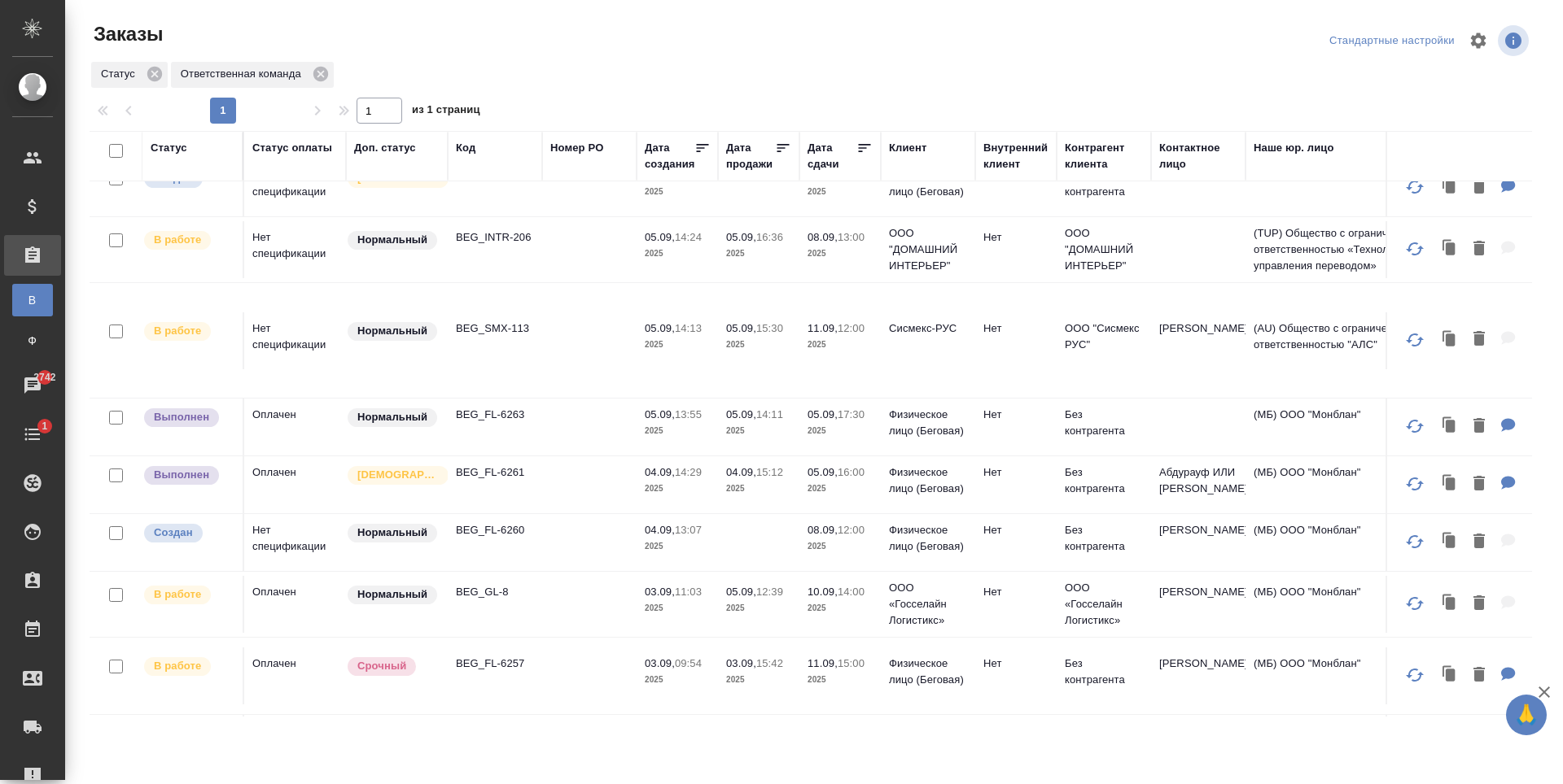
scroll to position [0, 0]
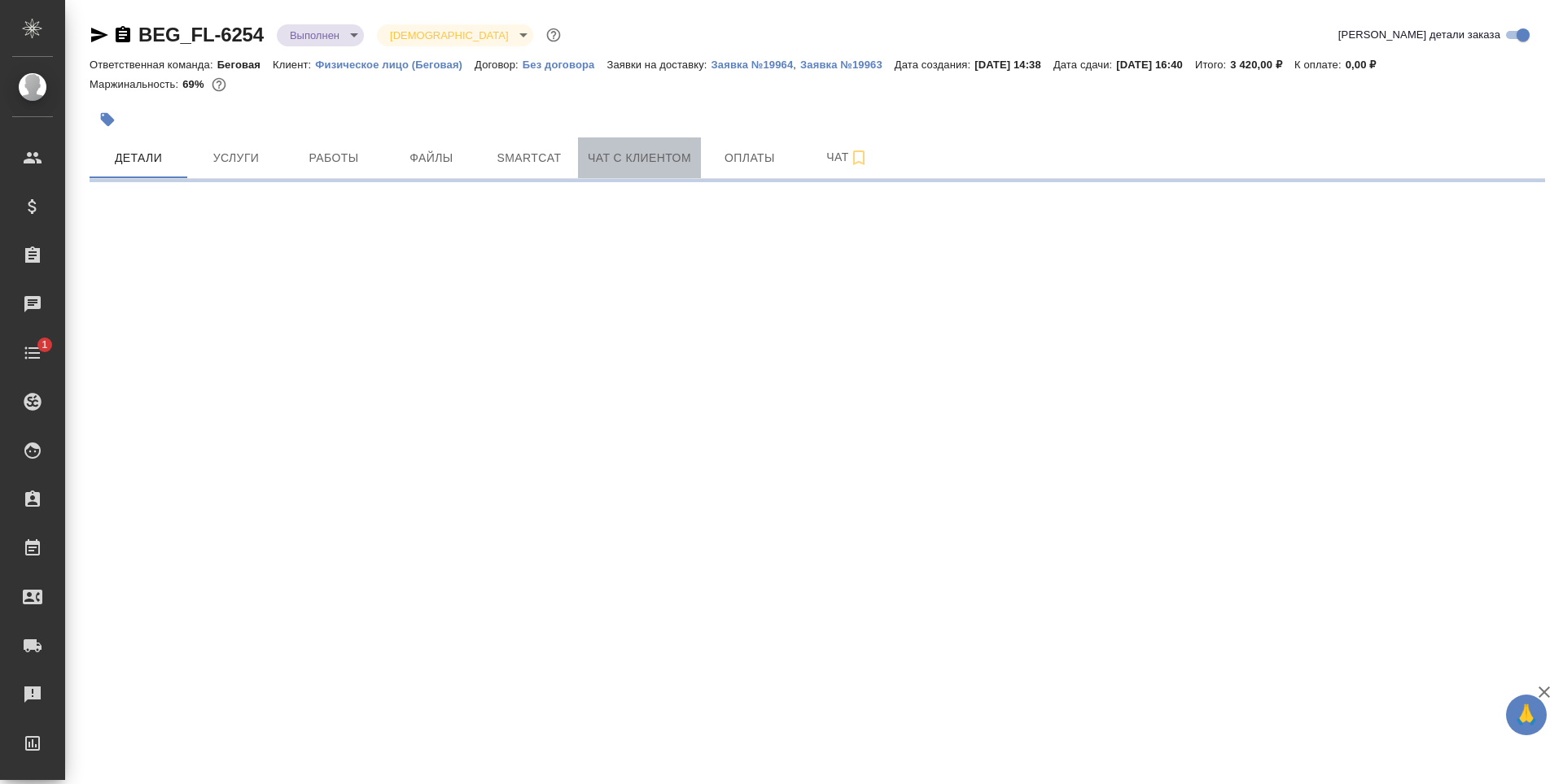
click at [668, 168] on span "Чат с клиентом" at bounding box center [639, 158] width 103 height 20
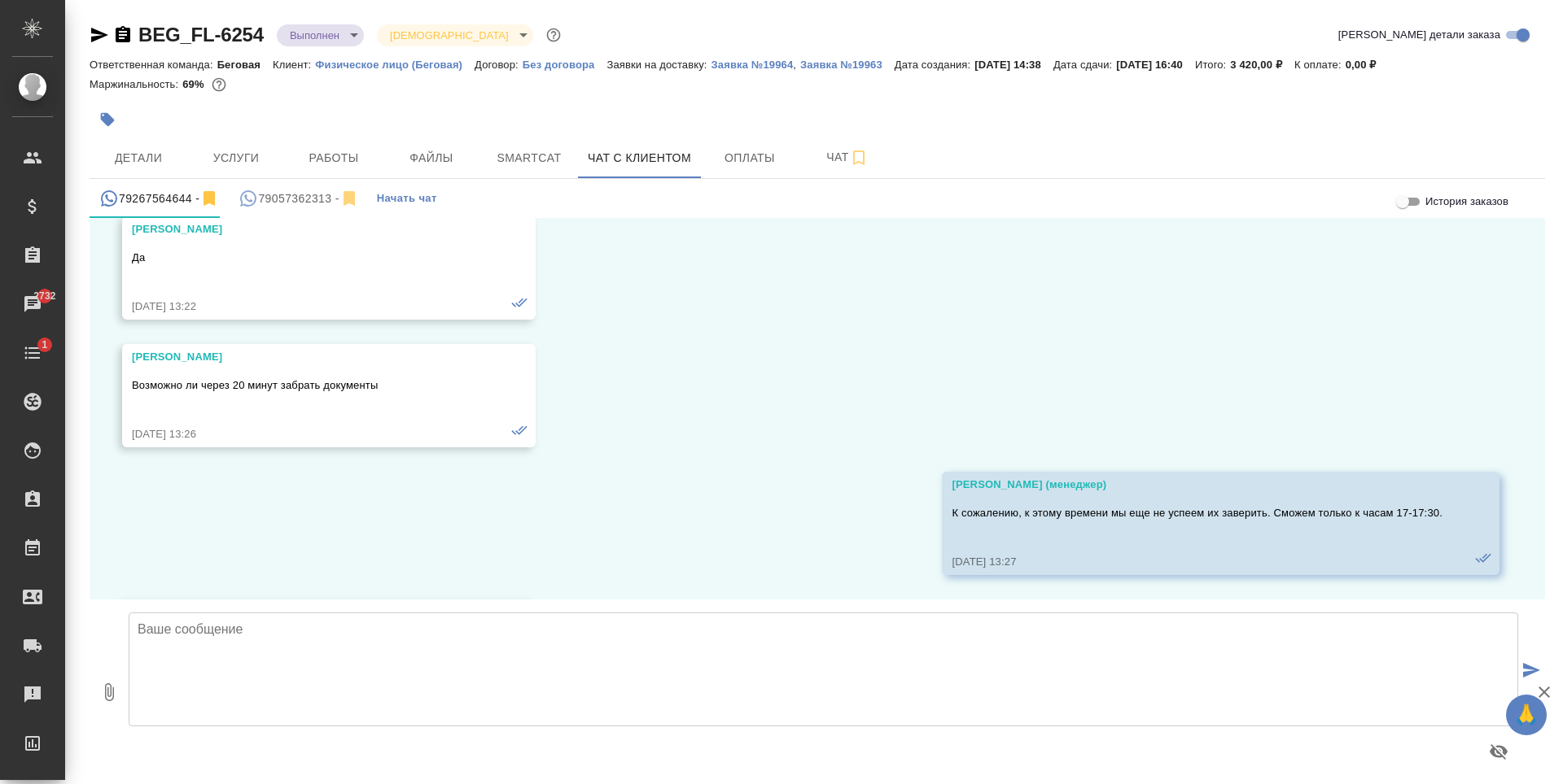
scroll to position [2711, 0]
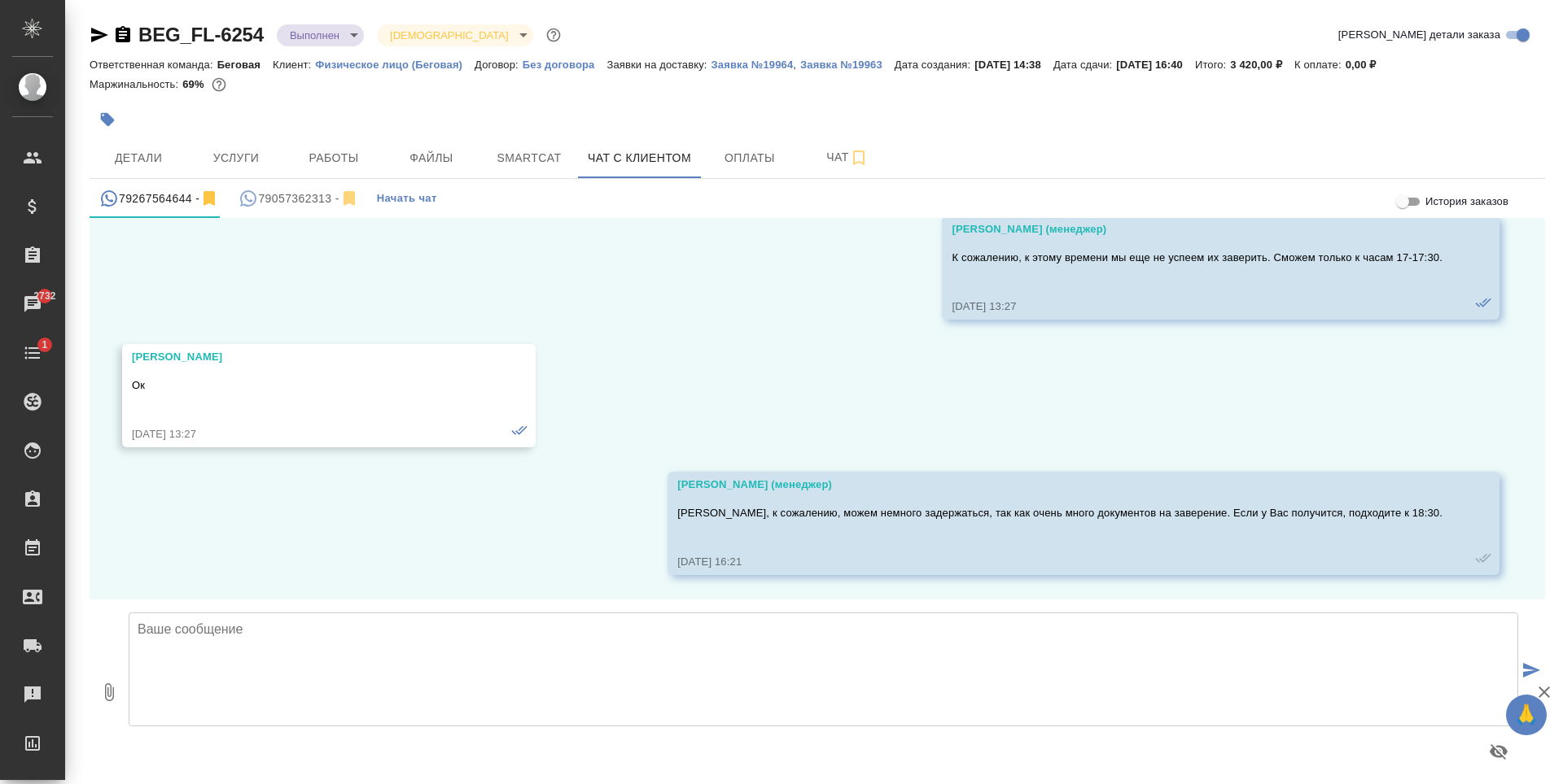
click at [278, 214] on button "79057362313 -" at bounding box center [298, 197] width 139 height 39
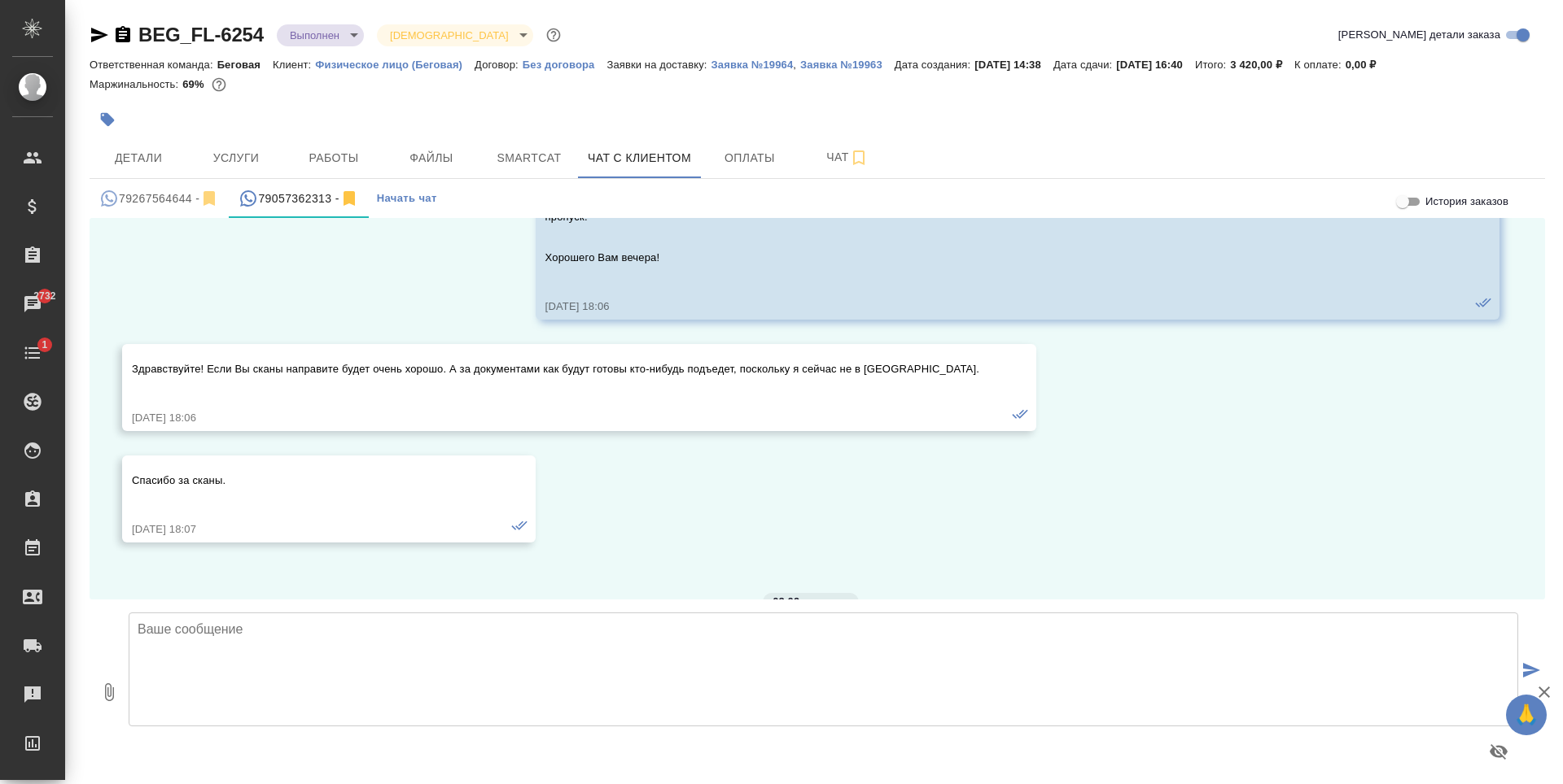
scroll to position [1032, 0]
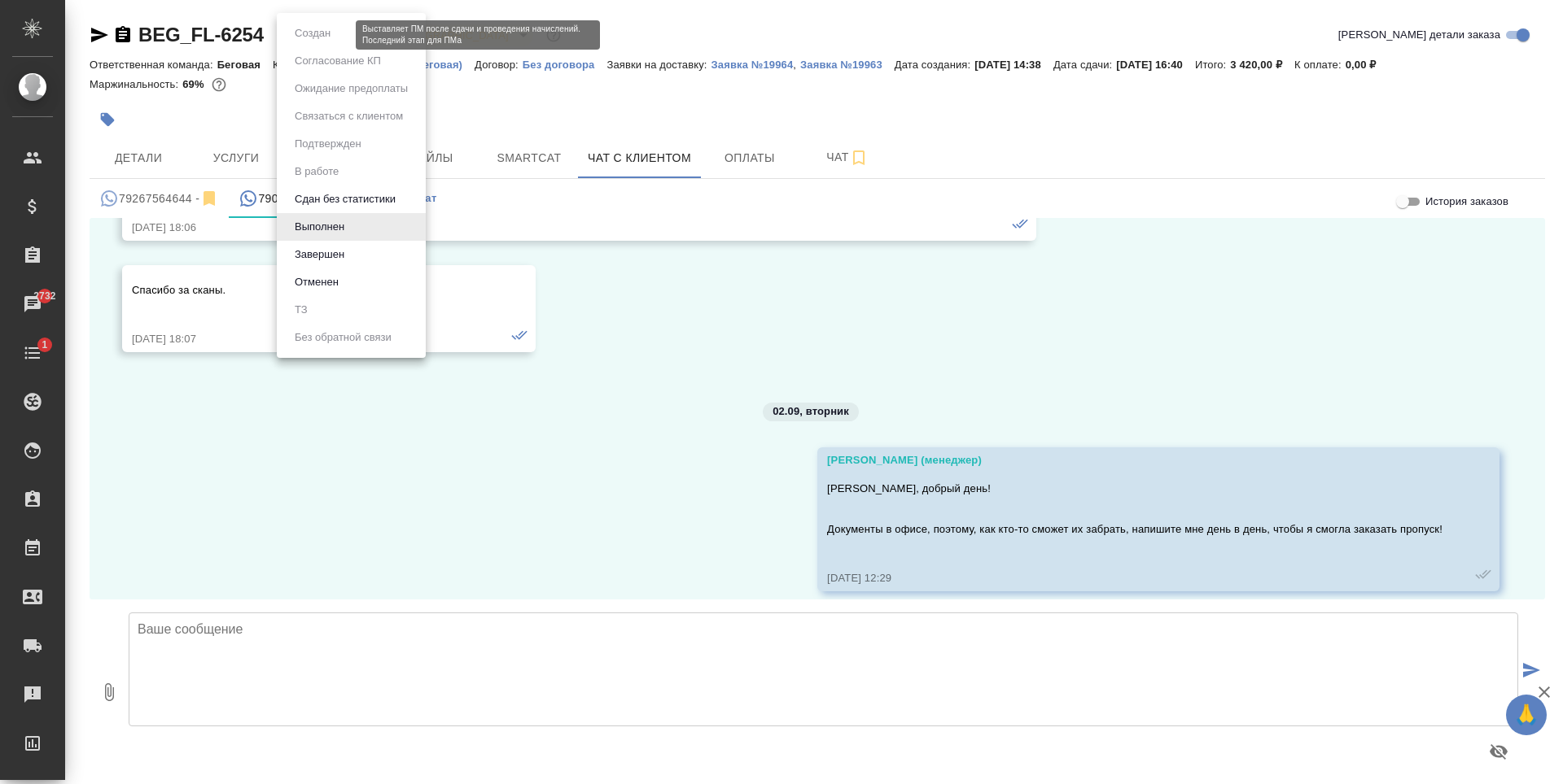
click at [320, 38] on body "🙏 .cls-1 fill:#fff; AWATERA Antonova Kristina Клиенты Спецификации Заказы 2732 …" at bounding box center [782, 392] width 1563 height 784
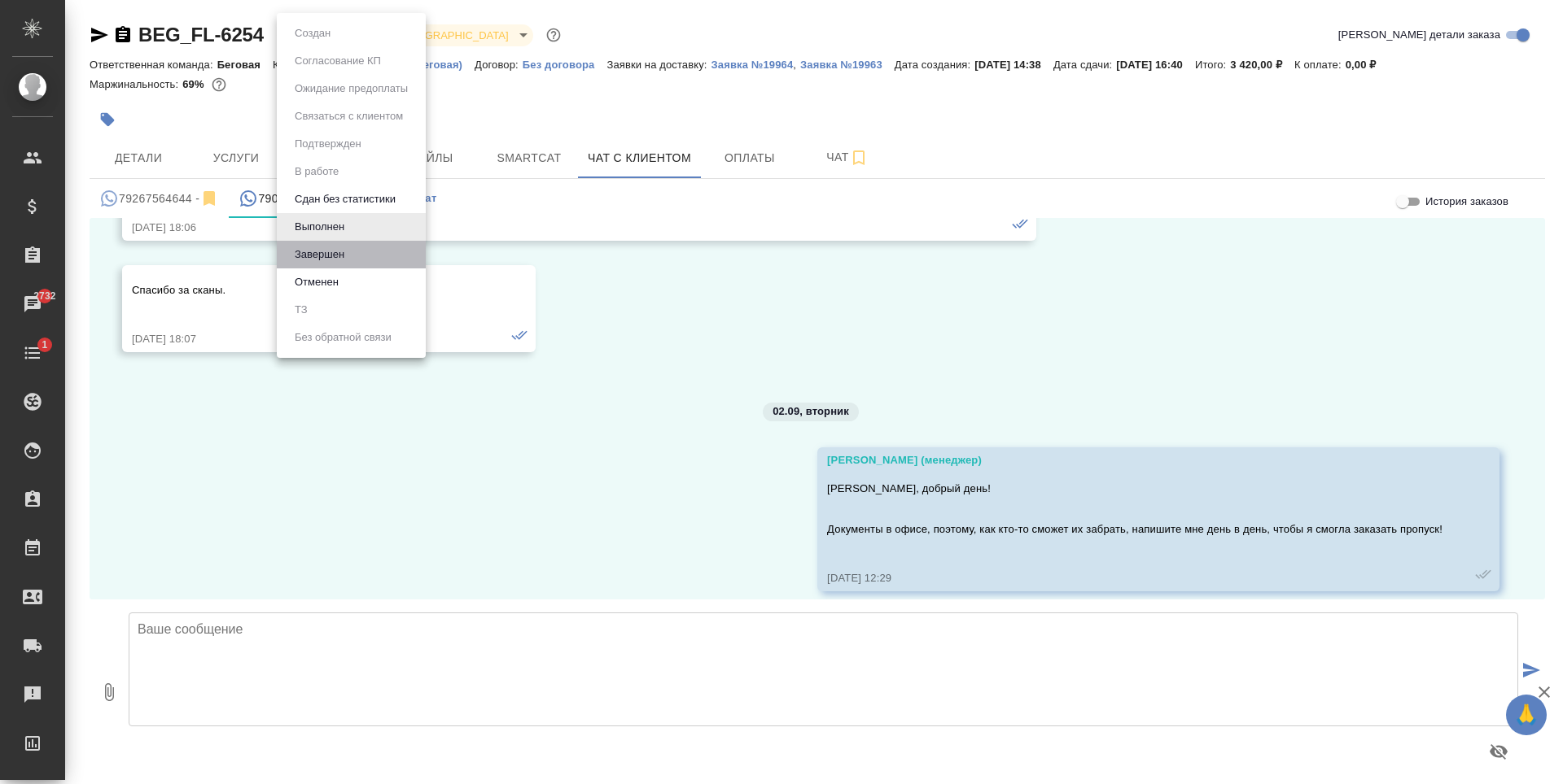
click at [355, 264] on li "Завершен" at bounding box center [352, 255] width 149 height 28
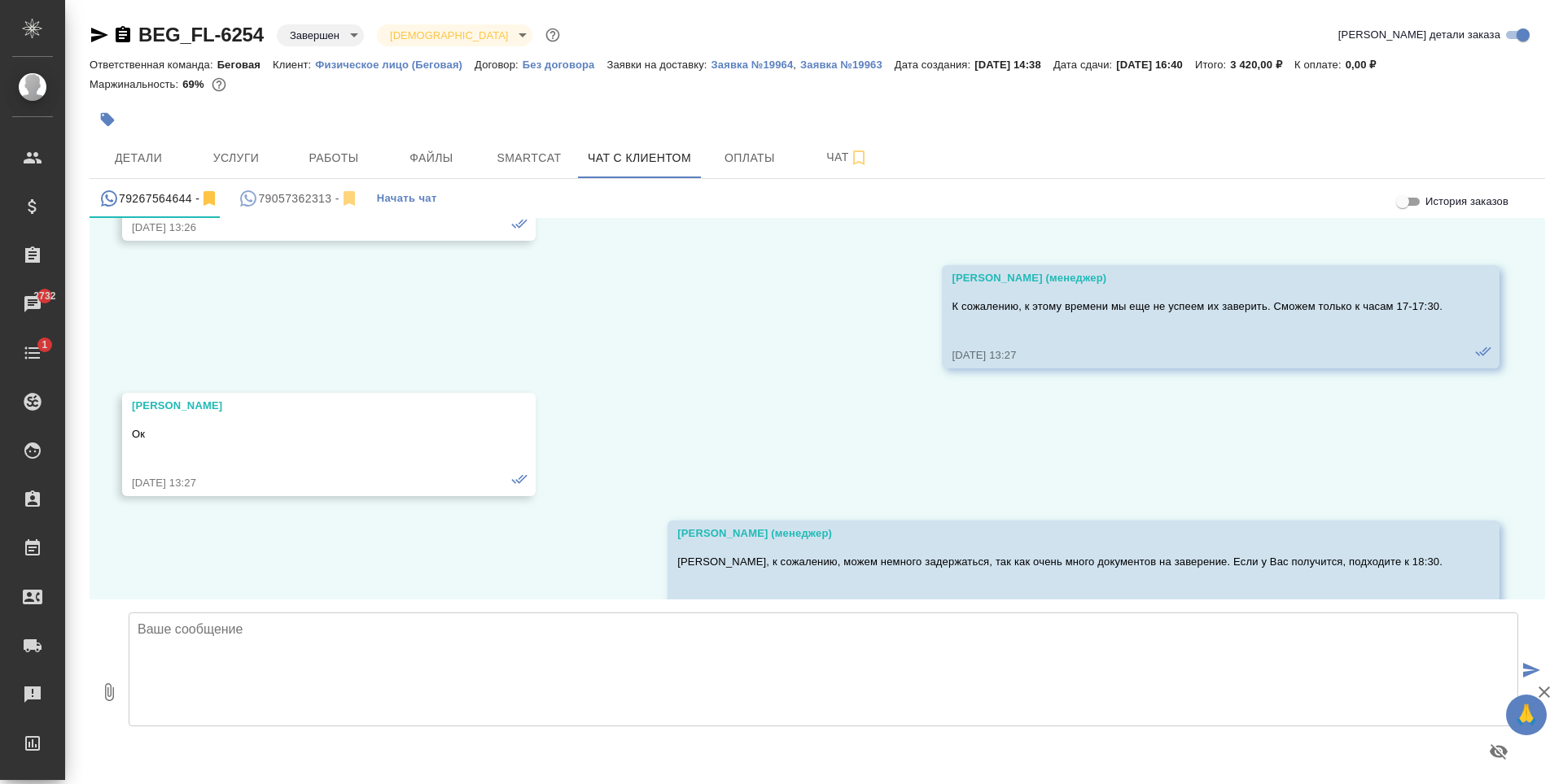
scroll to position [2711, 0]
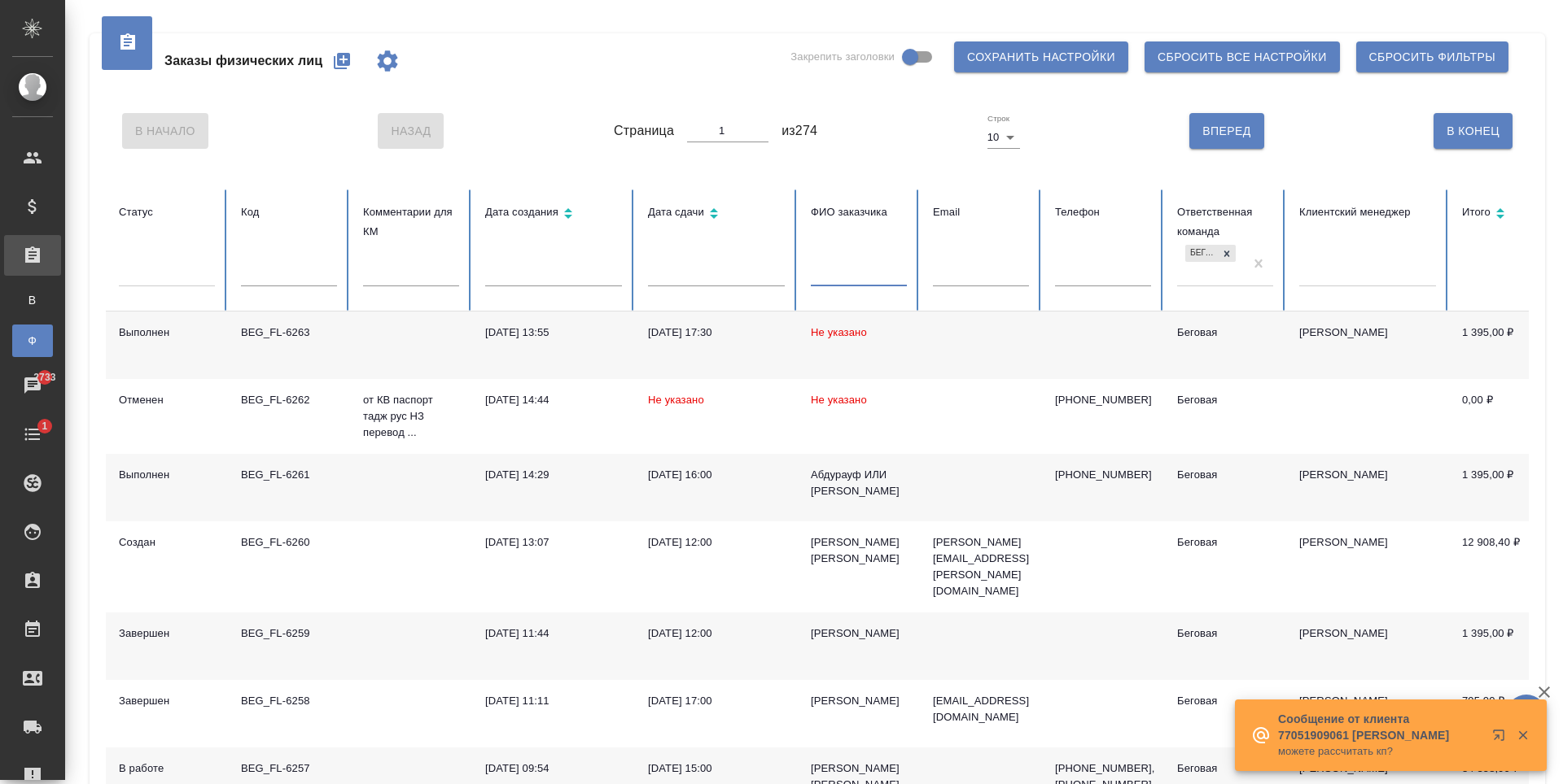
click at [841, 270] on input "text" at bounding box center [859, 275] width 96 height 23
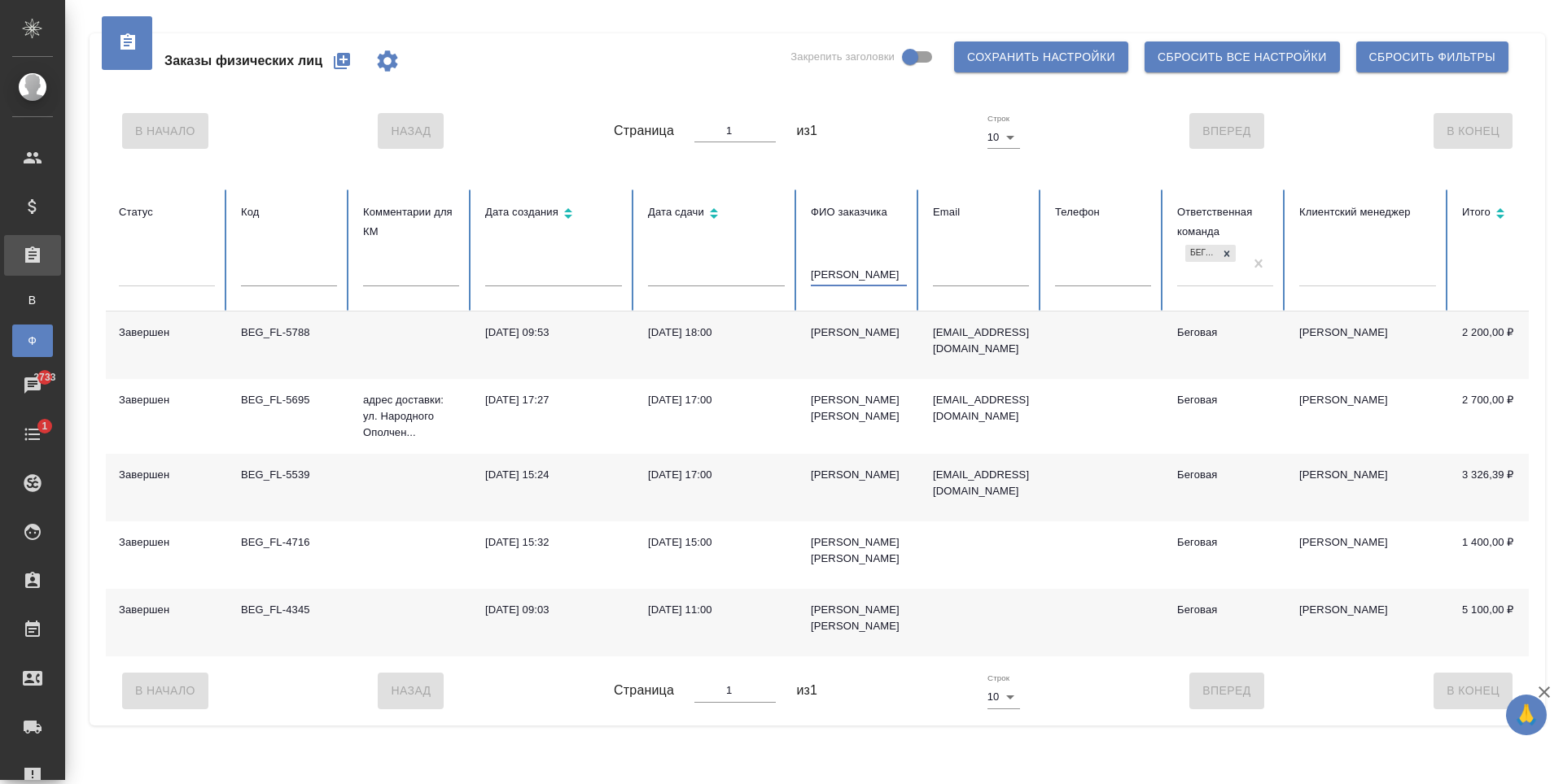
type input "[PERSON_NAME]"
click at [1128, 348] on td at bounding box center [1102, 345] width 122 height 67
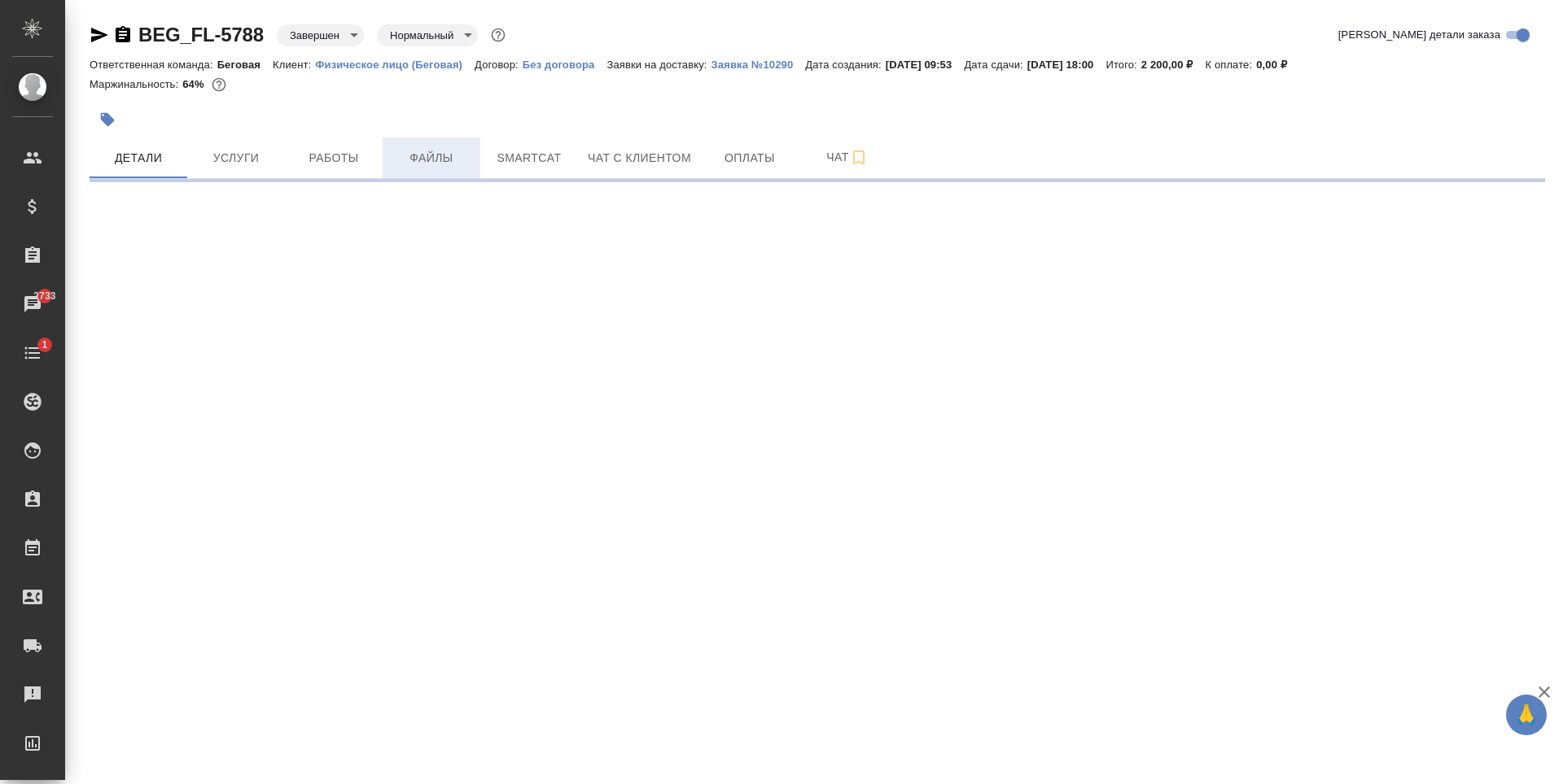
click at [435, 163] on span "Файлы" at bounding box center [431, 158] width 78 height 20
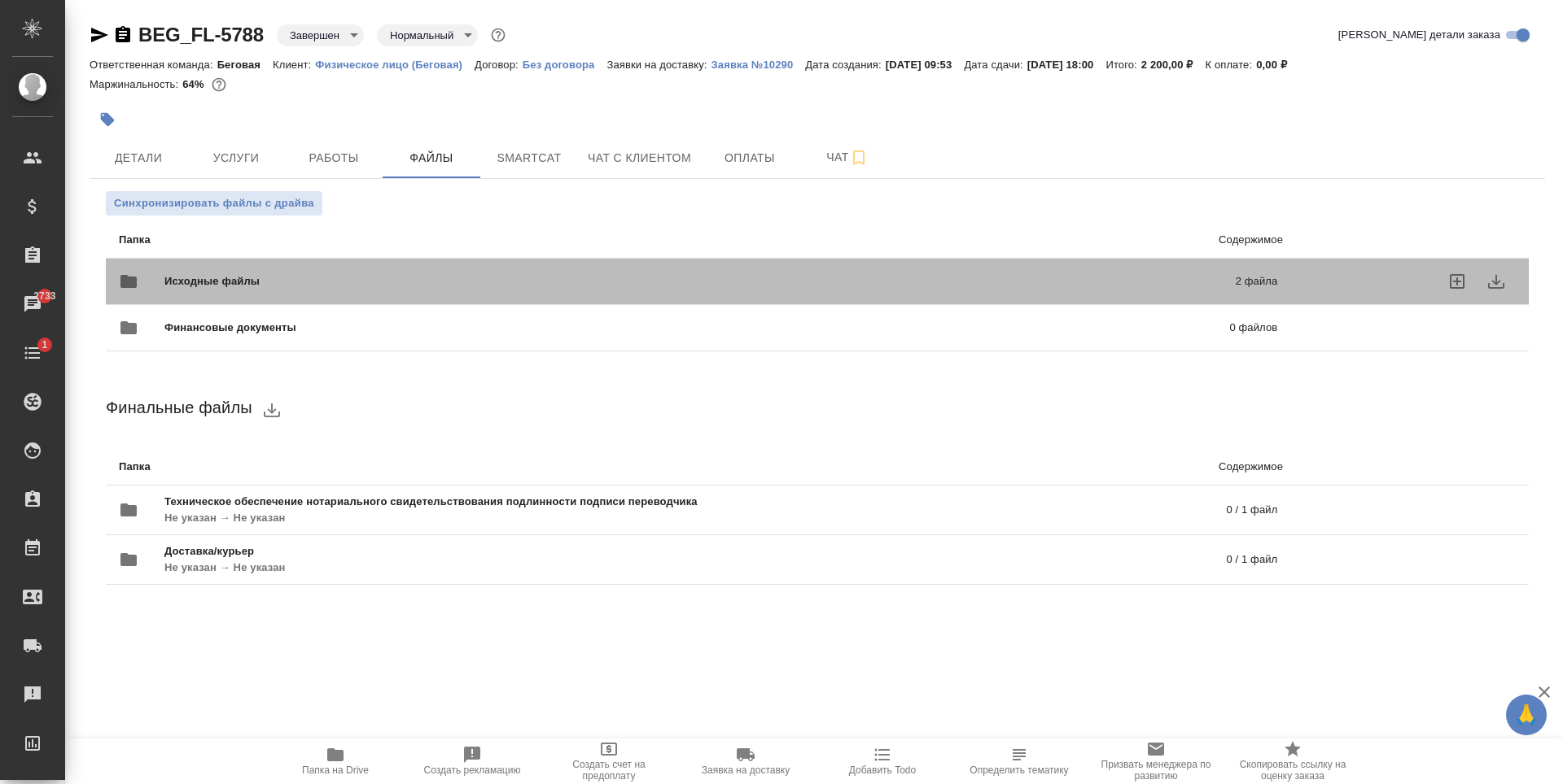
click at [442, 264] on div "Исходные файлы 2 файла" at bounding box center [698, 281] width 1159 height 39
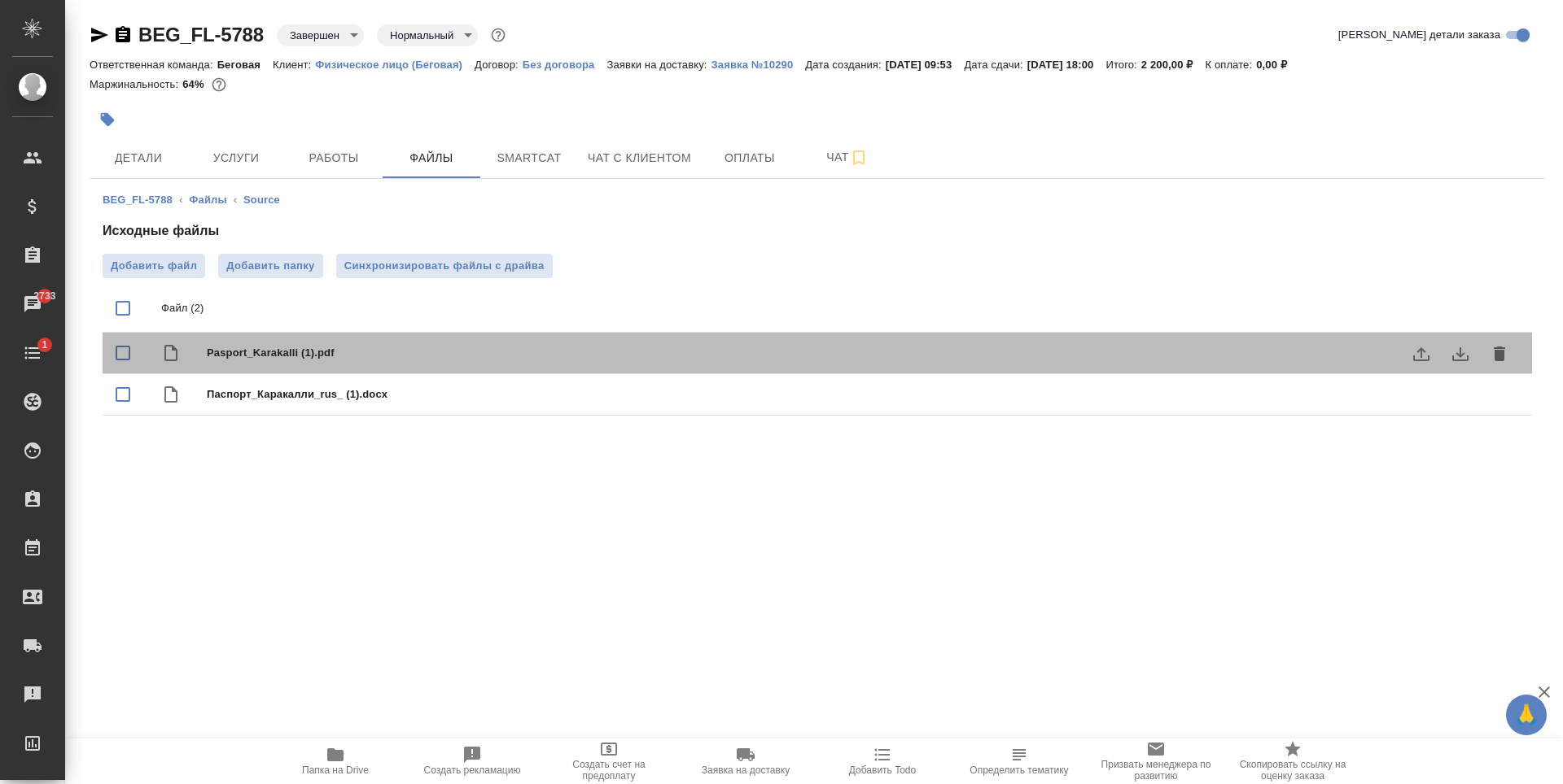
click at [486, 353] on span "Pasport_Karakalli (1).pdf" at bounding box center [849, 353] width 1286 height 16
checkbox input "true"
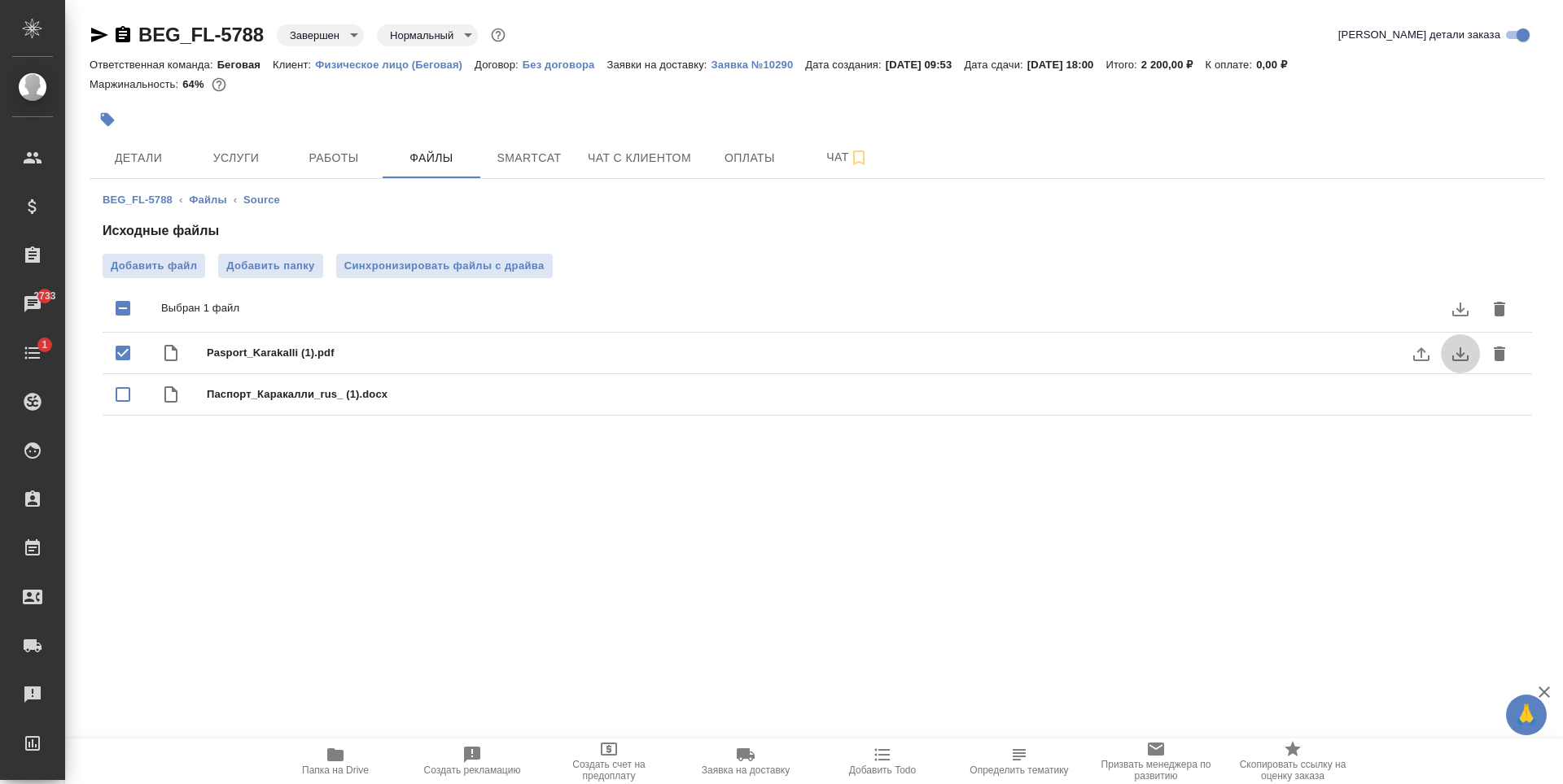
click at [1462, 362] on icon "download" at bounding box center [1461, 354] width 20 height 20
click at [1472, 400] on button "download" at bounding box center [1460, 395] width 39 height 39
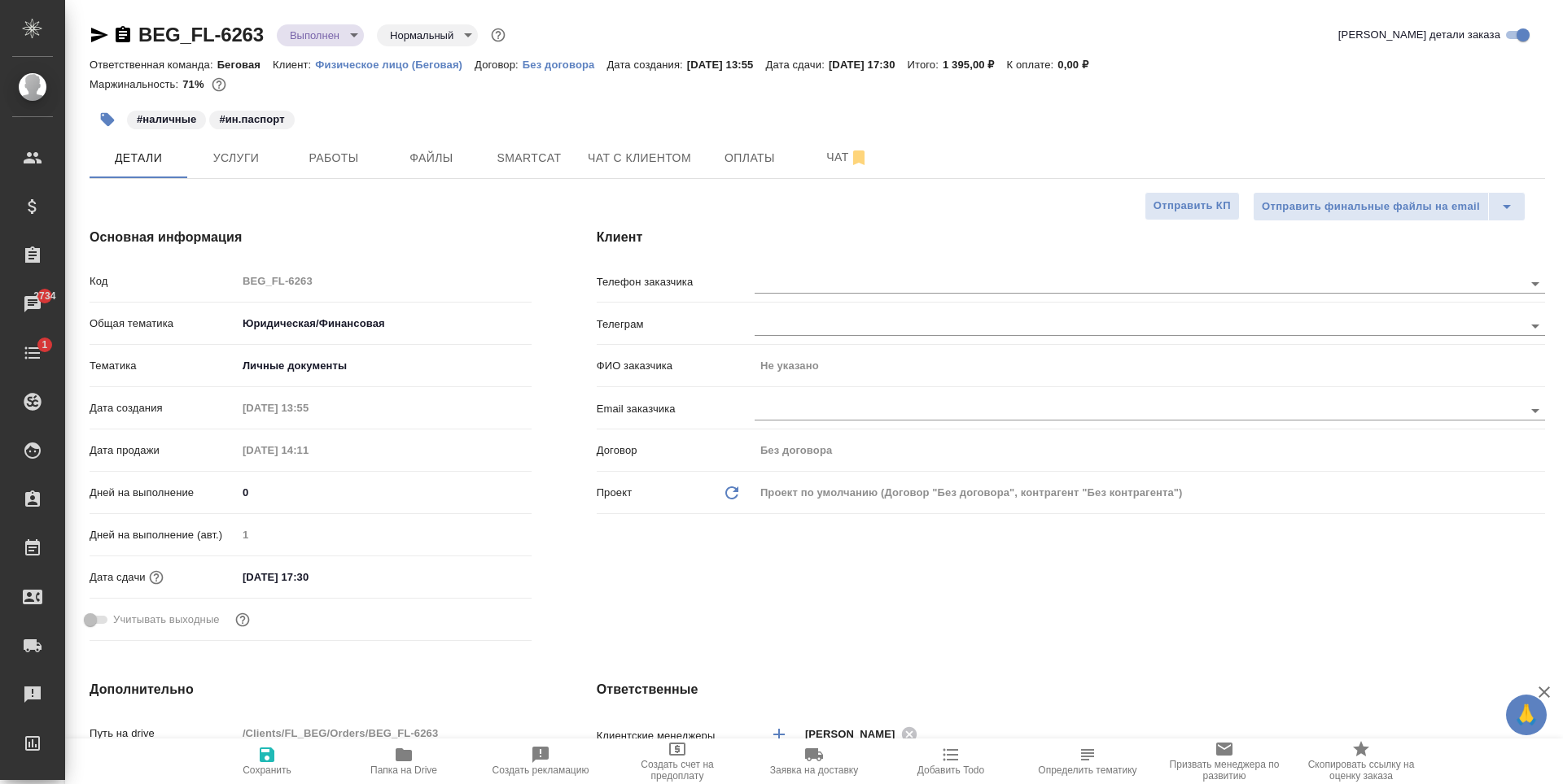
select select "RU"
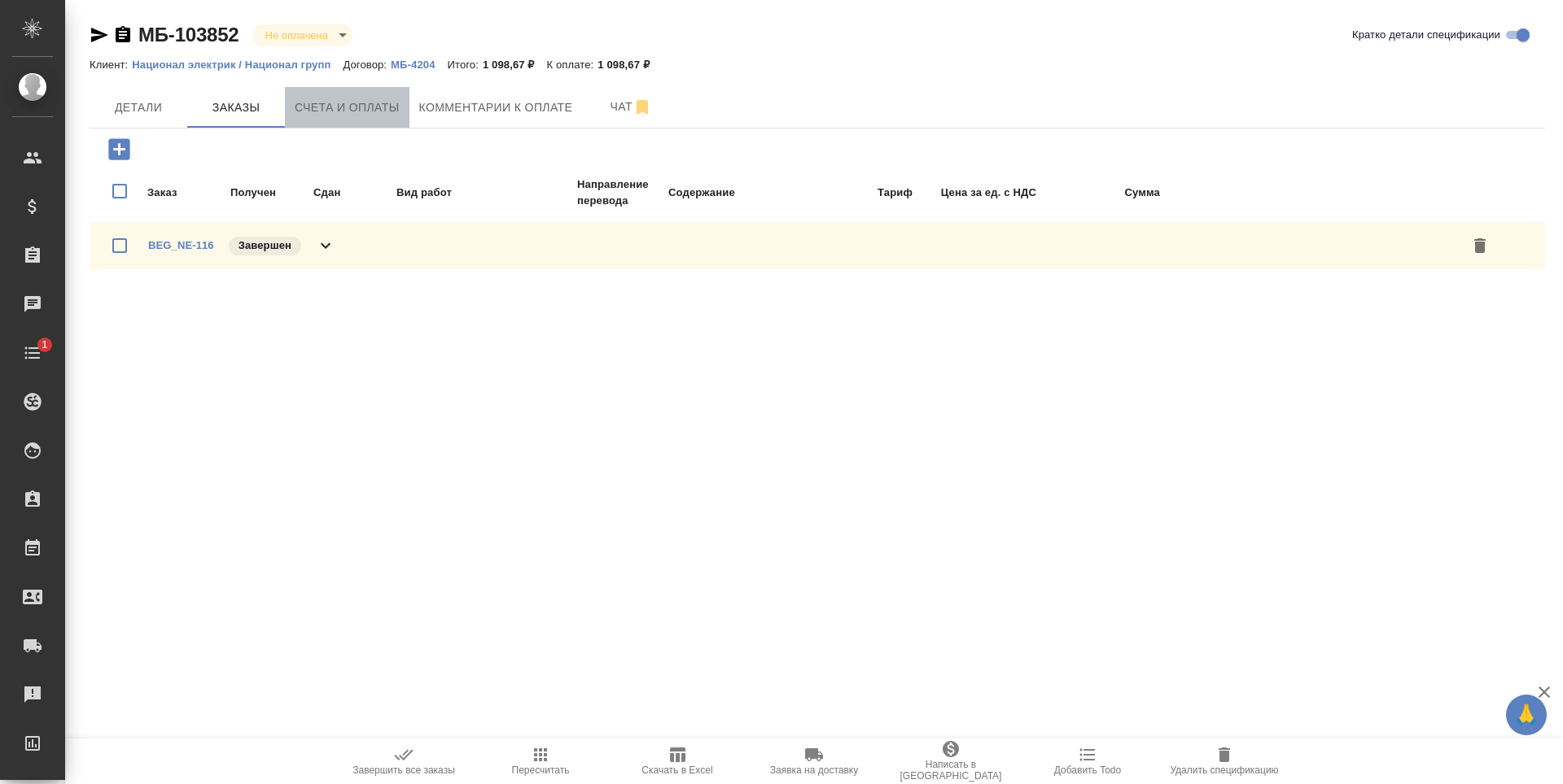
click at [367, 108] on span "Счета и оплаты" at bounding box center [348, 107] width 105 height 20
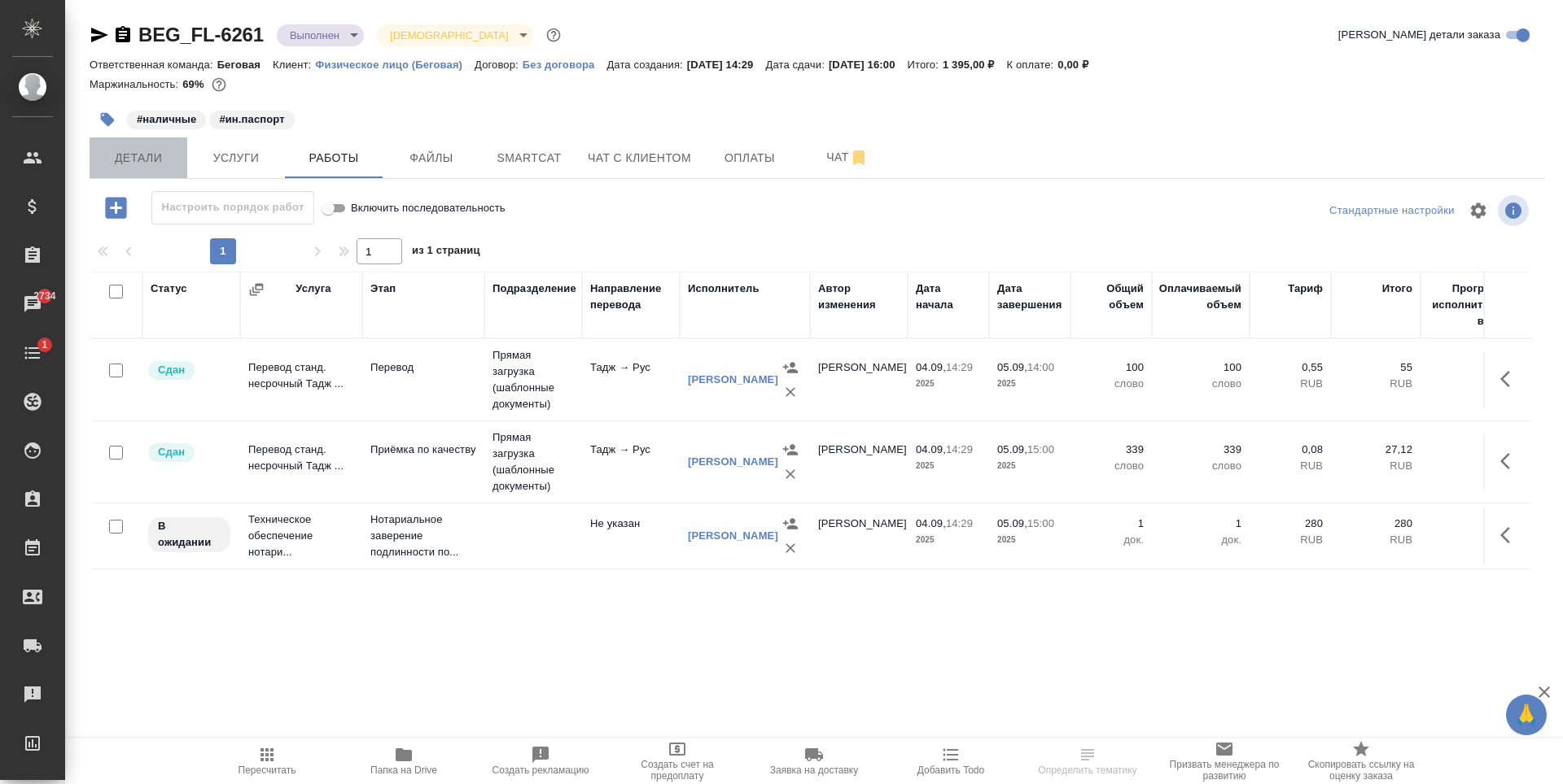
click at [125, 149] on span "Детали" at bounding box center [138, 158] width 78 height 20
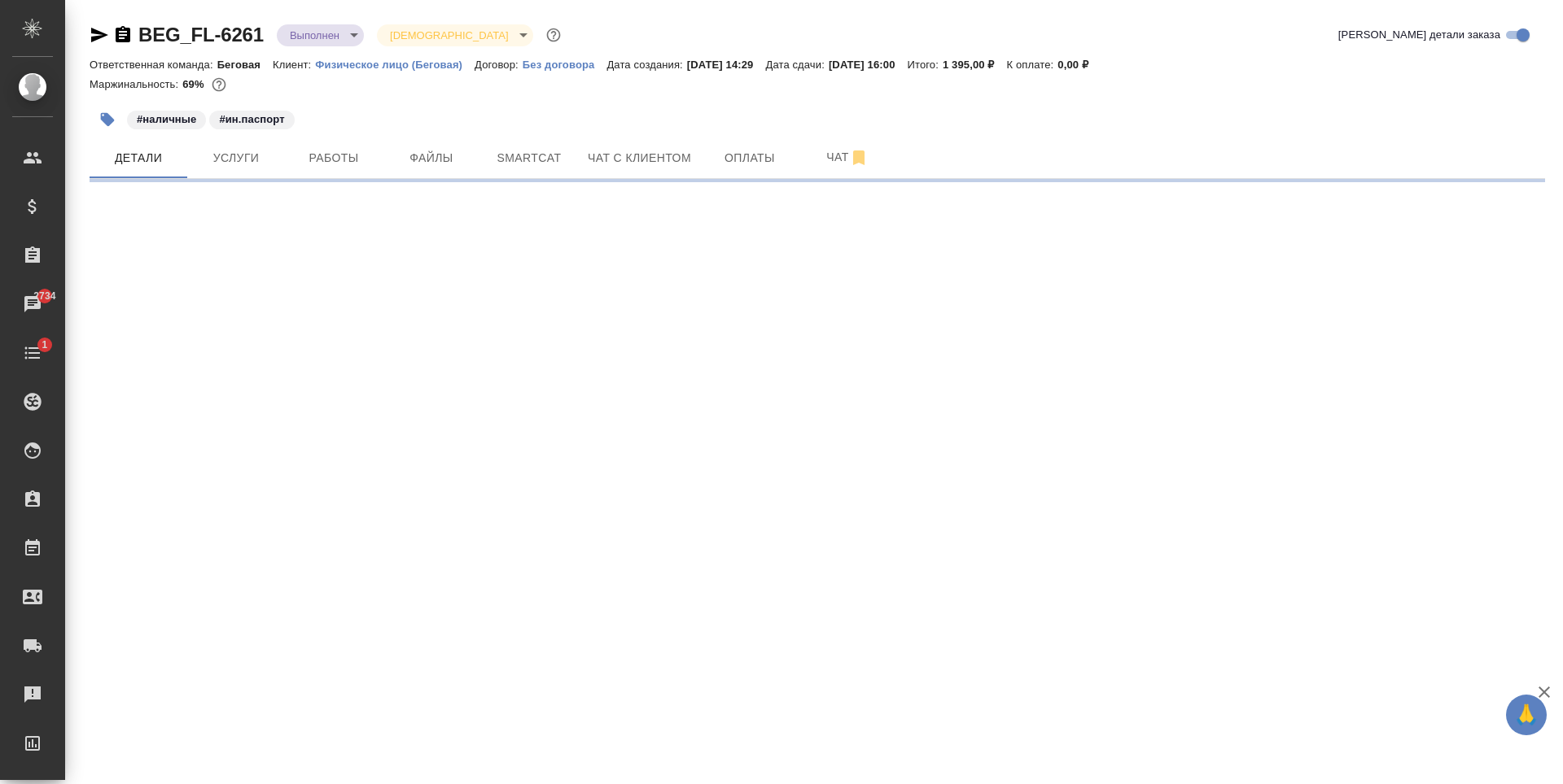
select select "RU"
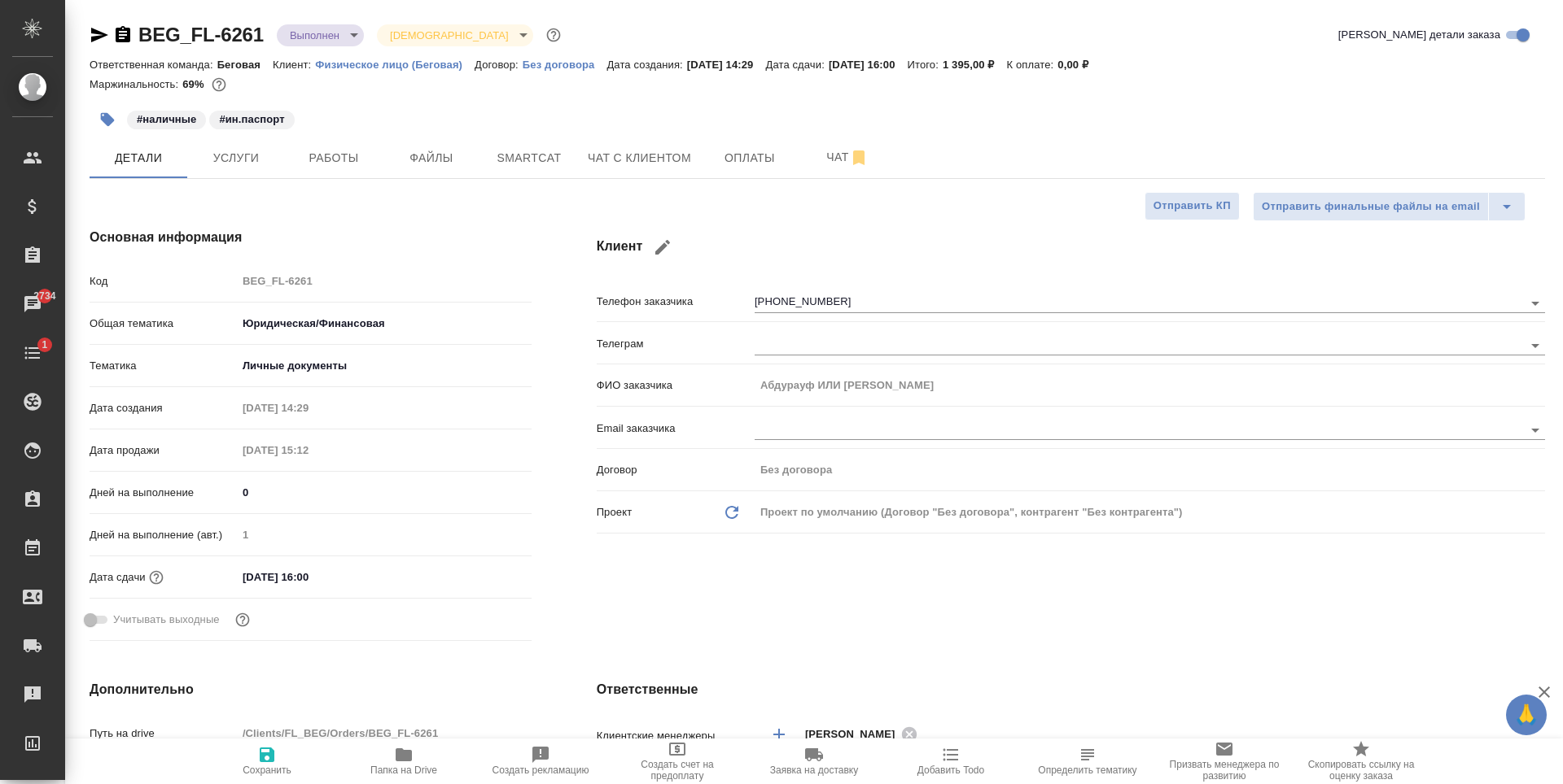
type textarea "x"
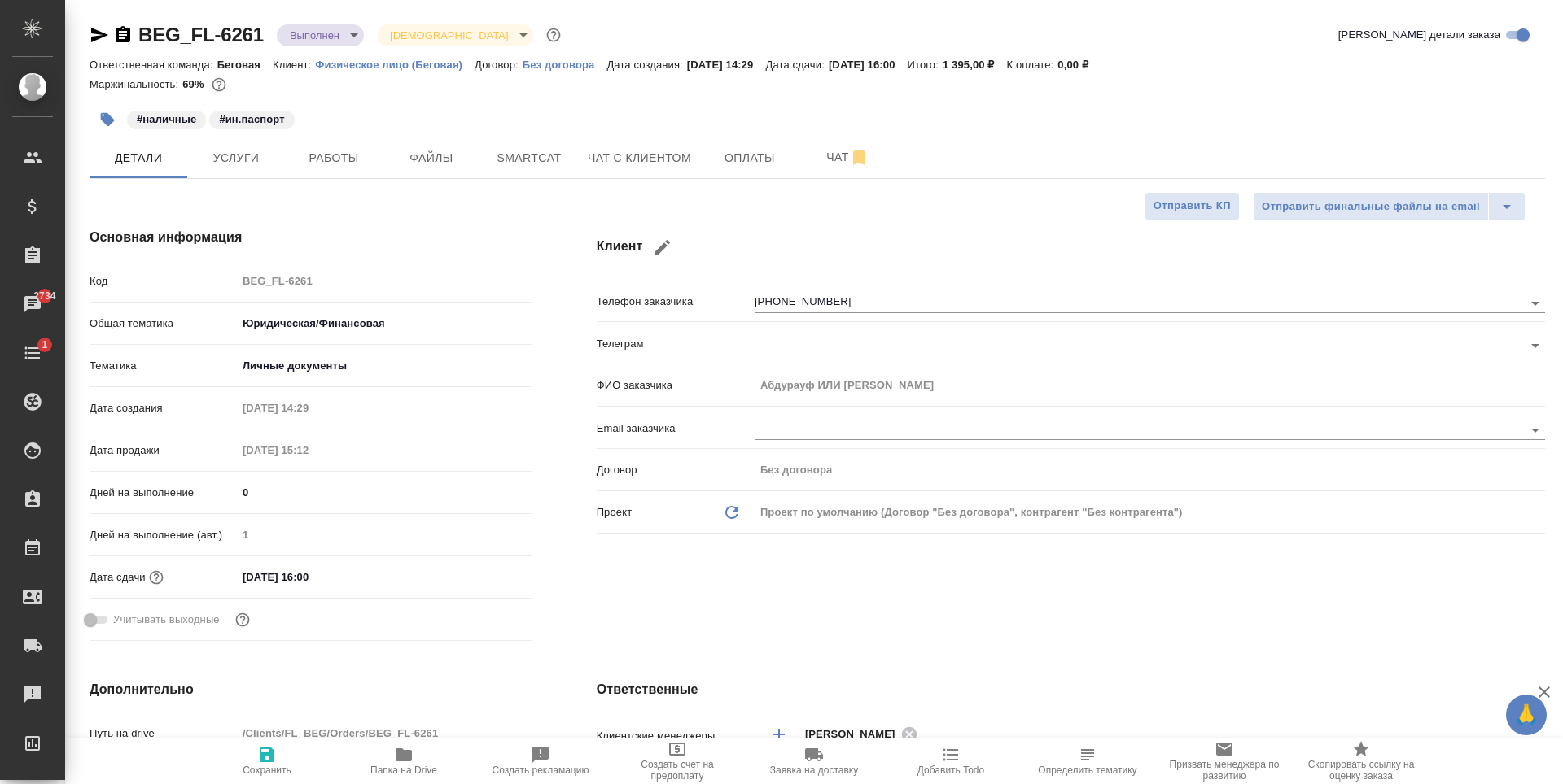
type textarea "x"
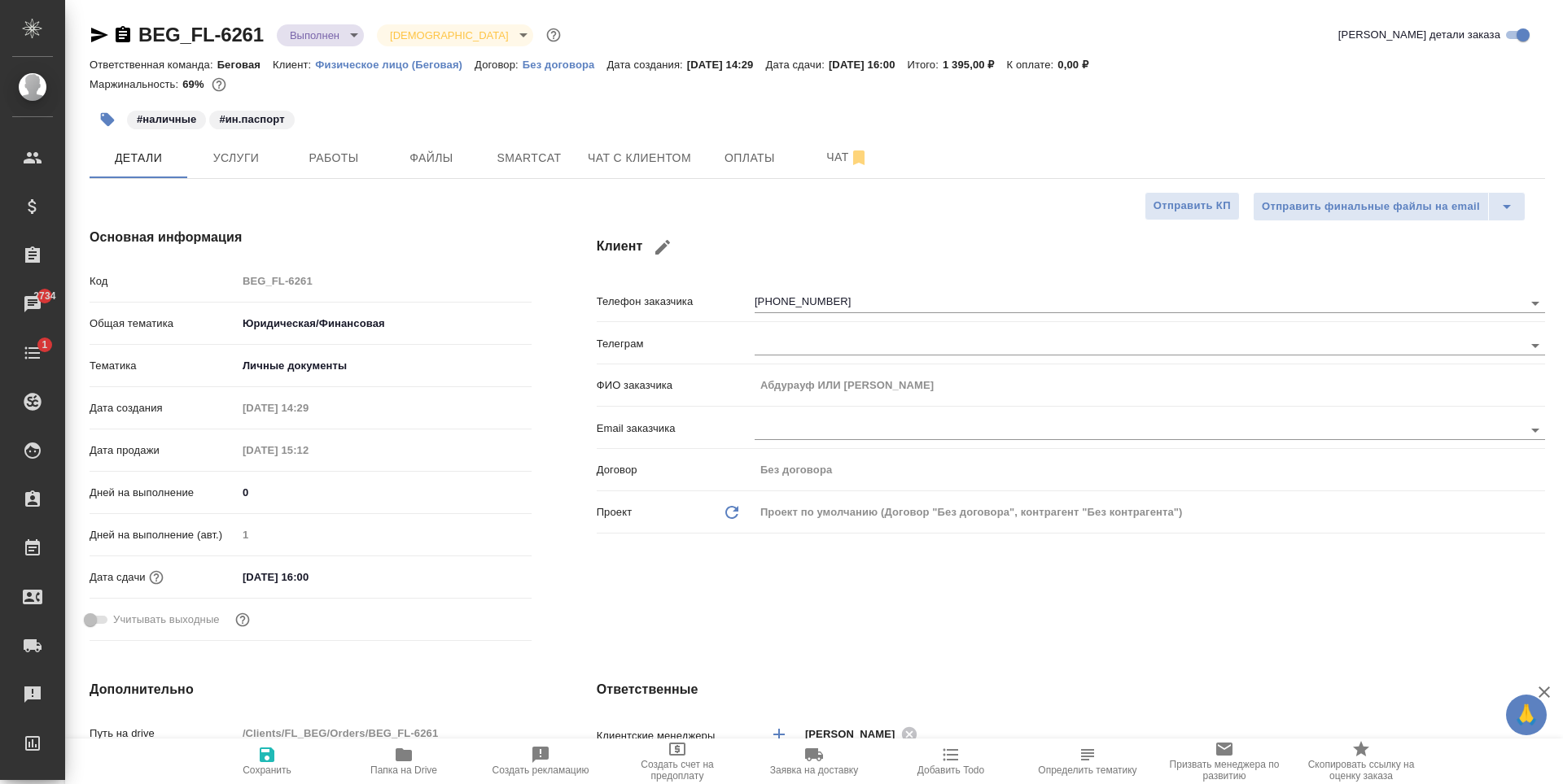
type textarea "x"
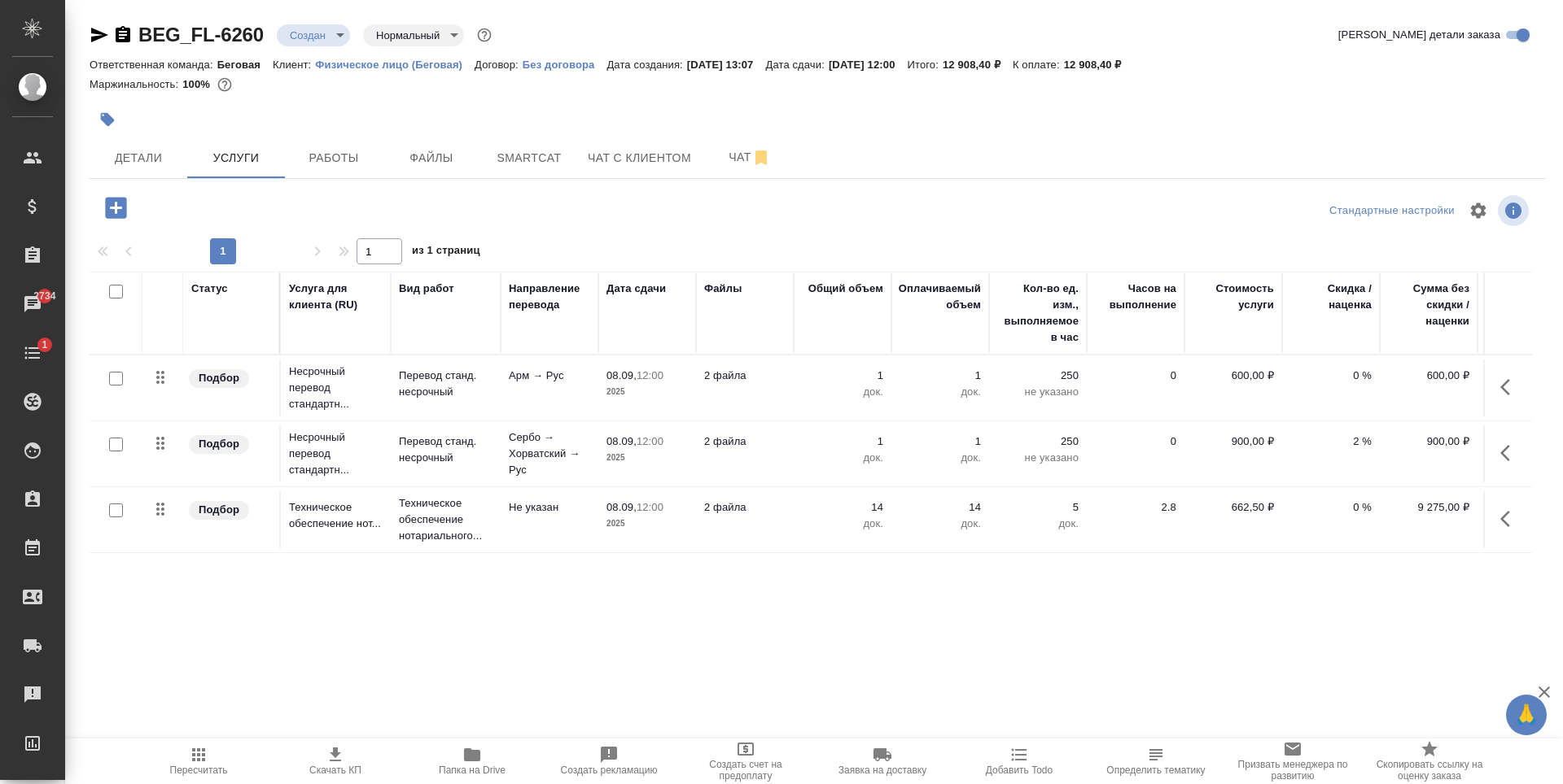
scroll to position [0, 92]
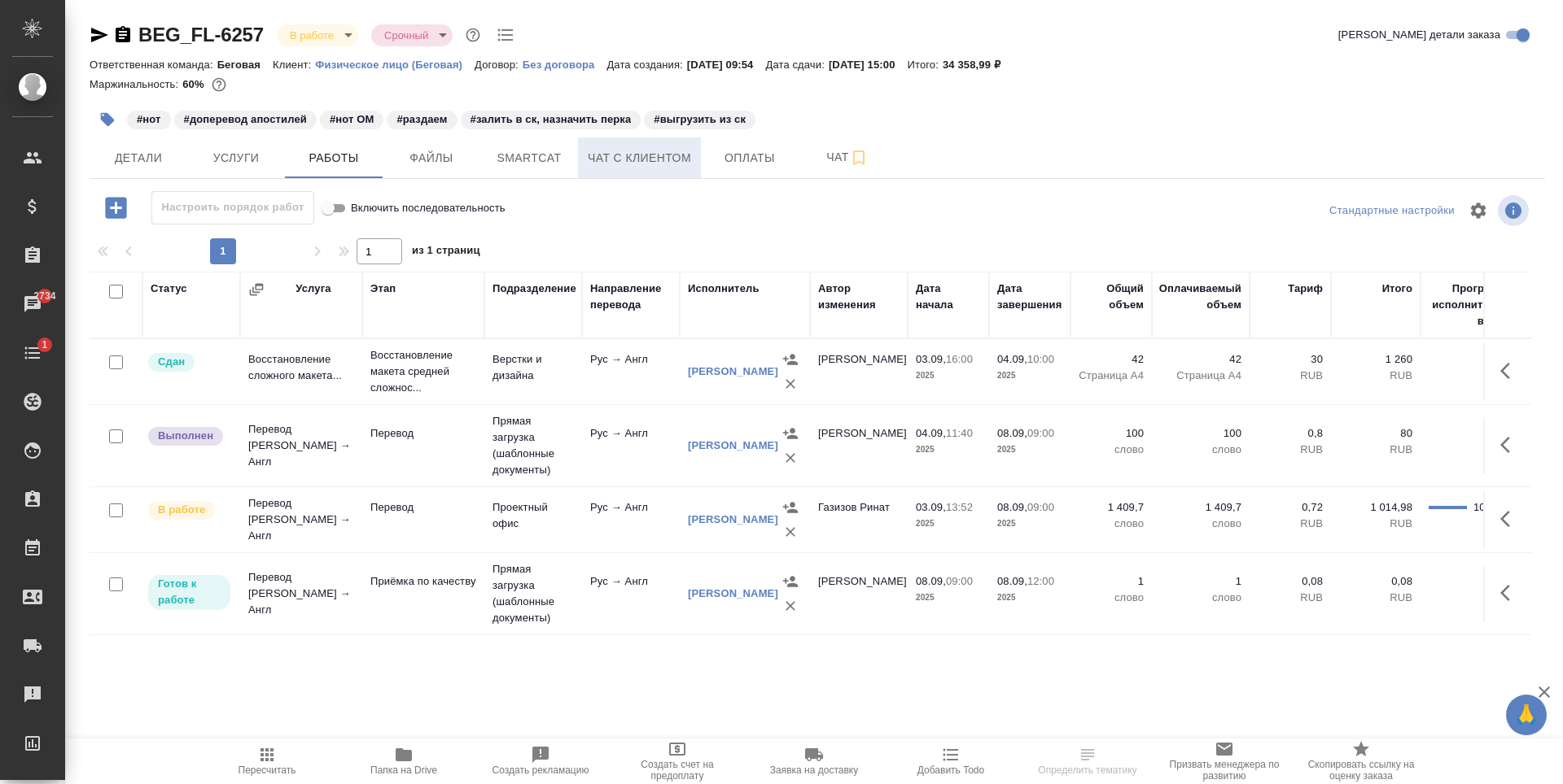
click at [612, 149] on span "Чат с клиентом" at bounding box center [639, 158] width 103 height 20
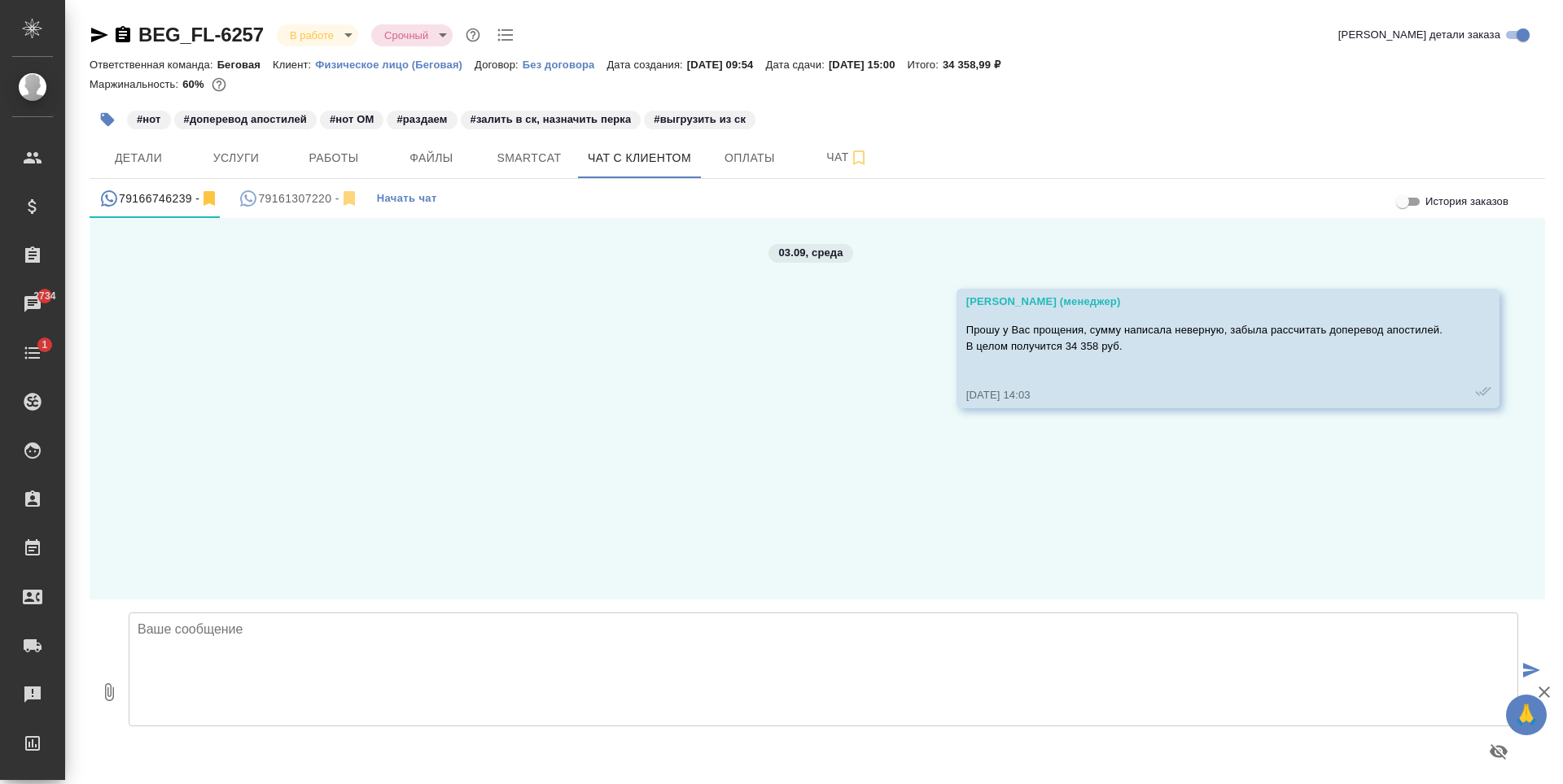
click at [274, 195] on div "79161307220 -" at bounding box center [298, 198] width 120 height 20
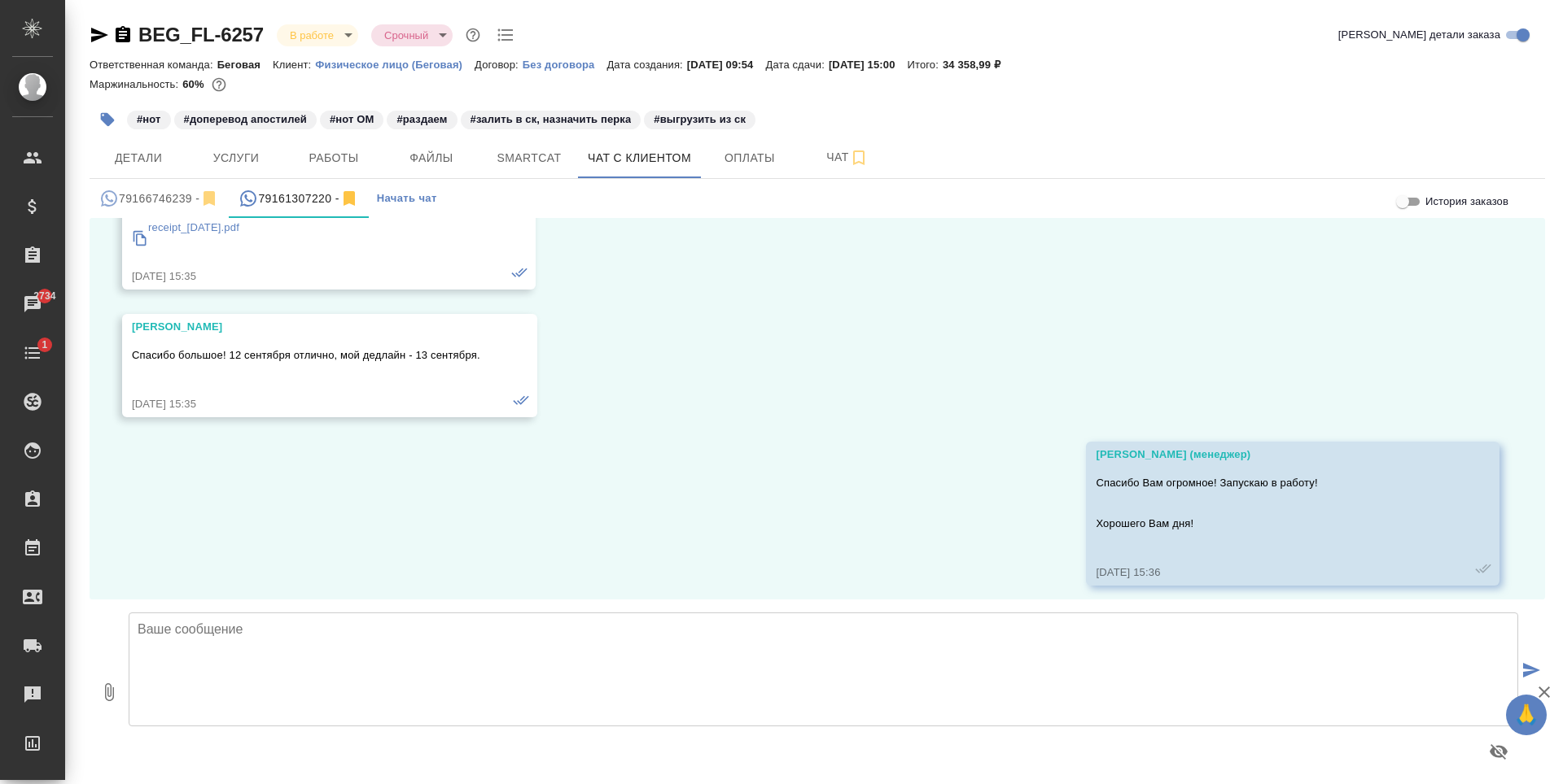
scroll to position [453, 0]
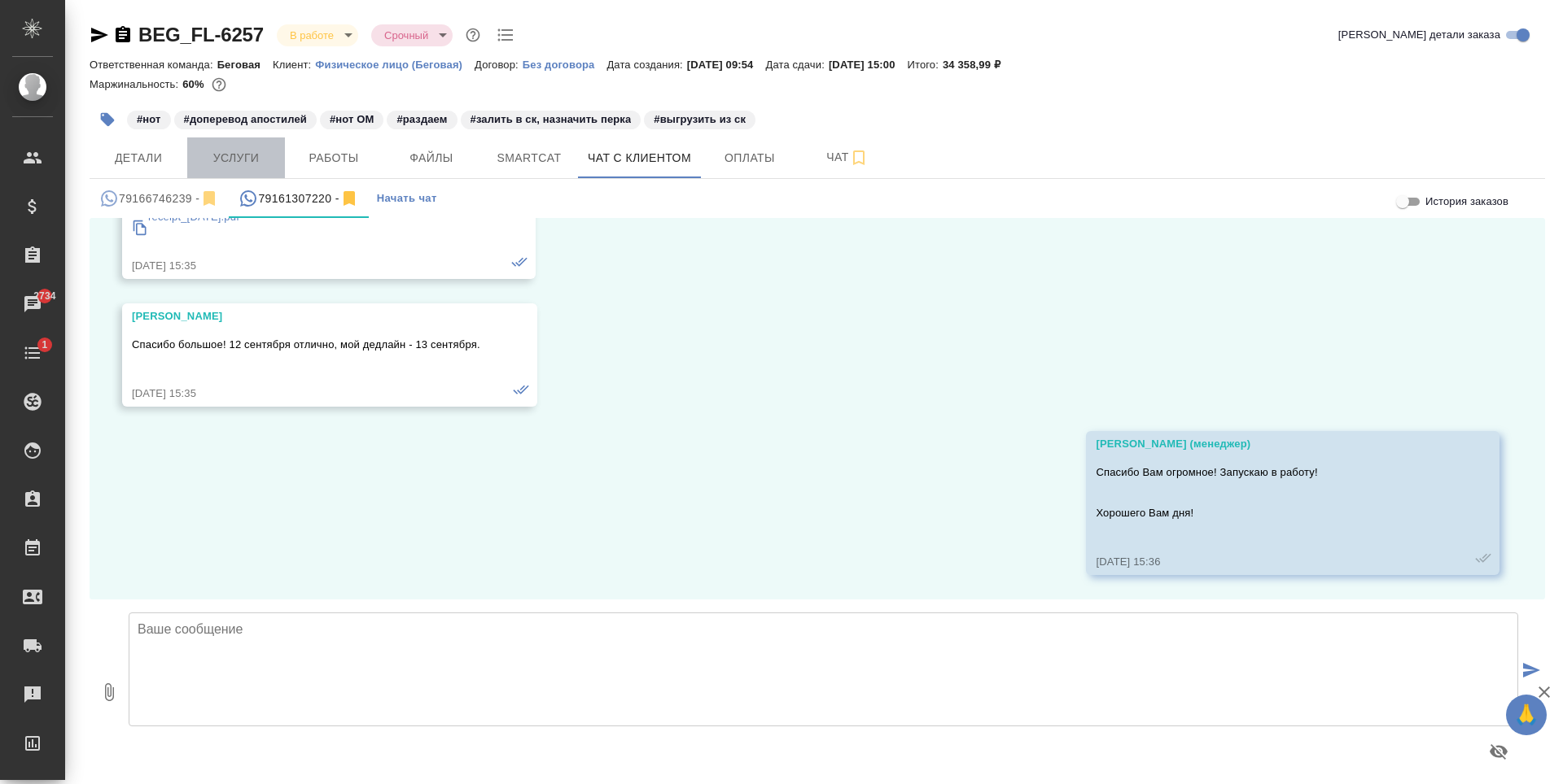
click at [232, 169] on button "Услуги" at bounding box center [236, 158] width 97 height 41
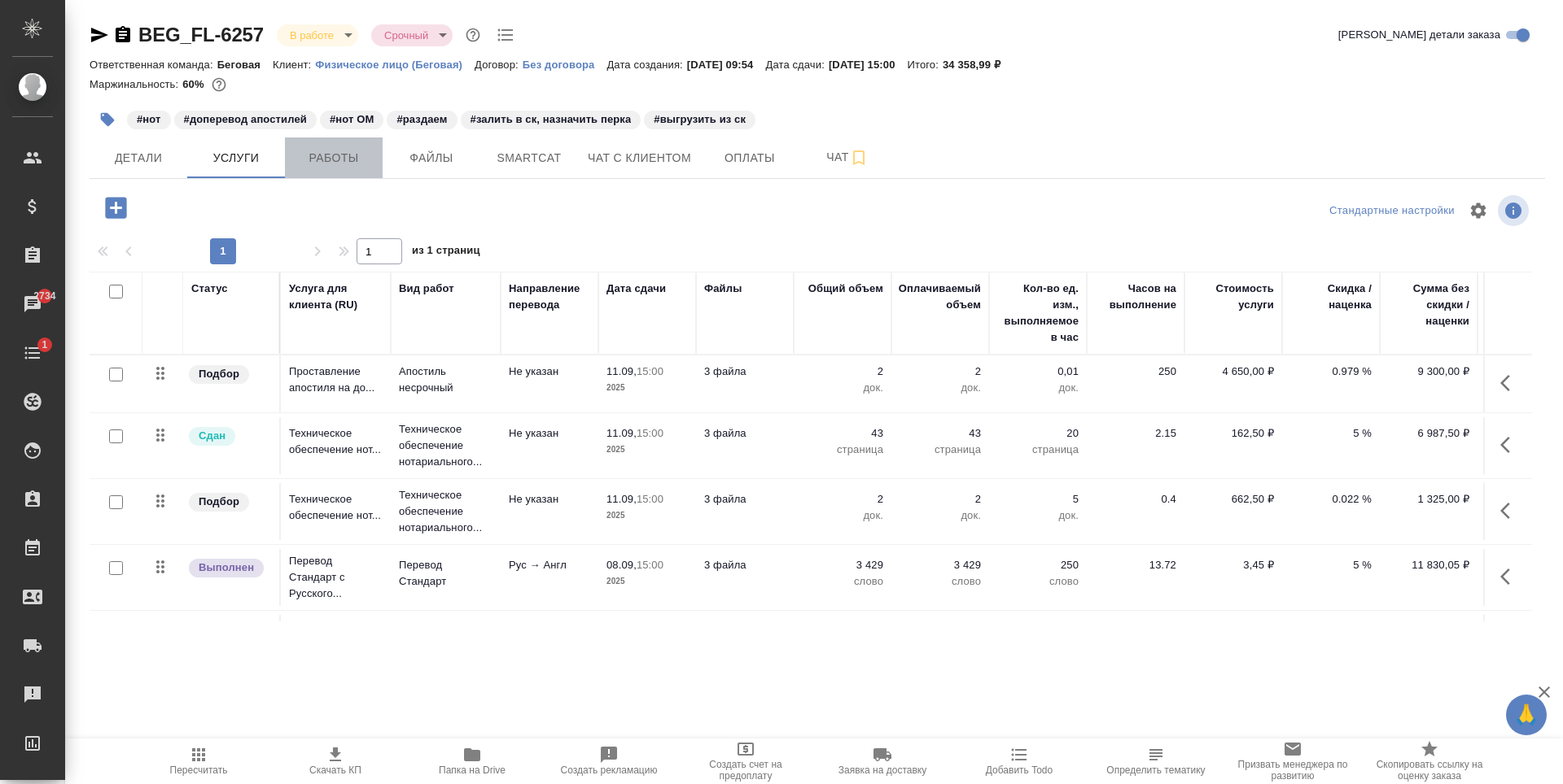
click at [328, 172] on button "Работы" at bounding box center [334, 158] width 97 height 41
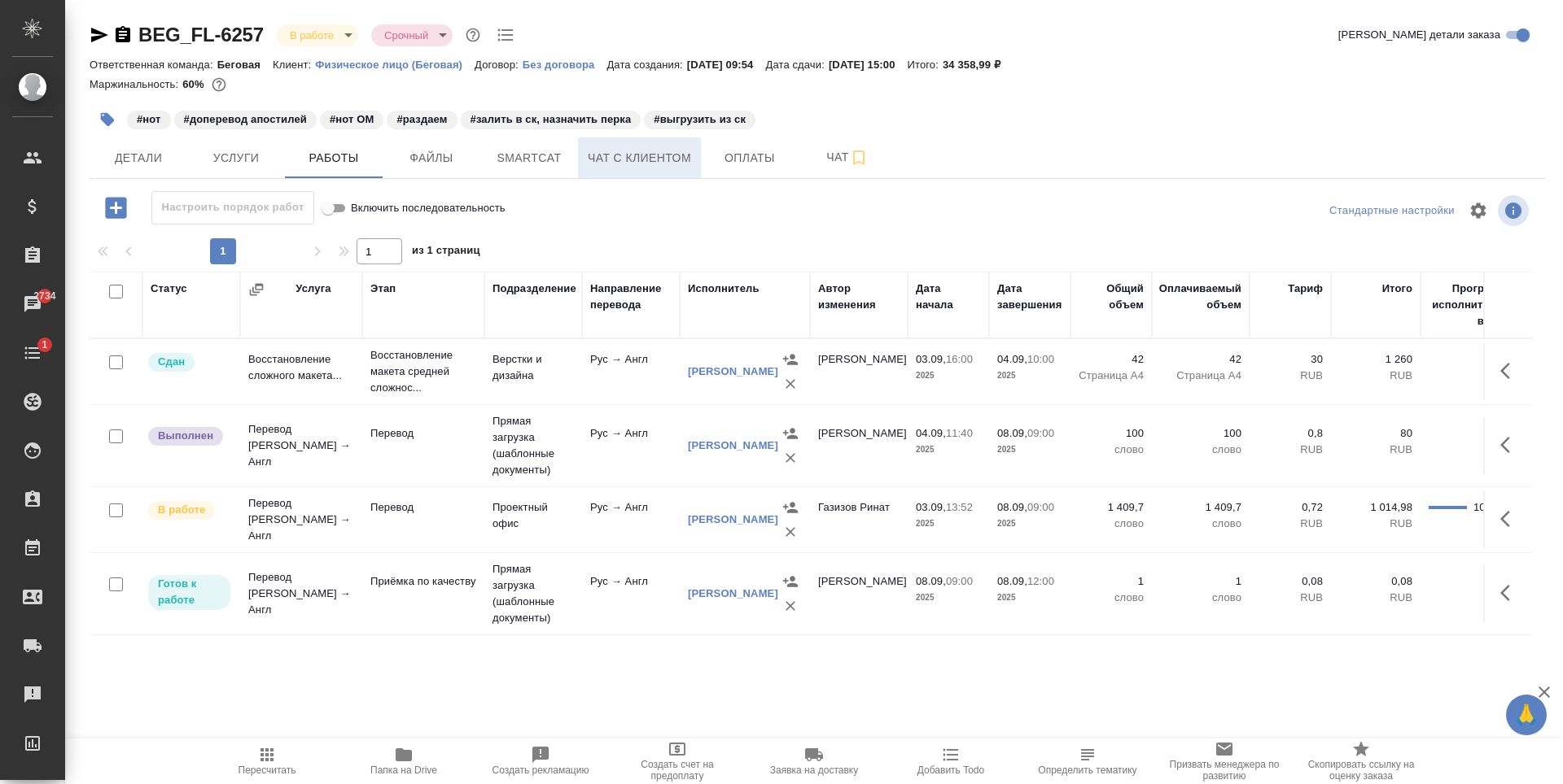
click at [629, 152] on span "Чат с клиентом" at bounding box center [639, 158] width 103 height 20
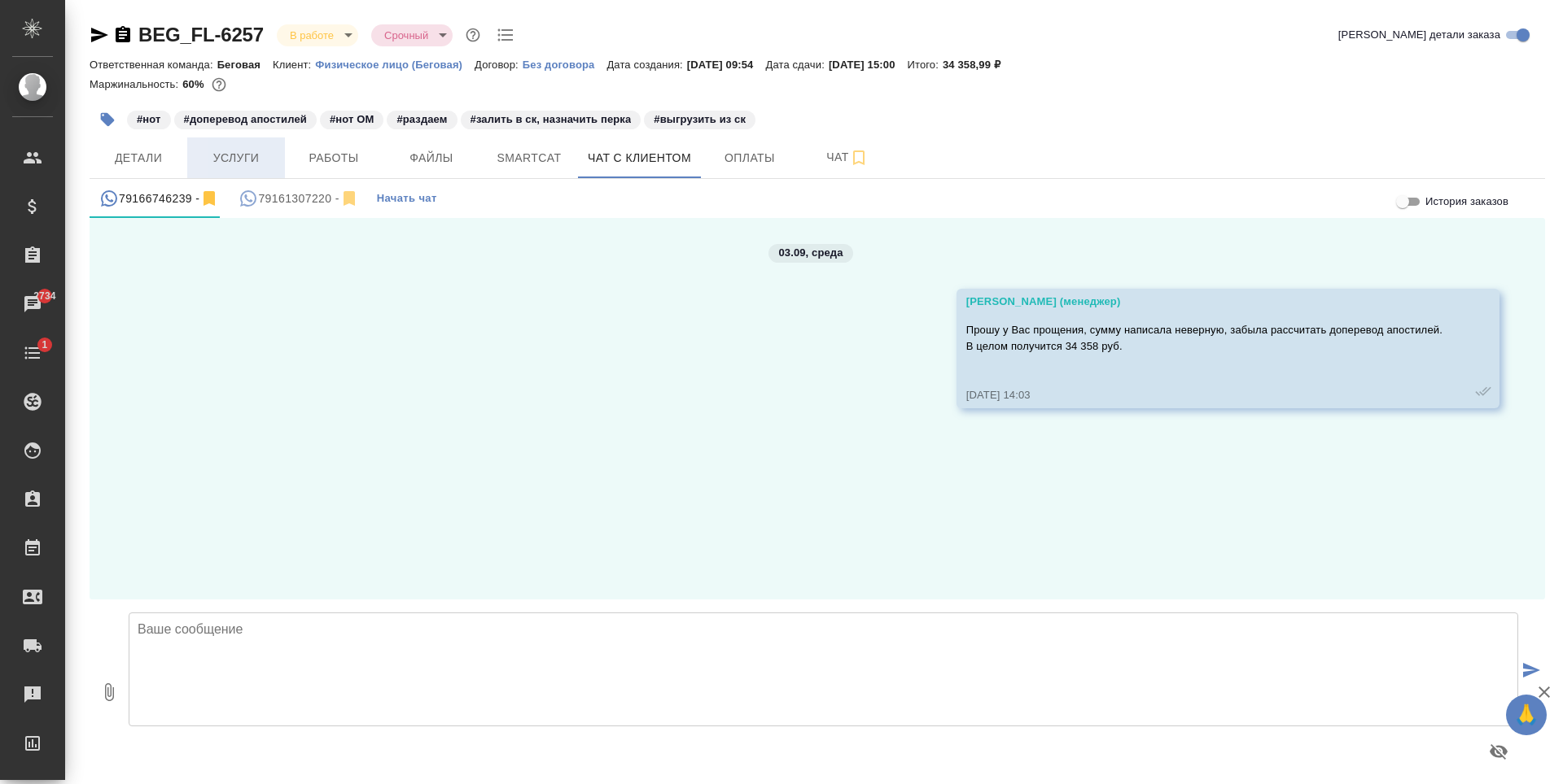
click at [269, 153] on span "Услуги" at bounding box center [235, 158] width 78 height 20
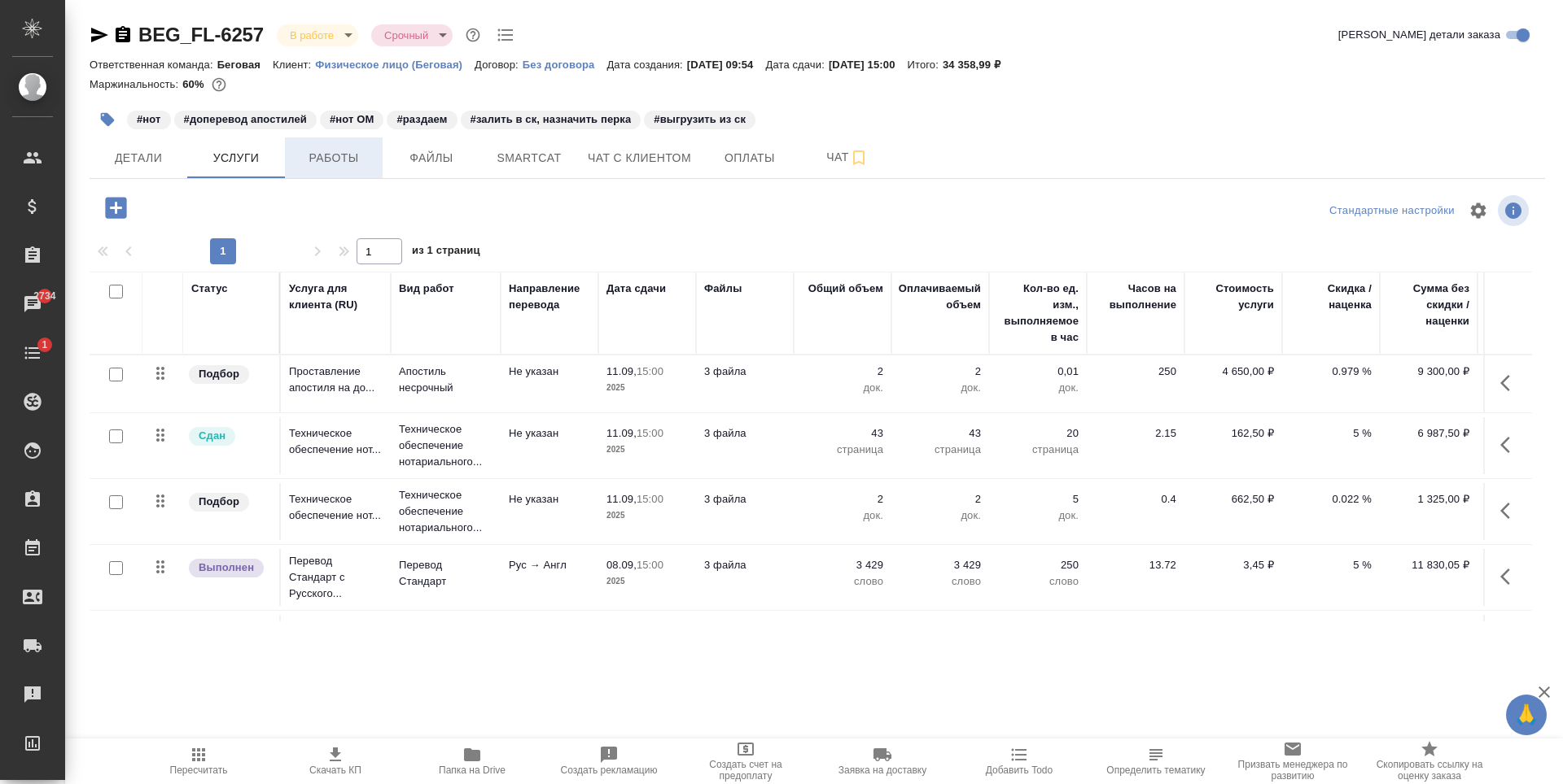
click at [363, 172] on button "Работы" at bounding box center [334, 158] width 97 height 41
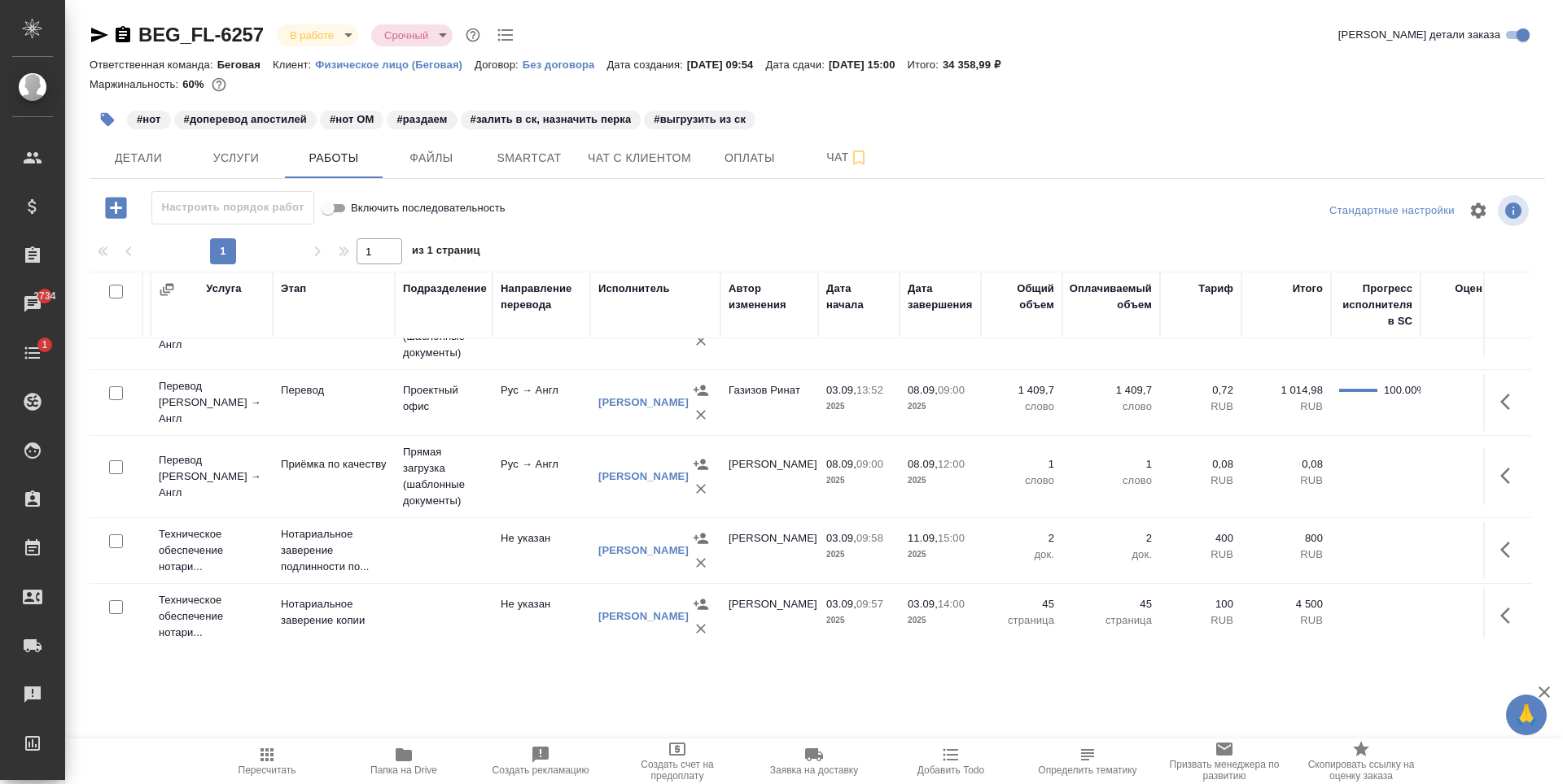
scroll to position [0, 89]
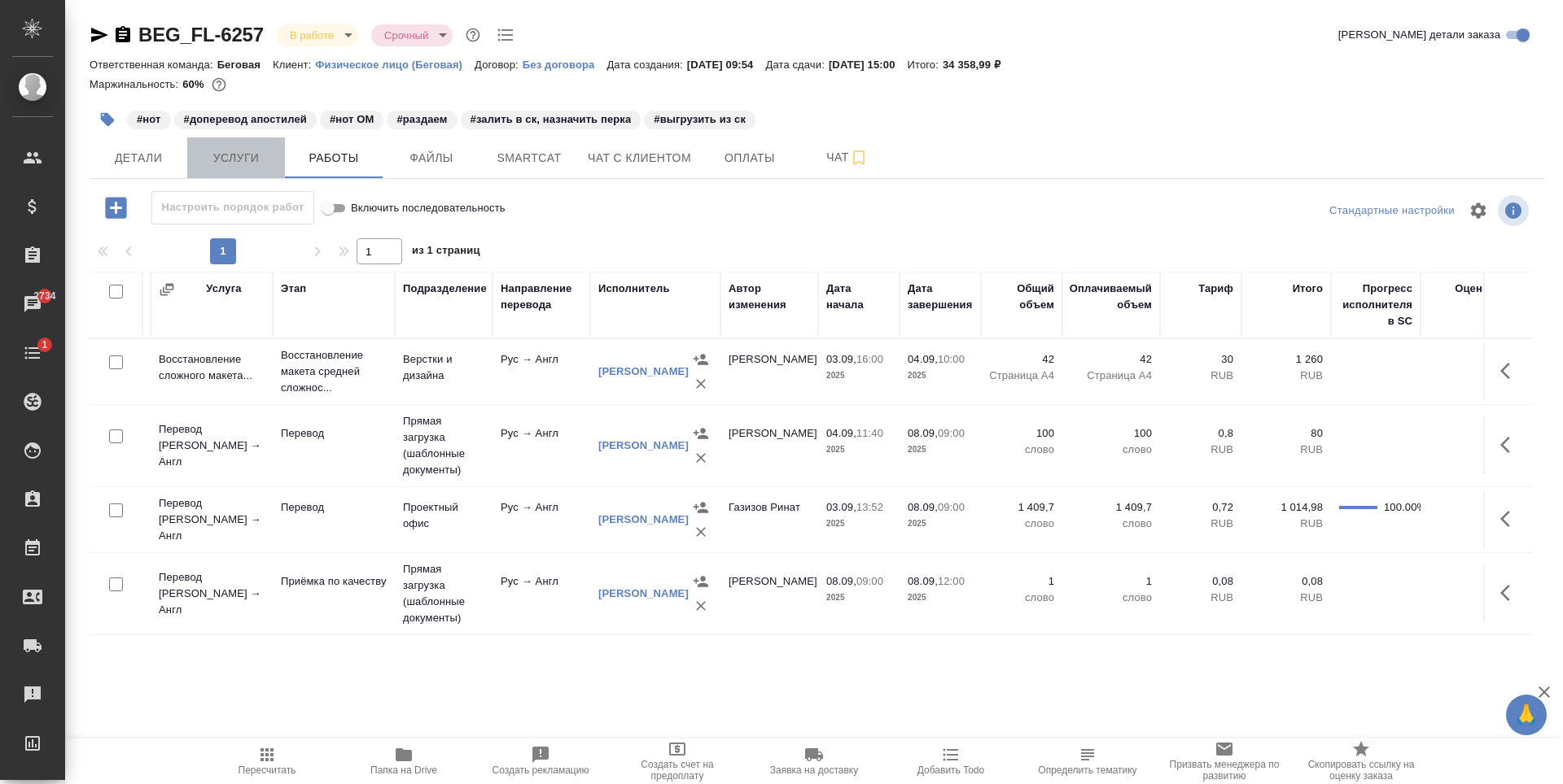
click at [235, 155] on span "Услуги" at bounding box center [235, 158] width 78 height 20
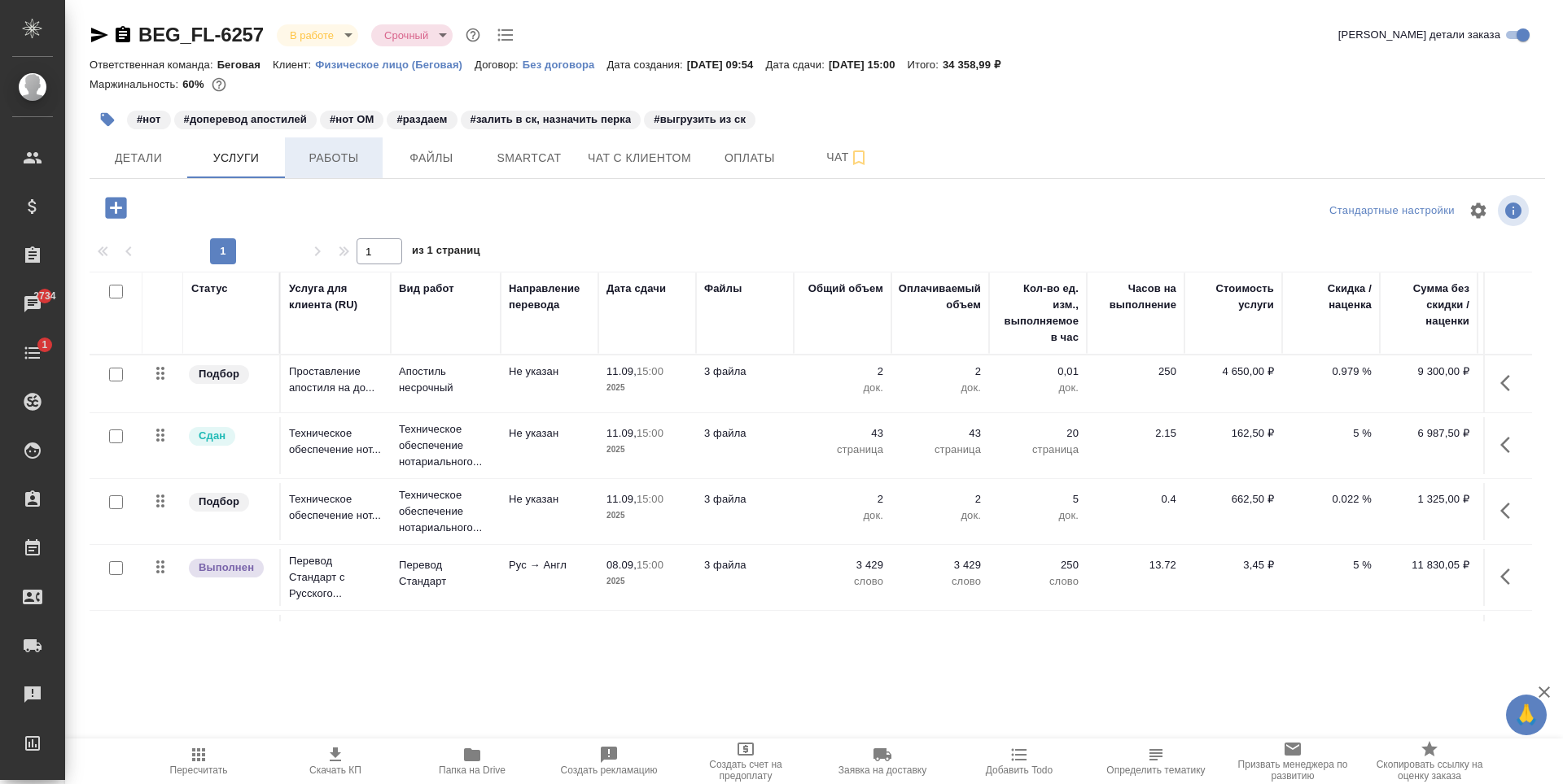
click at [338, 161] on span "Работы" at bounding box center [334, 158] width 78 height 20
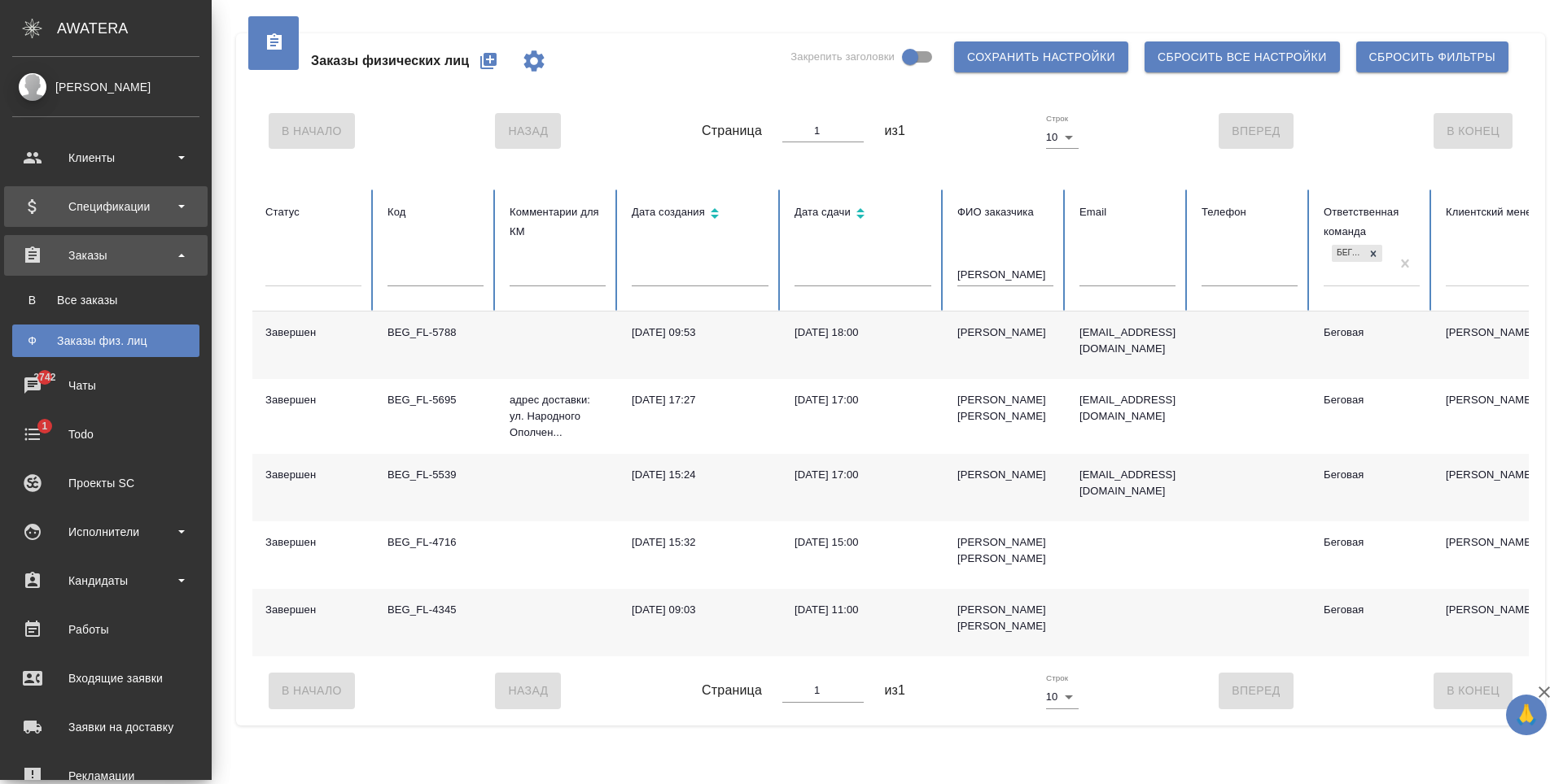
click at [112, 191] on div "Спецификации" at bounding box center [105, 206] width 204 height 41
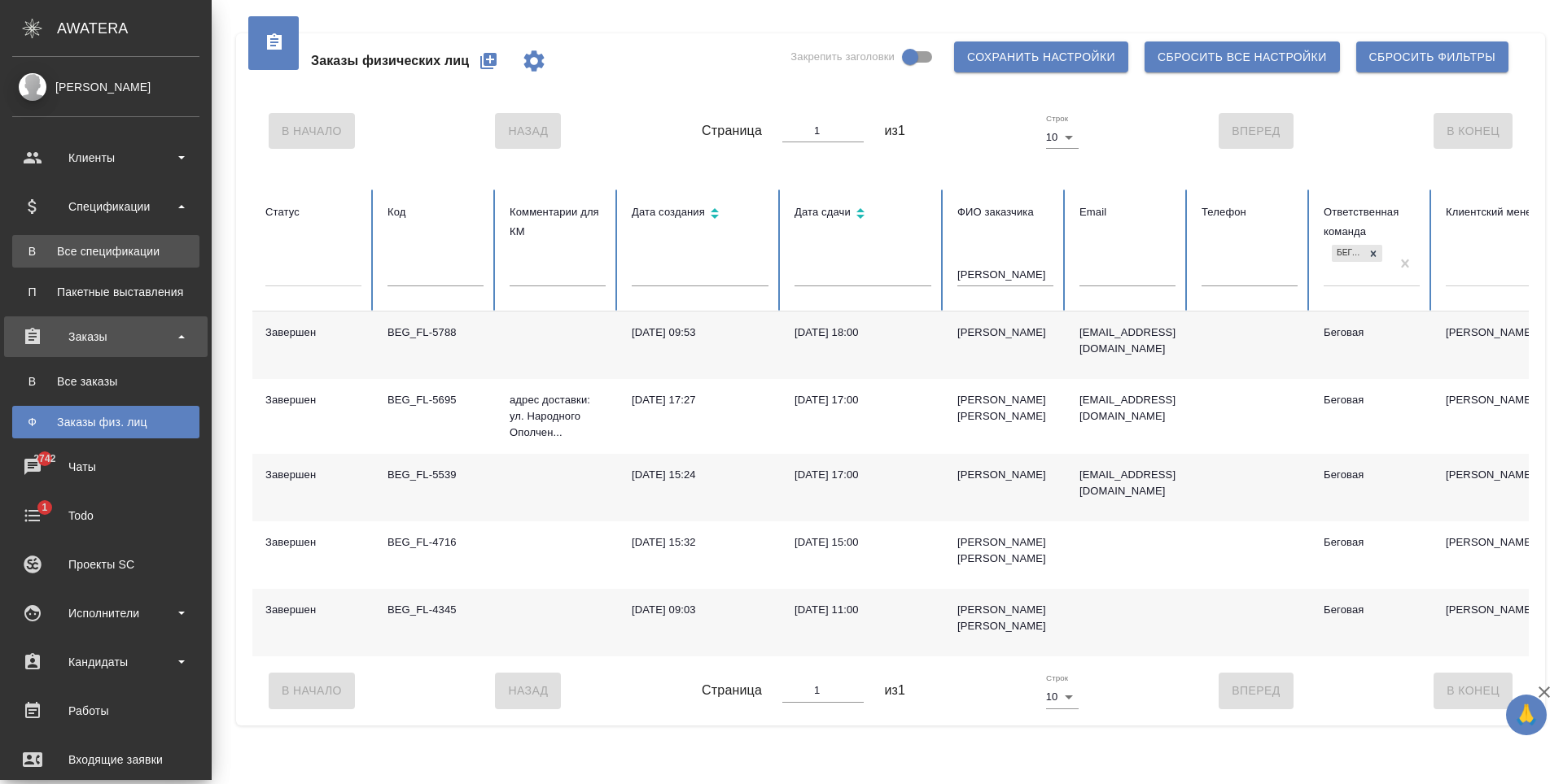
click at [124, 254] on div "Все спецификации" at bounding box center [105, 251] width 171 height 16
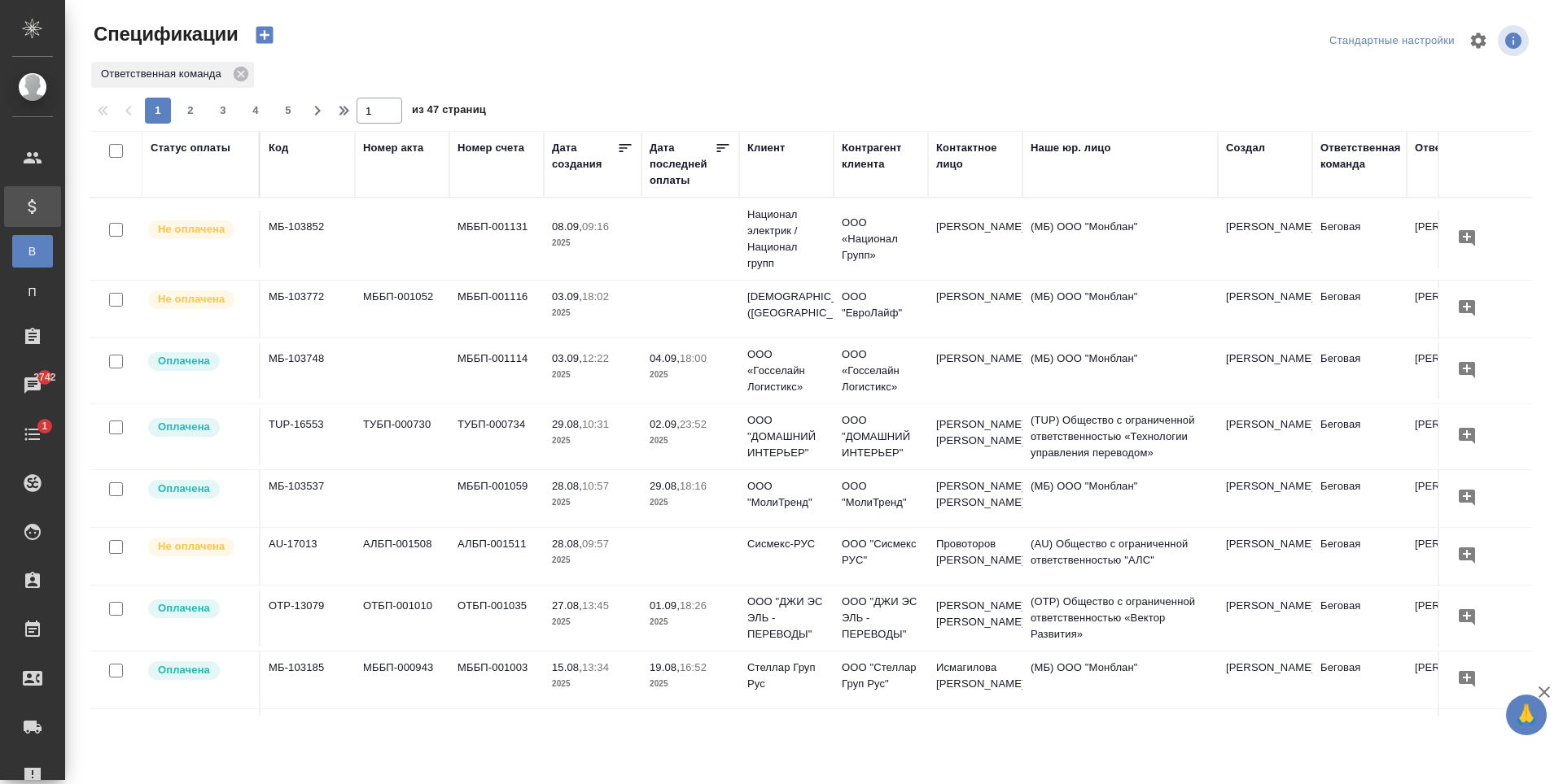
click at [656, 250] on td at bounding box center [690, 238] width 97 height 57
